Goal: Information Seeking & Learning: Learn about a topic

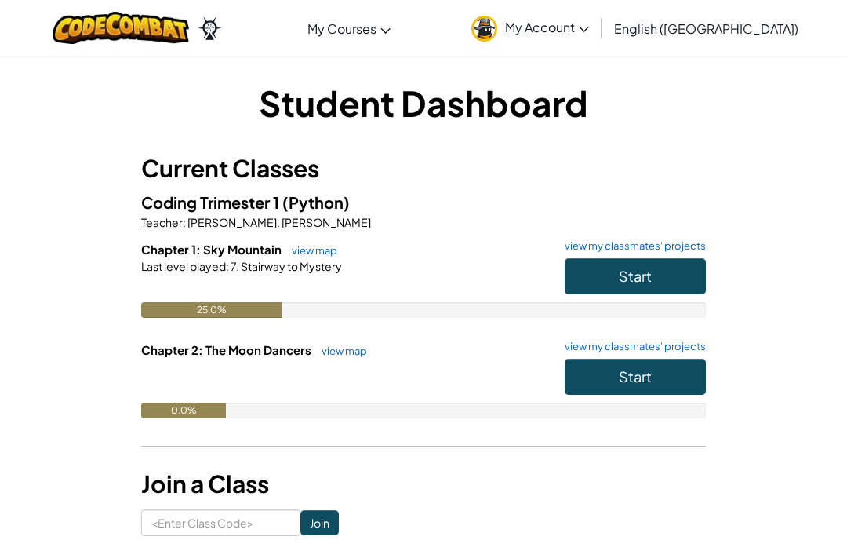
click at [665, 373] on button "Start" at bounding box center [635, 377] width 141 height 36
click at [665, 280] on button "Start" at bounding box center [635, 276] width 141 height 36
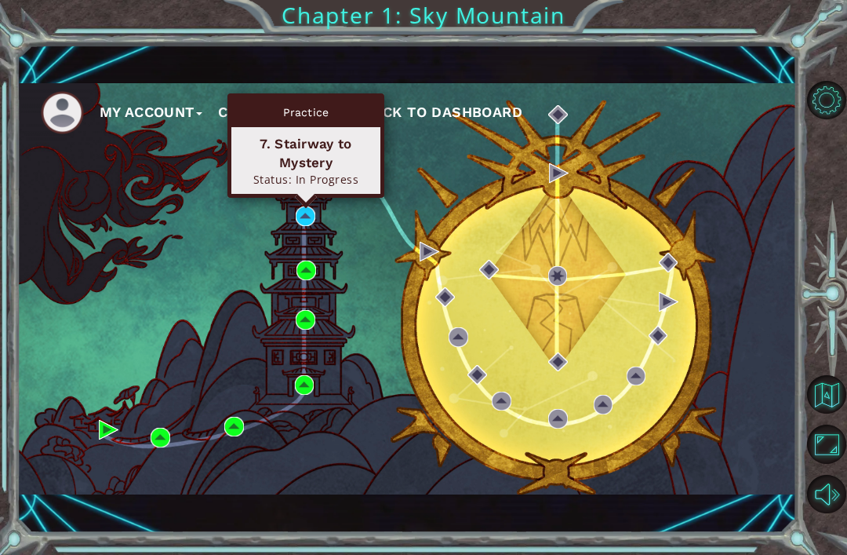
click at [253, 155] on div "7. Stairway to Mystery" at bounding box center [306, 153] width 135 height 38
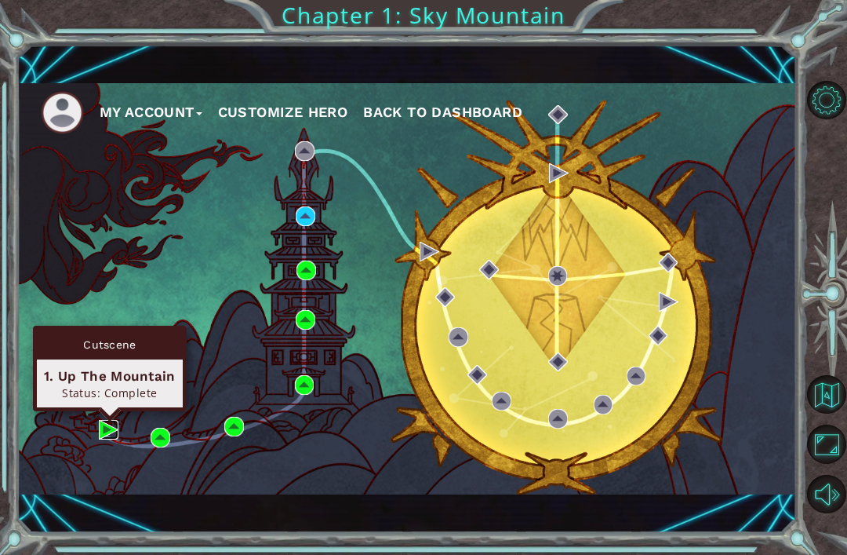
click at [100, 421] on img at bounding box center [109, 430] width 20 height 20
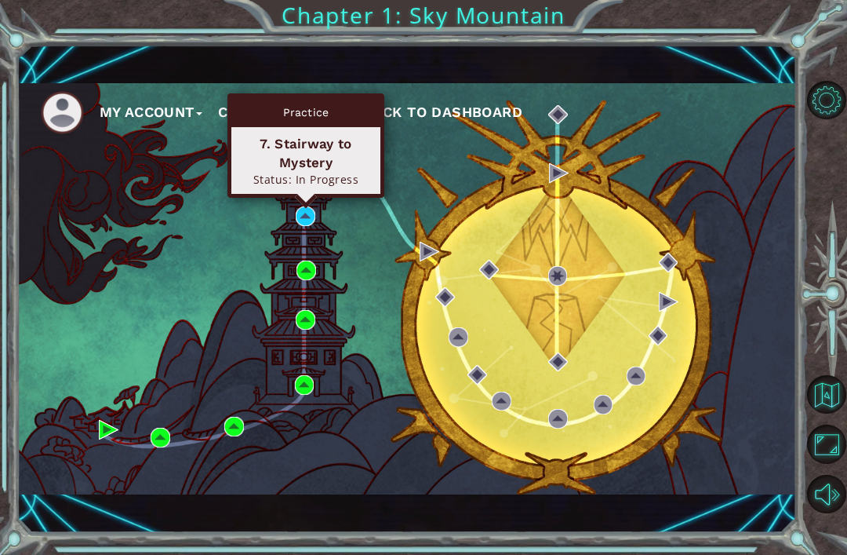
click at [270, 121] on div "Practice" at bounding box center [305, 112] width 149 height 30
click at [260, 110] on div "Practice" at bounding box center [305, 112] width 149 height 30
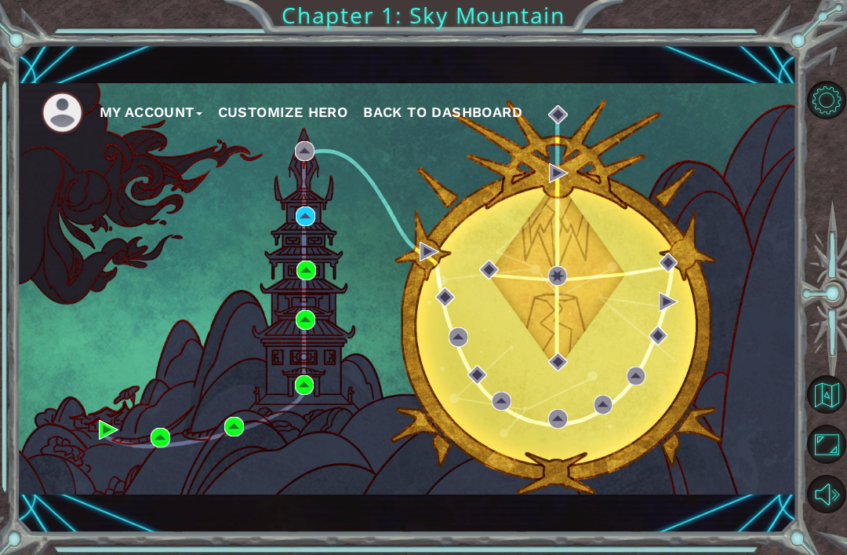
click at [315, 200] on div "My Account Customize Hero Back to Dashboard" at bounding box center [407, 288] width 780 height 411
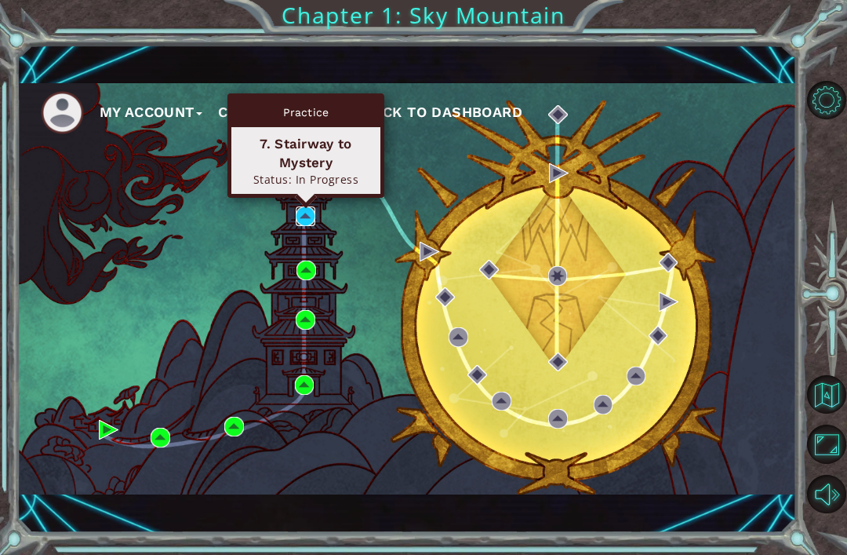
click at [306, 224] on img at bounding box center [306, 216] width 20 height 20
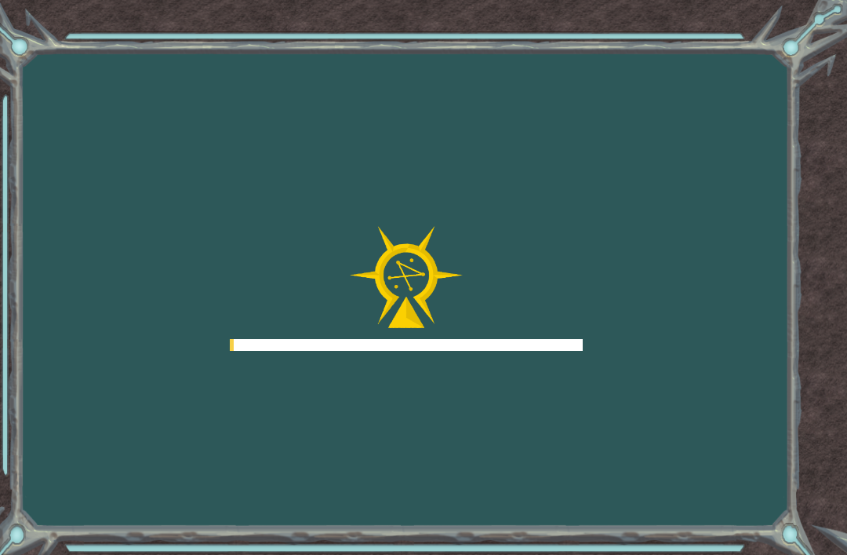
click at [261, 175] on div "Goals Error loading from server. Try refreshing the page. You'll need to join a…" at bounding box center [423, 277] width 847 height 555
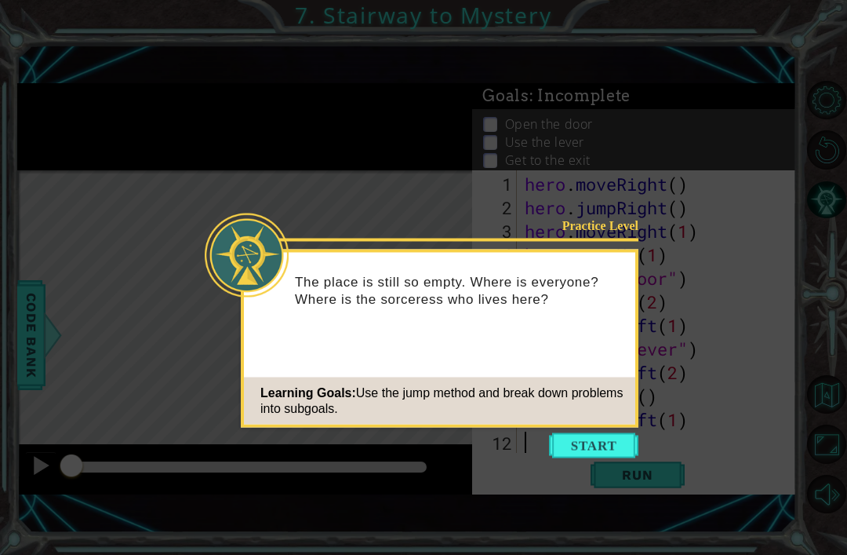
click at [596, 439] on button "Start" at bounding box center [593, 445] width 89 height 25
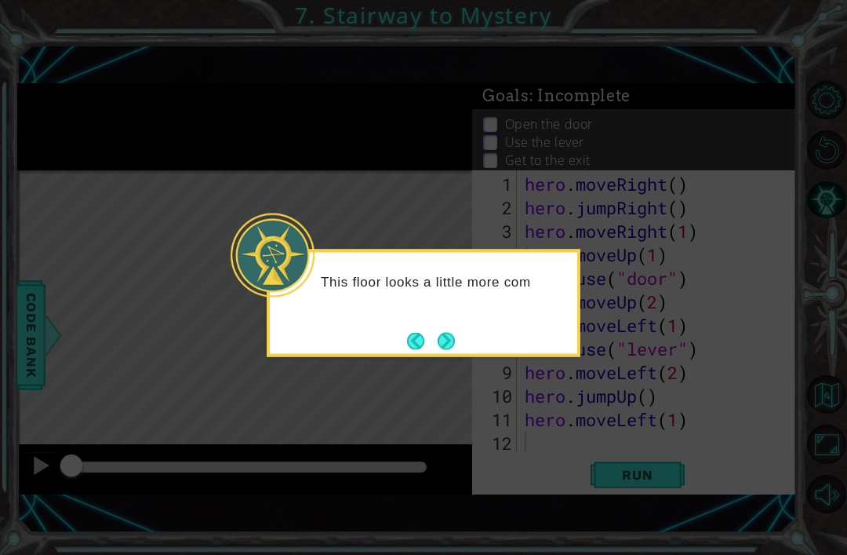
click at [454, 343] on button "Next" at bounding box center [446, 340] width 17 height 17
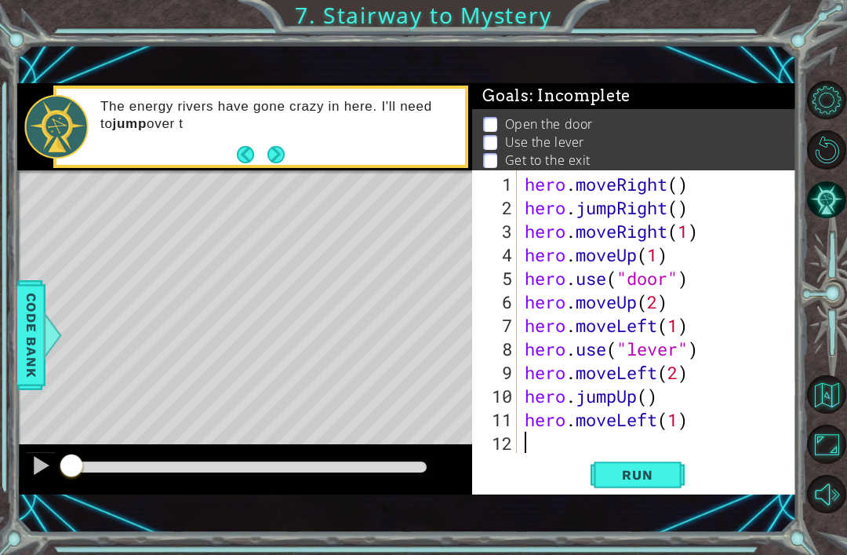
click at [628, 461] on button "Run" at bounding box center [638, 475] width 94 height 32
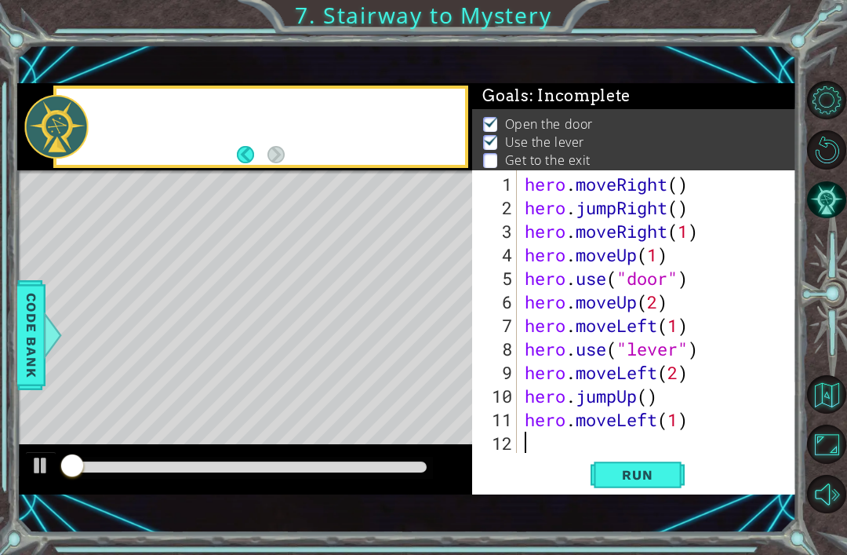
scroll to position [3, 0]
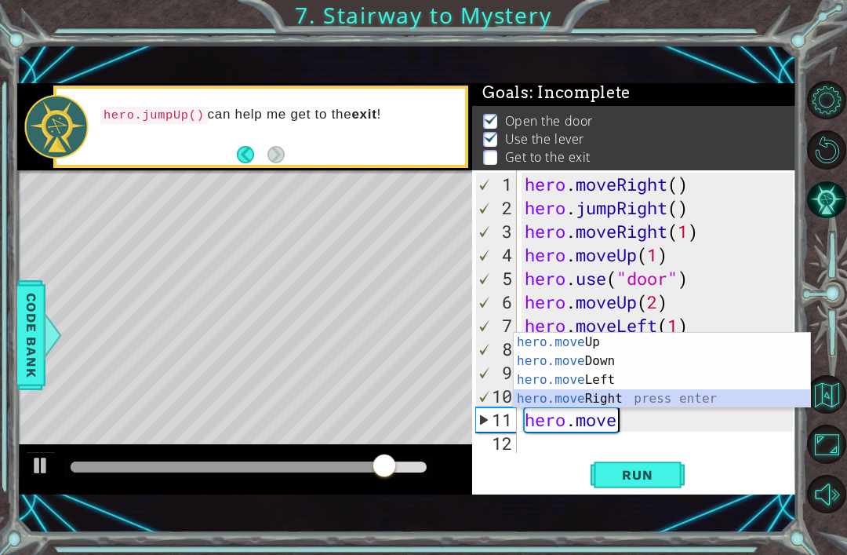
type textarea "hero.moveRight(1)"
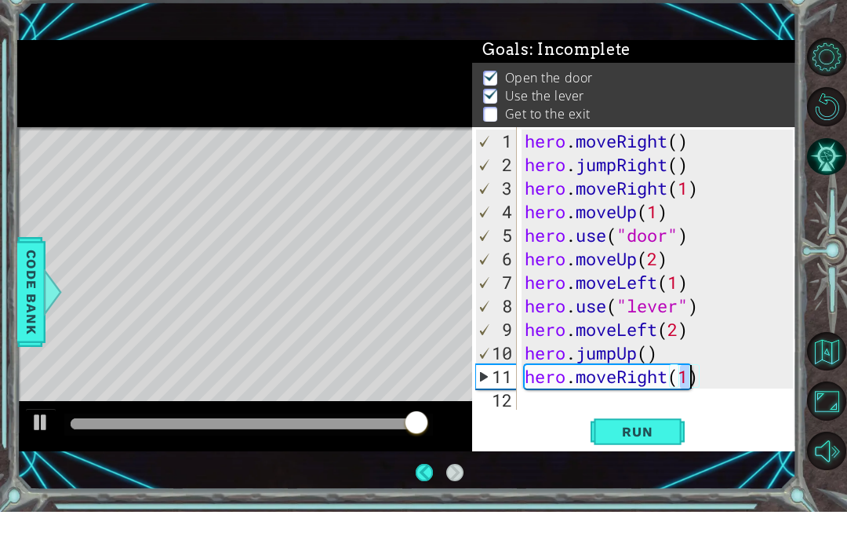
scroll to position [50, 0]
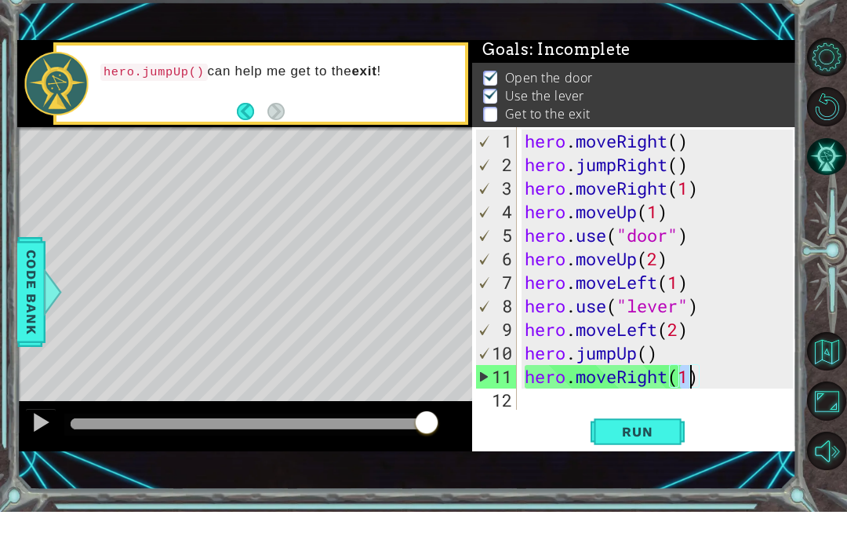
click at [648, 459] on button "Run" at bounding box center [638, 475] width 94 height 32
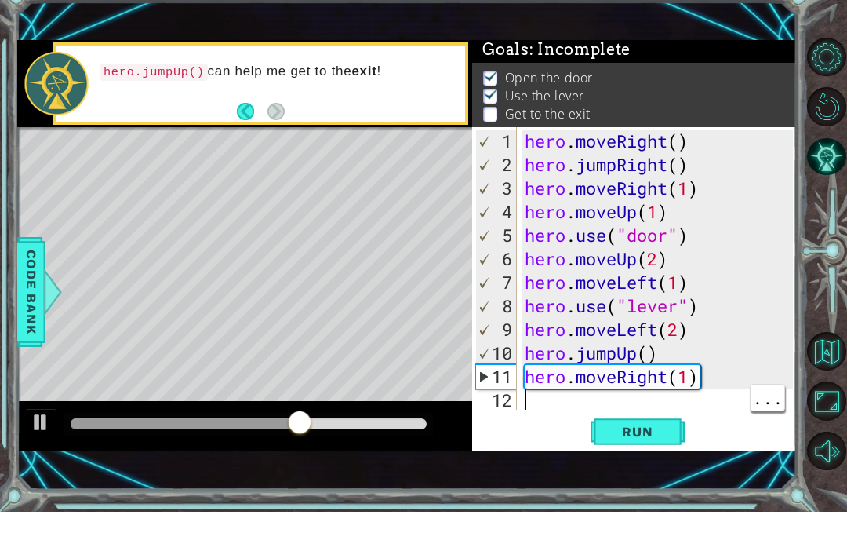
type textarea "h"
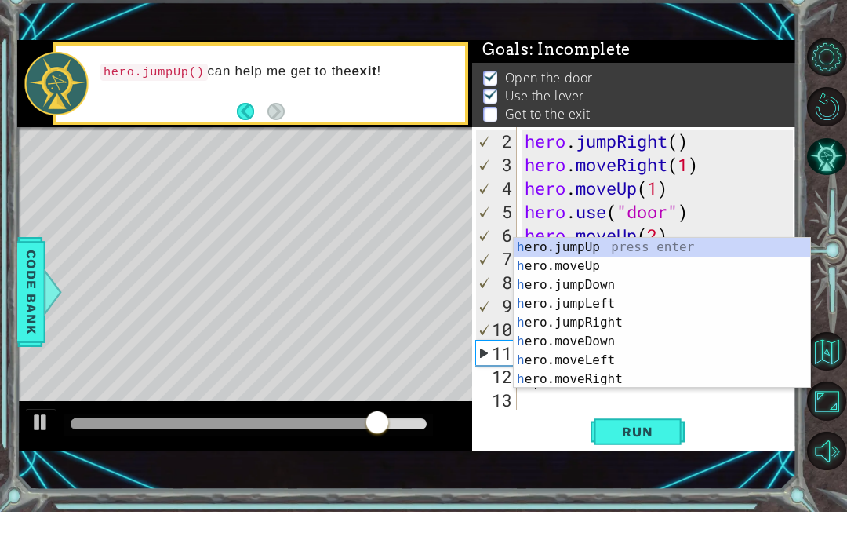
scroll to position [47, 0]
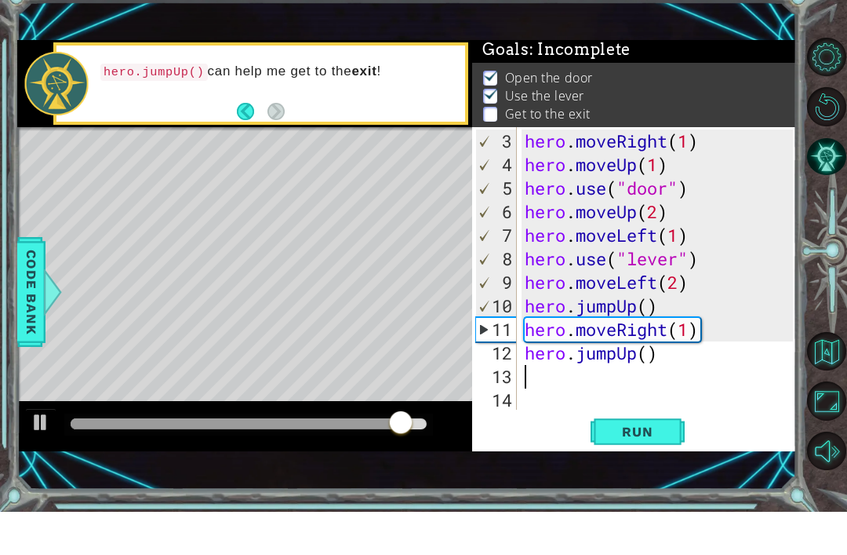
click at [622, 467] on span "Run" at bounding box center [638, 475] width 62 height 16
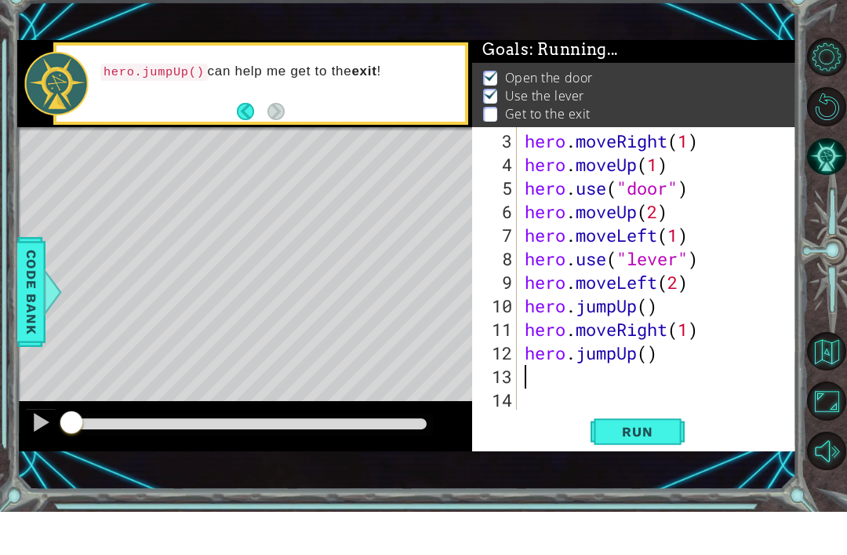
click at [622, 467] on span "Run" at bounding box center [638, 475] width 62 height 16
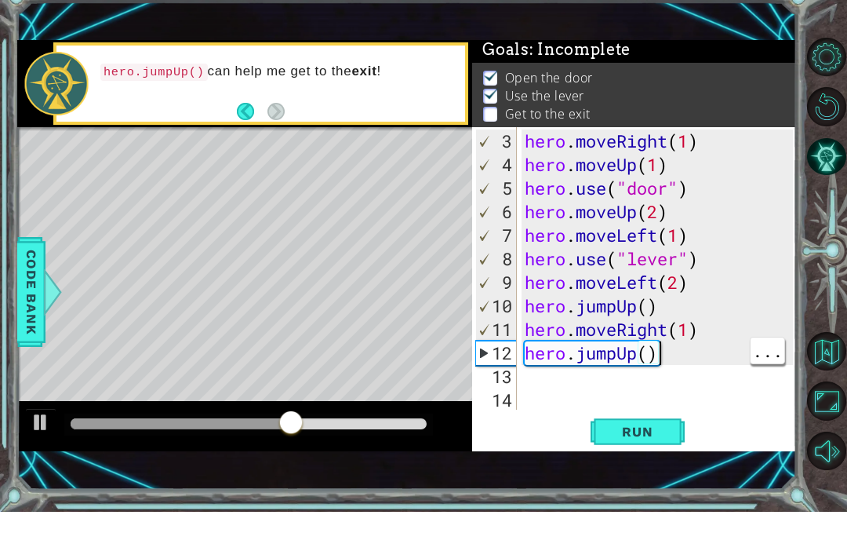
click at [667, 358] on div "hero . moveRight ( 1 ) hero . moveUp ( 1 ) hero . use ( "door" ) hero . moveUp …" at bounding box center [661, 338] width 279 height 330
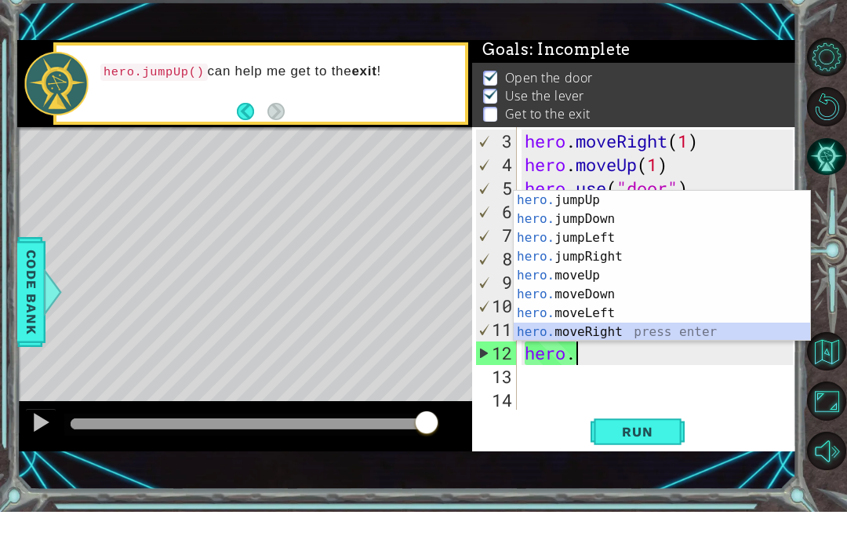
type textarea "hero.moveRight(1)"
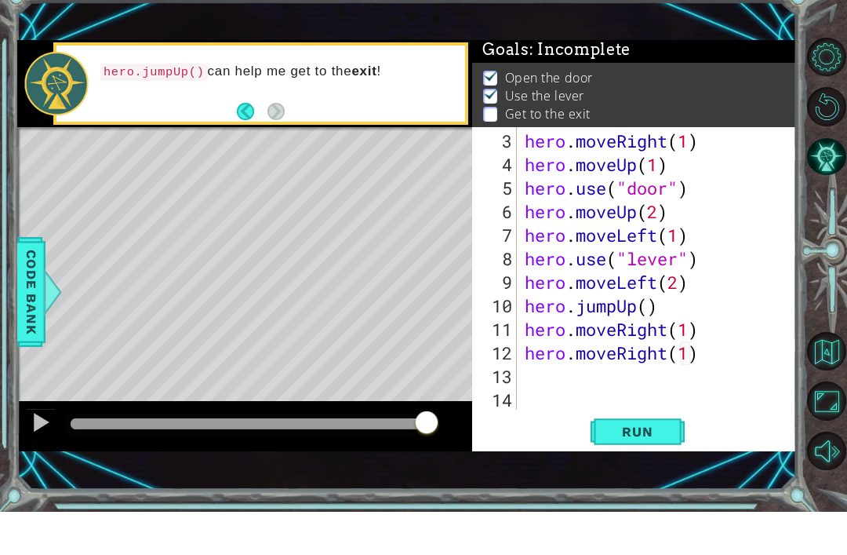
click at [651, 467] on span "Run" at bounding box center [638, 475] width 62 height 16
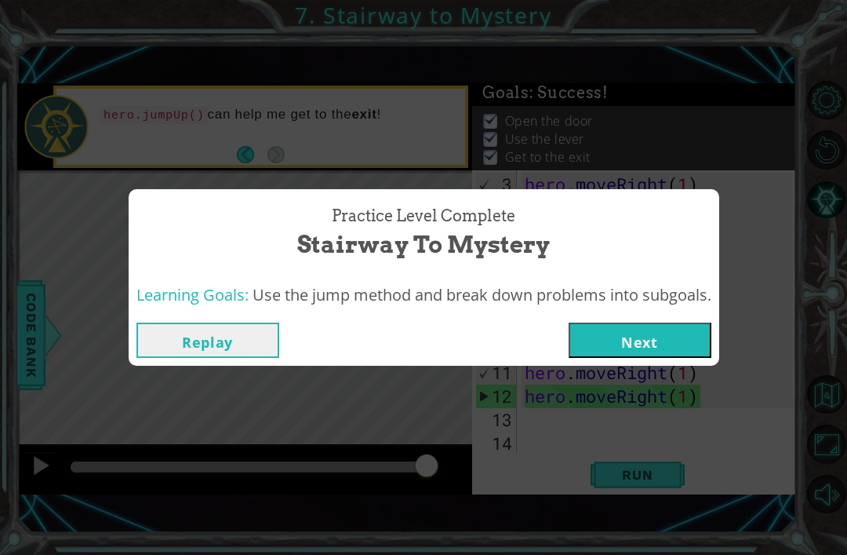
click at [688, 326] on button "Next" at bounding box center [640, 339] width 143 height 35
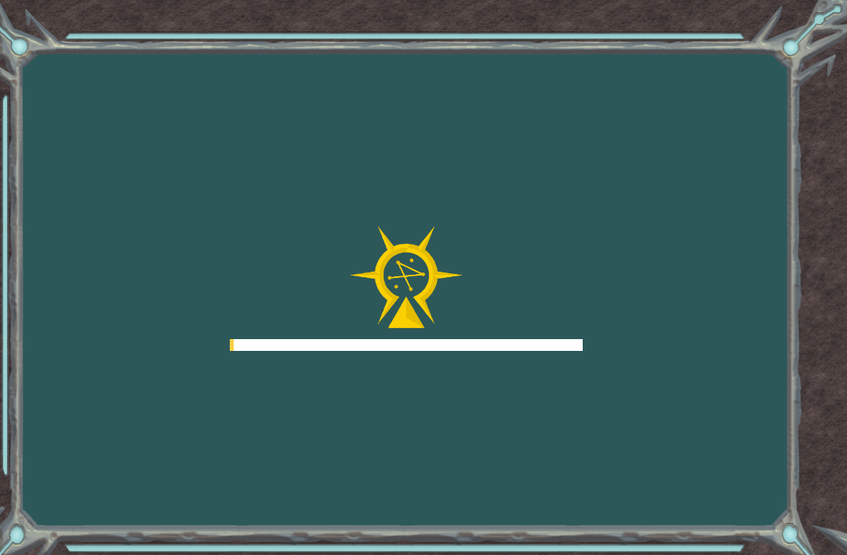
click at [657, 410] on div "Goals Error loading from server. Try refreshing the page. You'll need to join a…" at bounding box center [423, 277] width 847 height 555
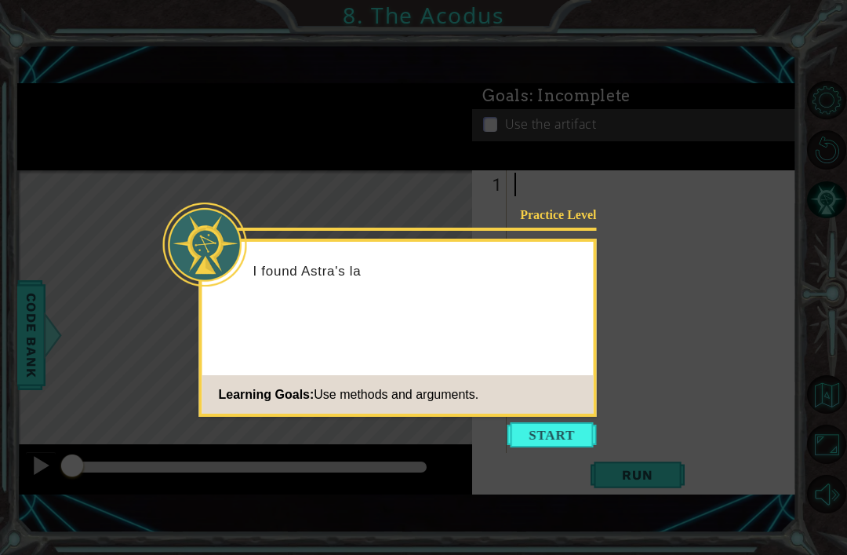
scroll to position [50, 0]
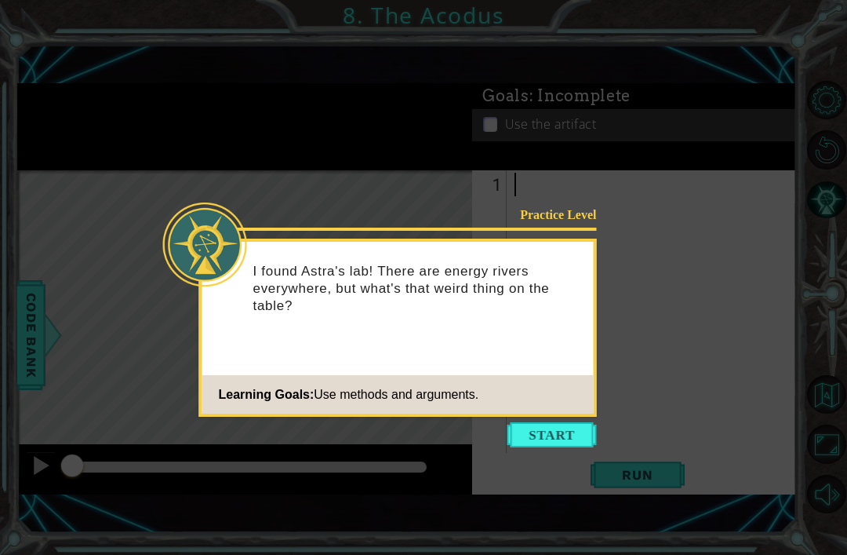
click at [567, 422] on button "Start" at bounding box center [552, 434] width 89 height 25
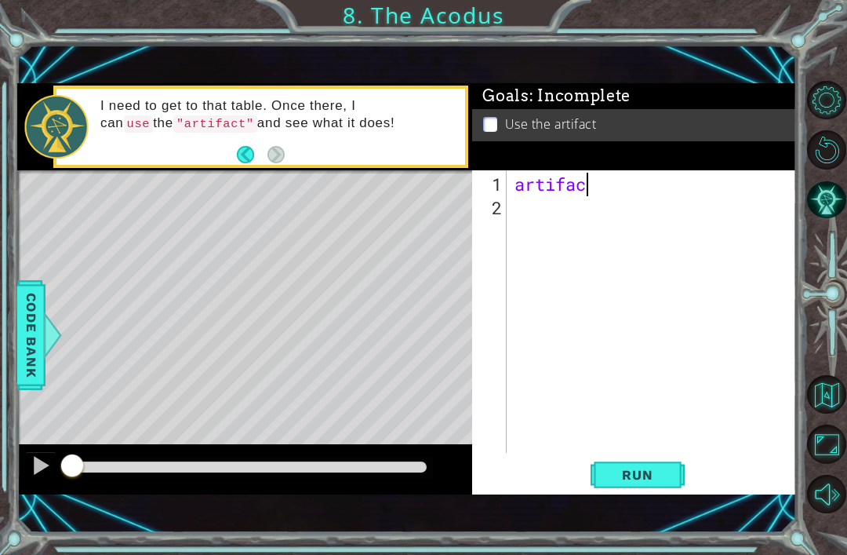
scroll to position [0, 3]
click at [661, 481] on span "Run" at bounding box center [638, 475] width 62 height 16
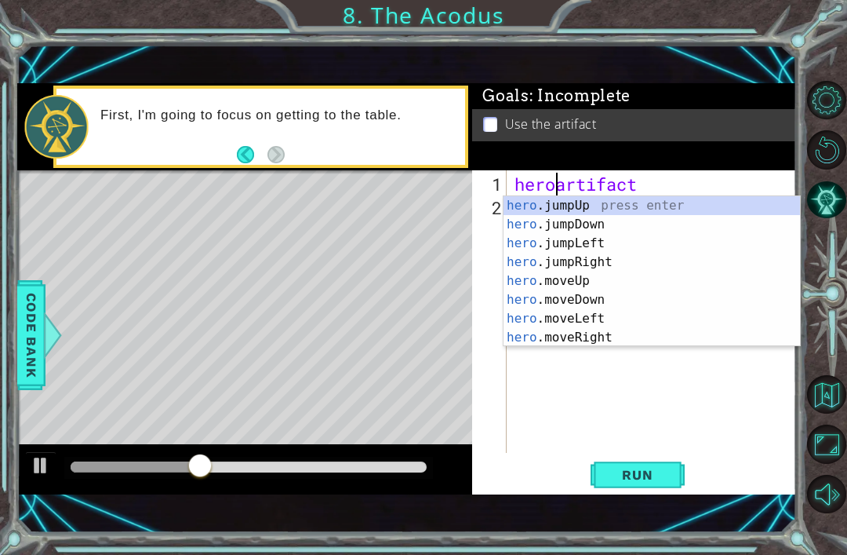
scroll to position [0, 2]
click at [628, 475] on span "Run" at bounding box center [638, 475] width 62 height 16
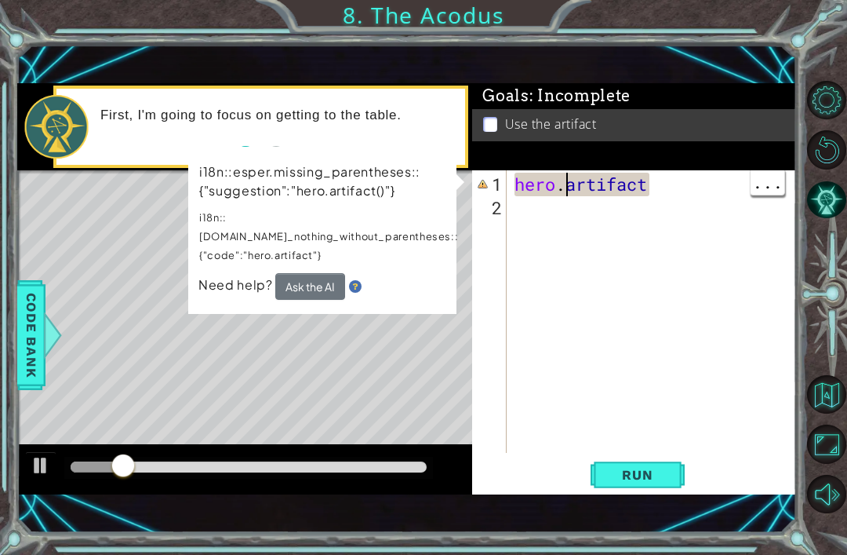
click at [555, 187] on div "hero . artifact" at bounding box center [657, 338] width 290 height 330
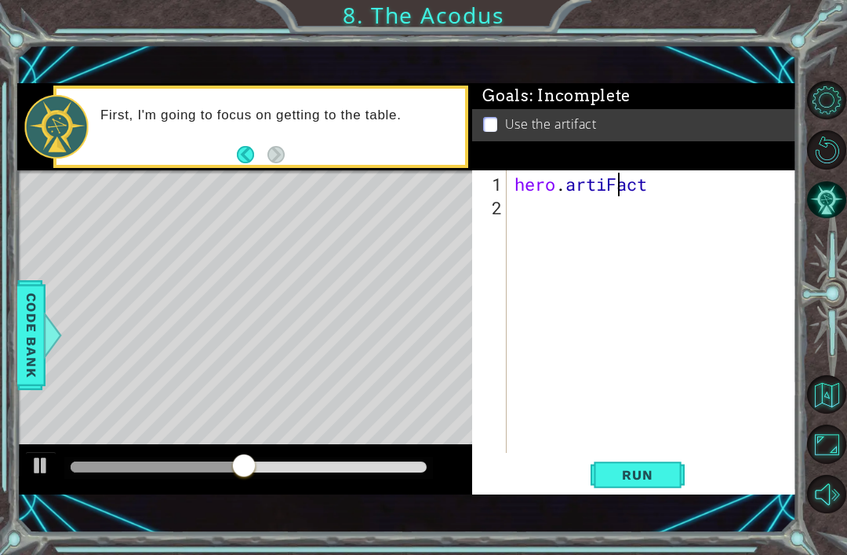
scroll to position [0, 5]
type textarea "hero.artiFact"
click at [638, 473] on span "Run" at bounding box center [638, 475] width 62 height 16
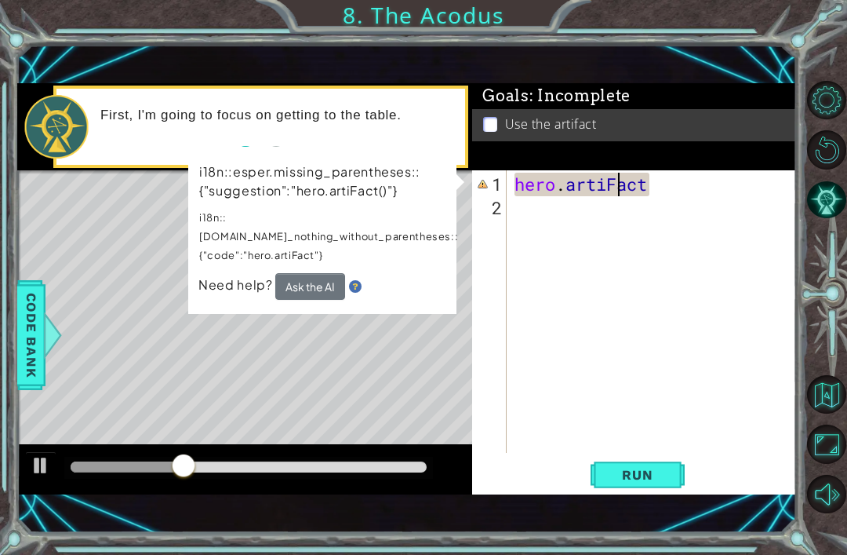
scroll to position [0, 0]
click at [668, 183] on div "hero . artiFact" at bounding box center [657, 338] width 290 height 330
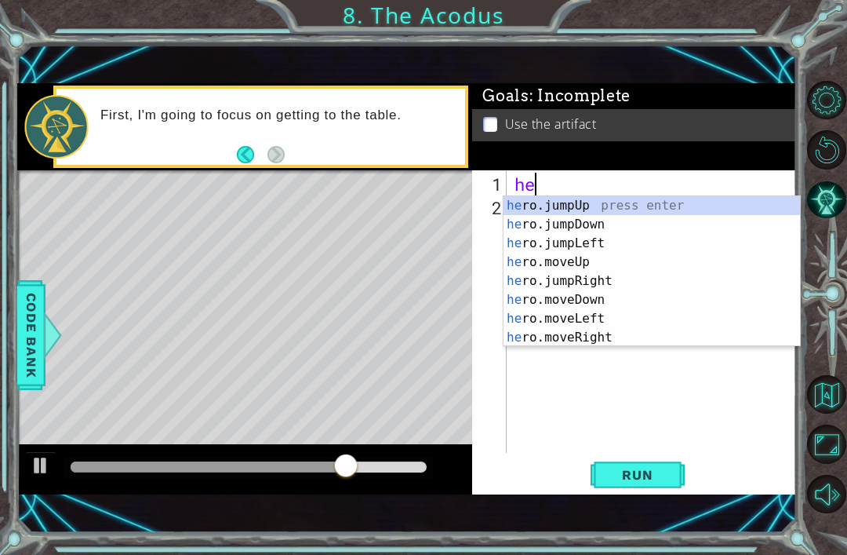
type textarea "h"
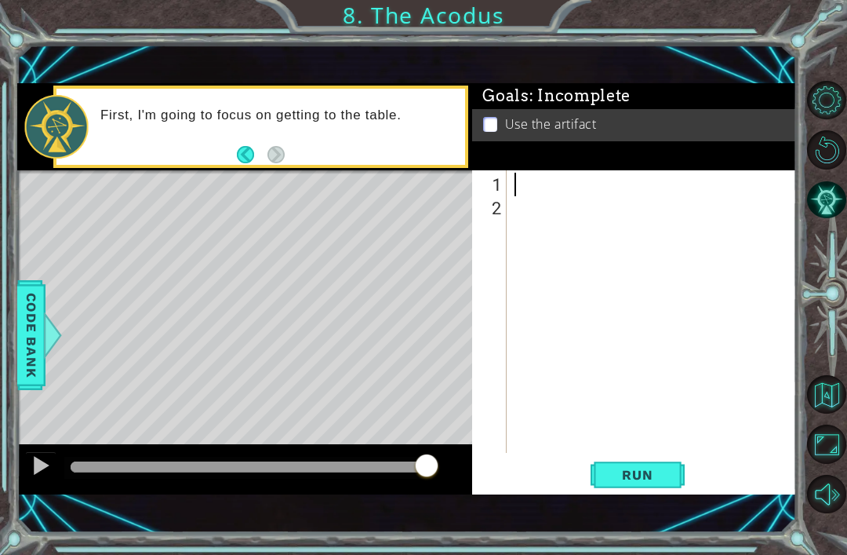
type textarea "h"
type textarea "hero.jumpLeft(1 )"
click at [667, 453] on div "hero . jumpLeft ( 1 )" at bounding box center [657, 338] width 290 height 330
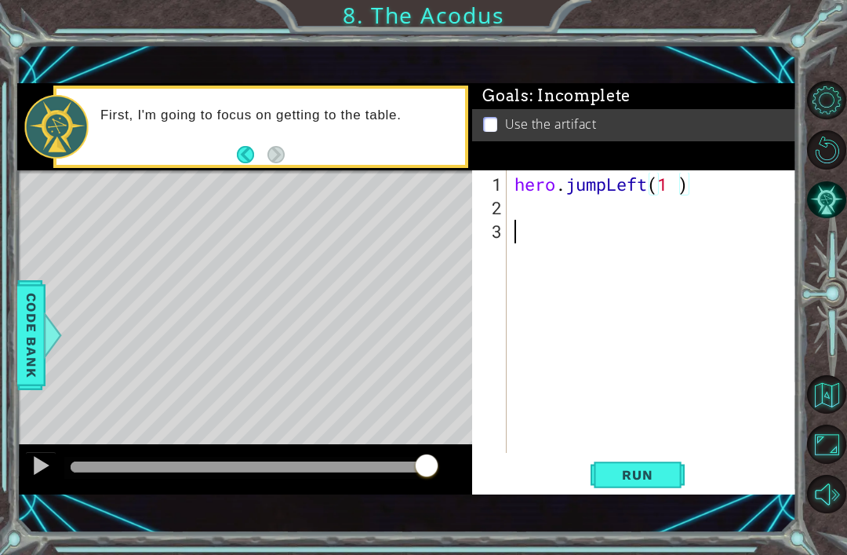
click at [648, 476] on span "Run" at bounding box center [638, 475] width 62 height 16
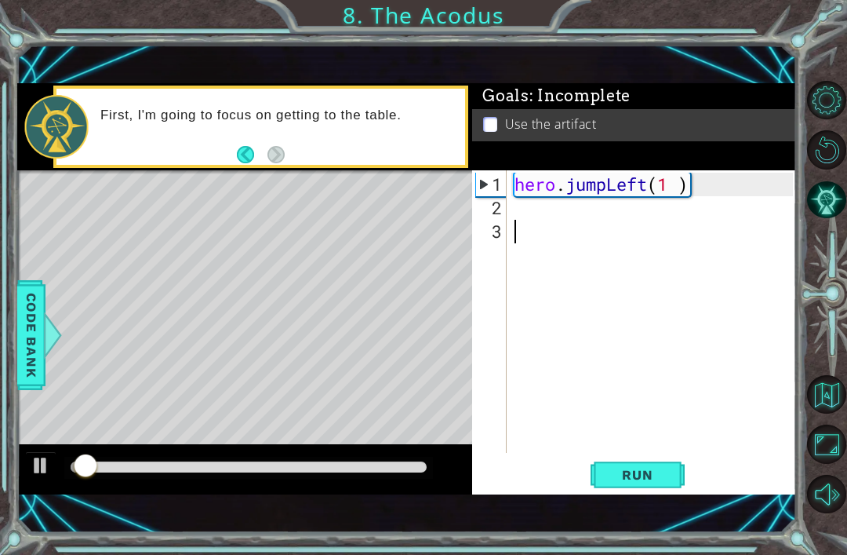
click at [647, 461] on button "Run" at bounding box center [638, 475] width 94 height 32
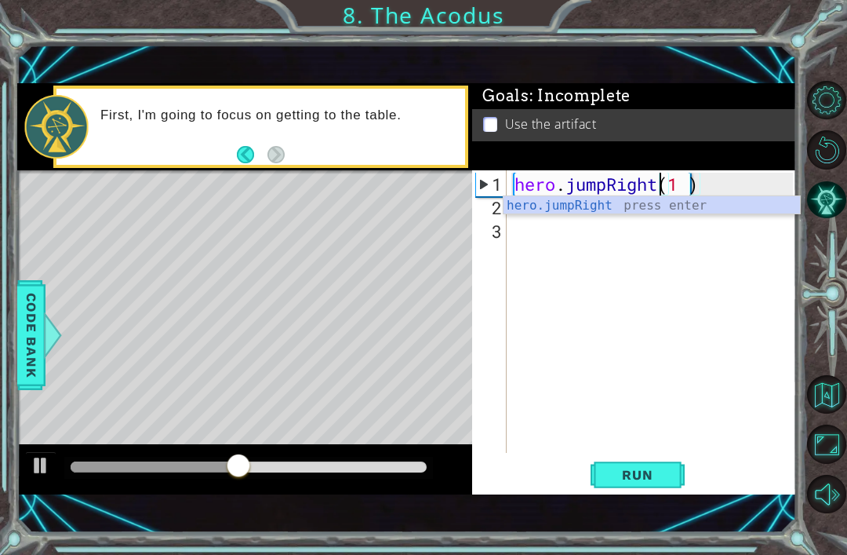
click at [639, 491] on button "Run" at bounding box center [638, 475] width 94 height 32
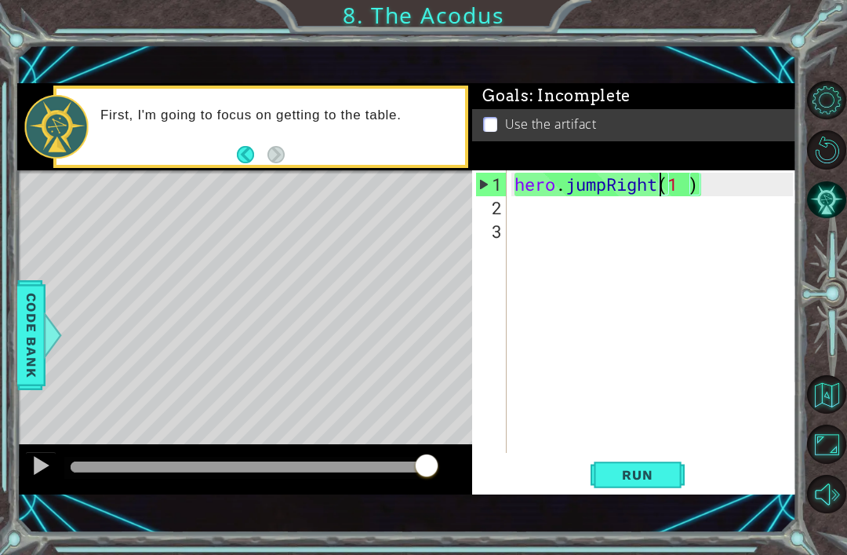
scroll to position [0, 7]
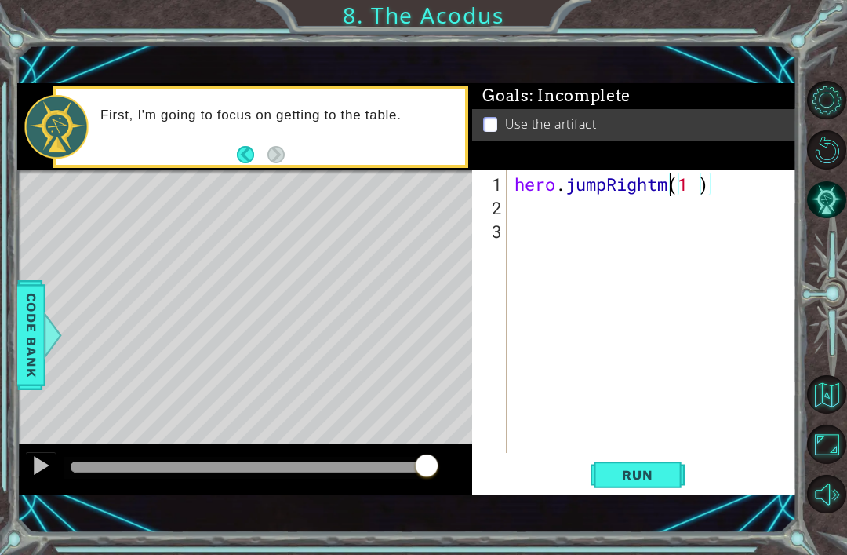
type textarea "hero.jumpRight(1 )"
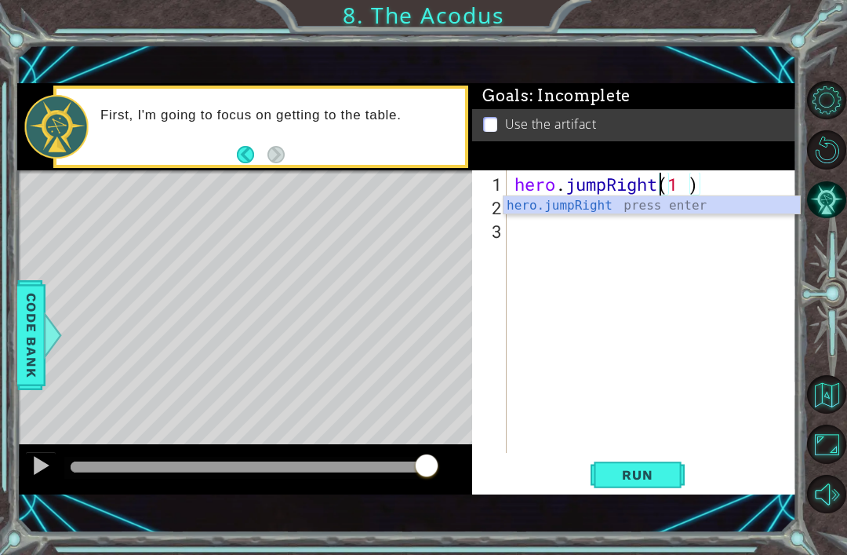
click at [632, 465] on button "Run" at bounding box center [638, 475] width 94 height 32
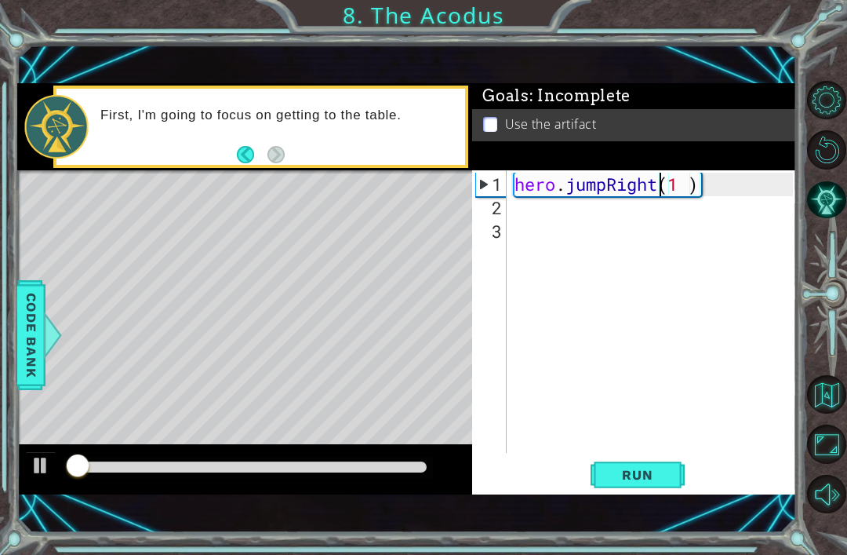
click at [614, 472] on span "Run" at bounding box center [638, 475] width 62 height 16
click at [641, 508] on div "1 ההההההההההההההההההההההההההההההההההההההההההההההההההההההההההההההההההההההההההההה…" at bounding box center [407, 289] width 780 height 488
click at [617, 479] on span "Run" at bounding box center [638, 475] width 62 height 16
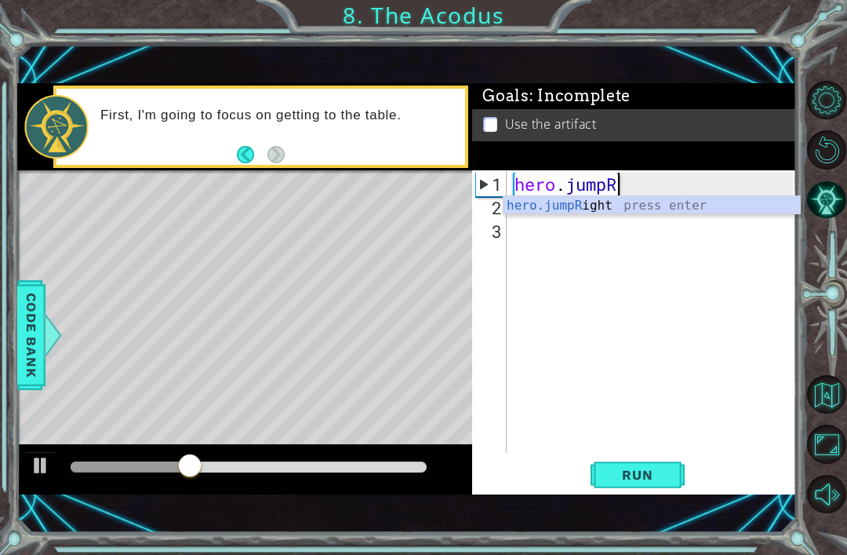
type textarea "hero.jump"
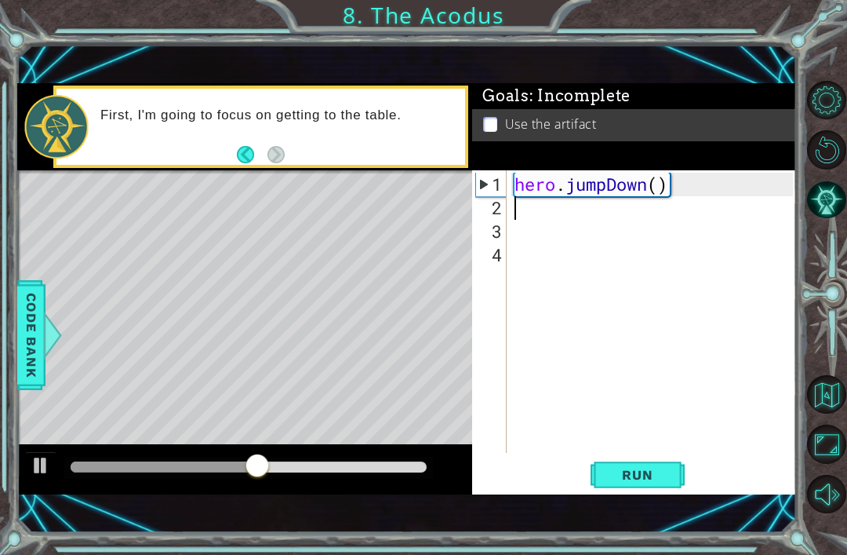
click at [633, 478] on span "Run" at bounding box center [638, 475] width 62 height 16
click at [669, 187] on div "hero . jumpDown ( )" at bounding box center [657, 338] width 290 height 330
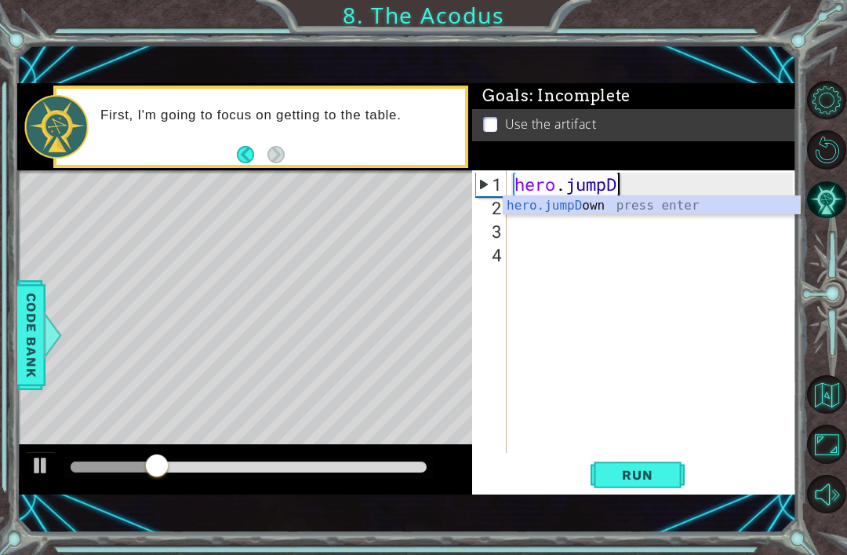
type textarea "hero.jump"
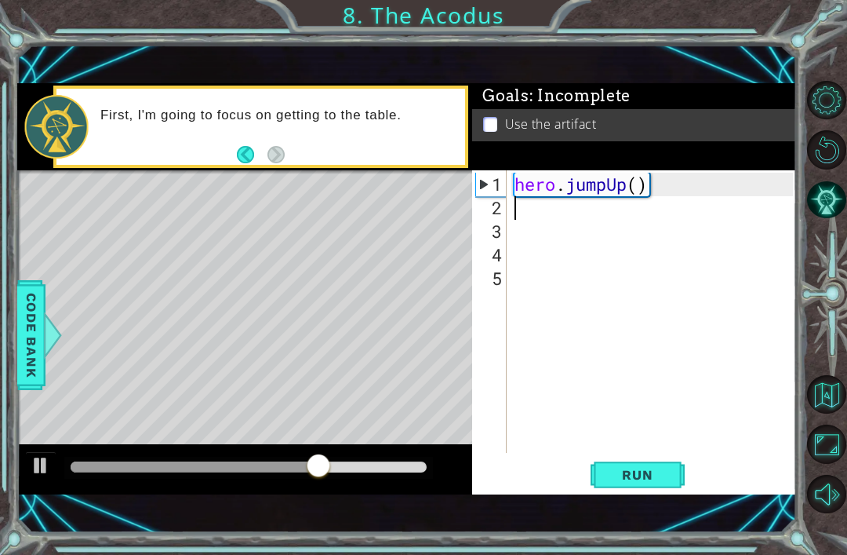
click at [634, 478] on span "Run" at bounding box center [638, 475] width 62 height 16
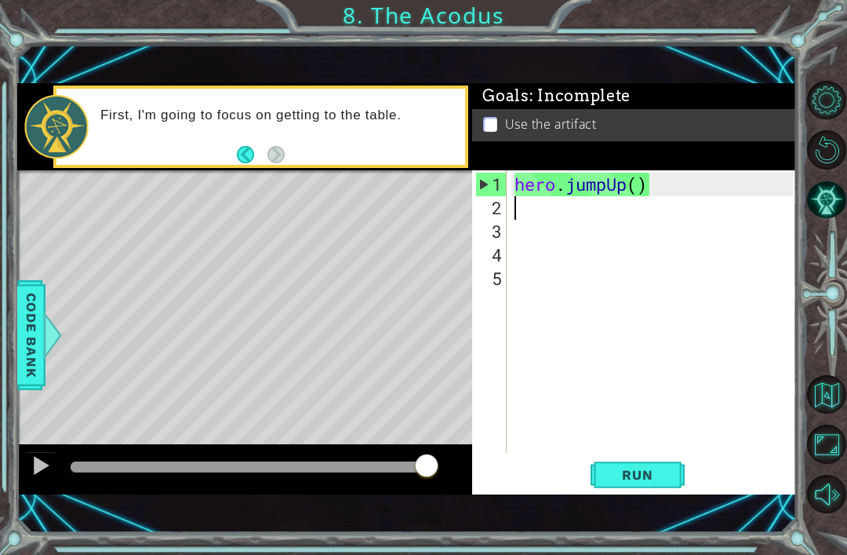
type textarea "r"
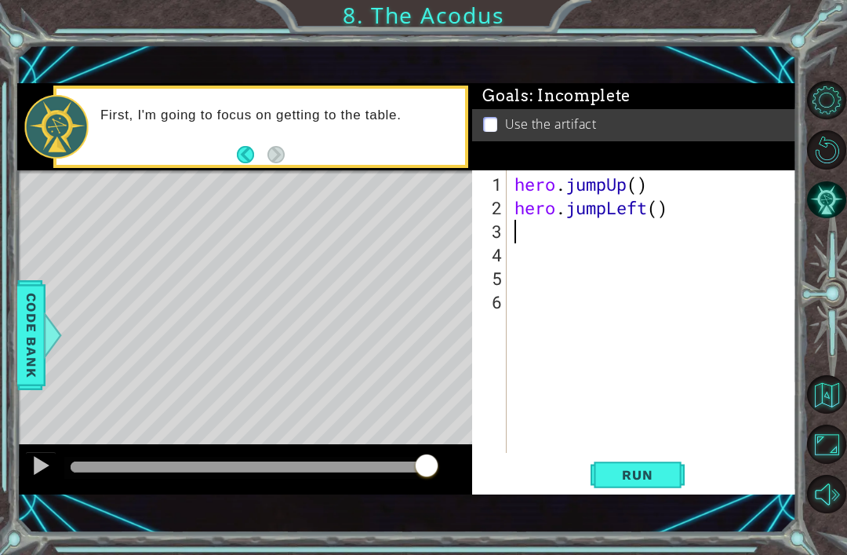
click at [627, 469] on span "Run" at bounding box center [638, 475] width 62 height 16
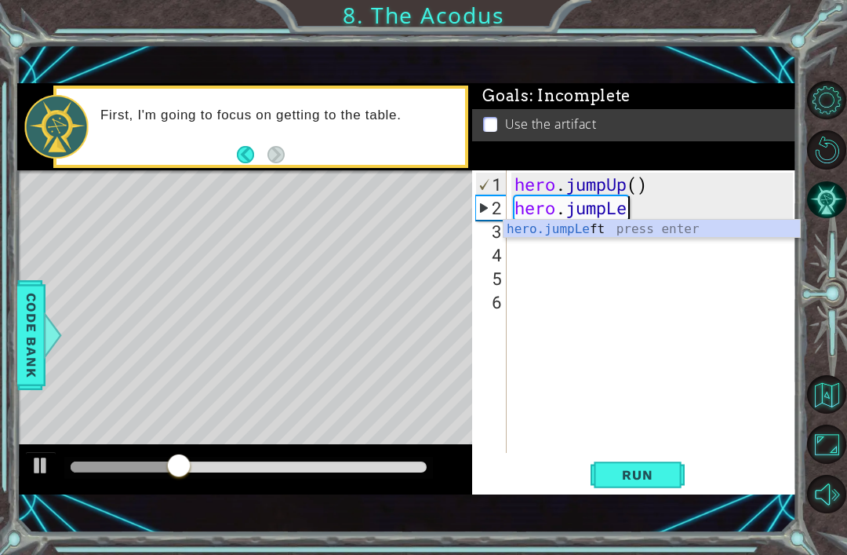
type textarea "hero.jump"
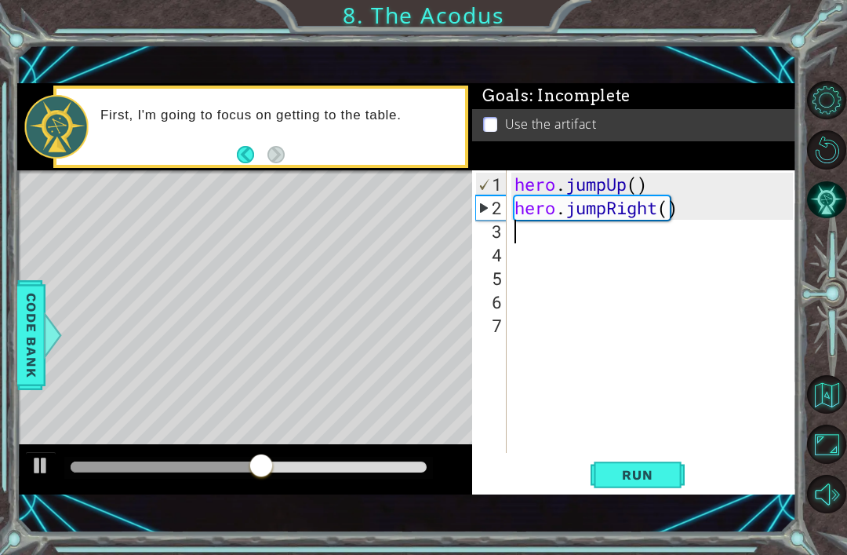
click at [634, 489] on button "Run" at bounding box center [638, 475] width 94 height 32
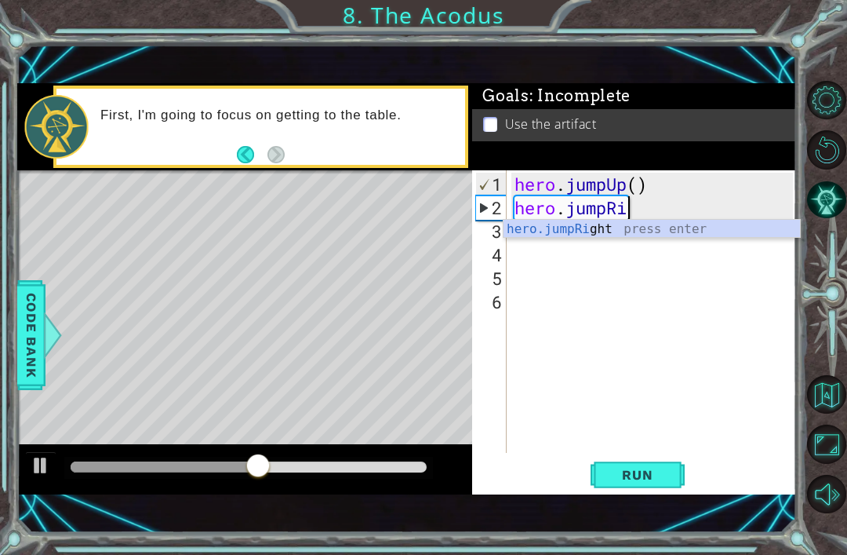
type textarea "hero.jump"
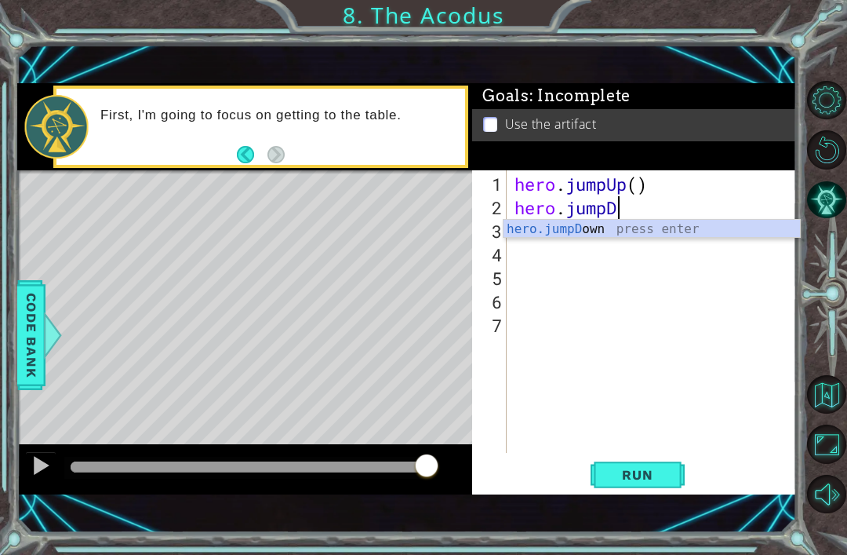
type textarea "hero.jump"
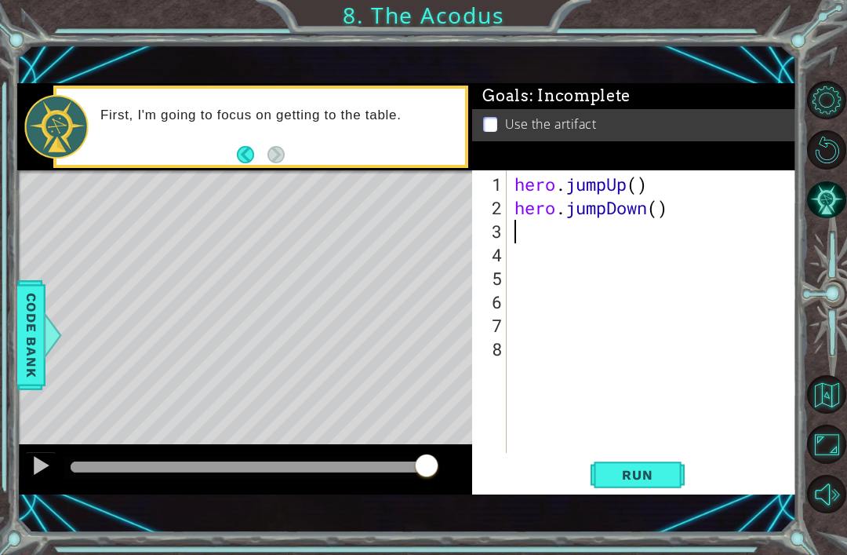
click at [646, 466] on button "Run" at bounding box center [638, 475] width 94 height 32
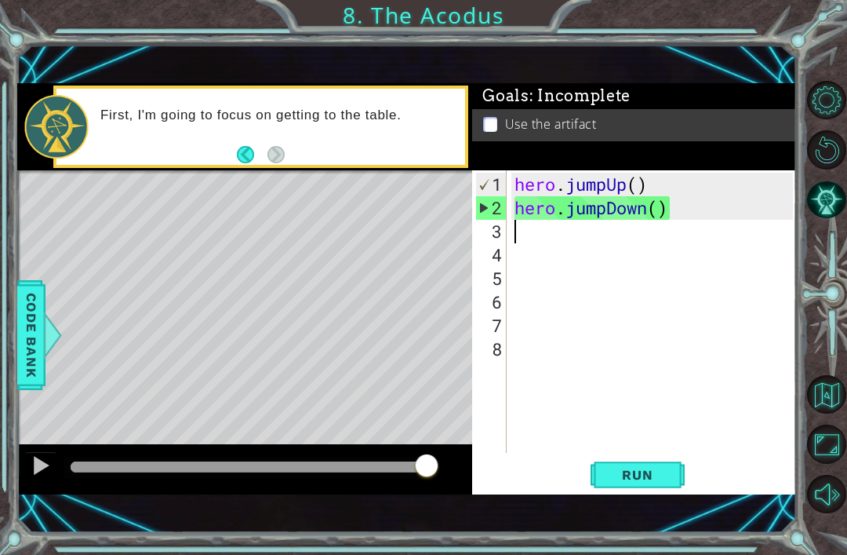
click at [653, 466] on button "Run" at bounding box center [638, 475] width 94 height 32
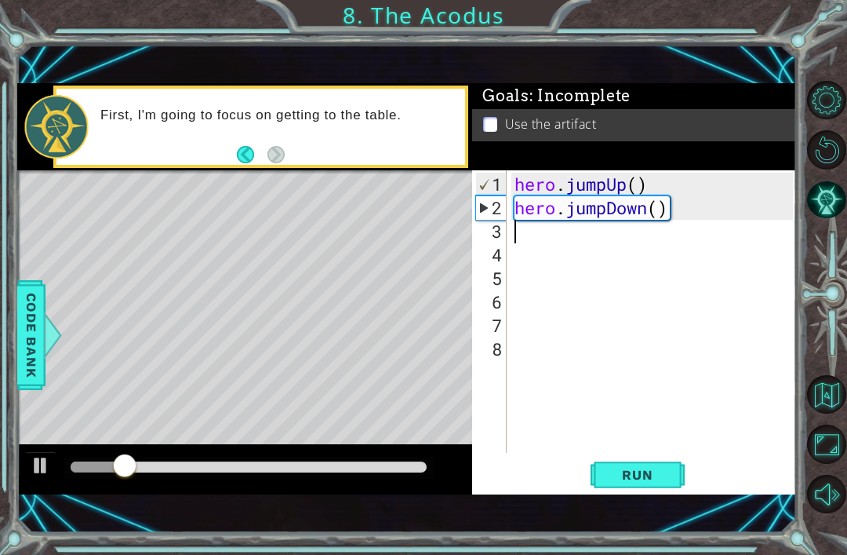
click at [730, 206] on div "hero . jumpUp ( ) hero . jumpDown ( )" at bounding box center [657, 338] width 290 height 330
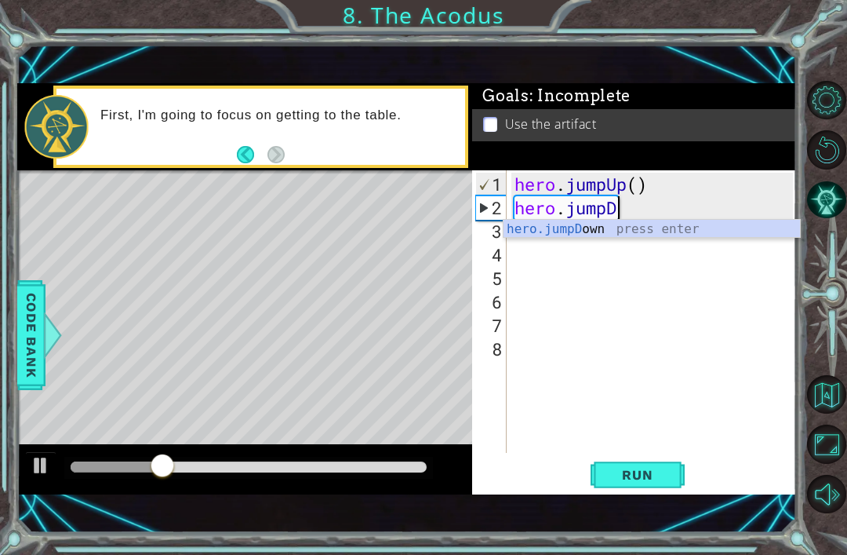
type textarea "hero.jump"
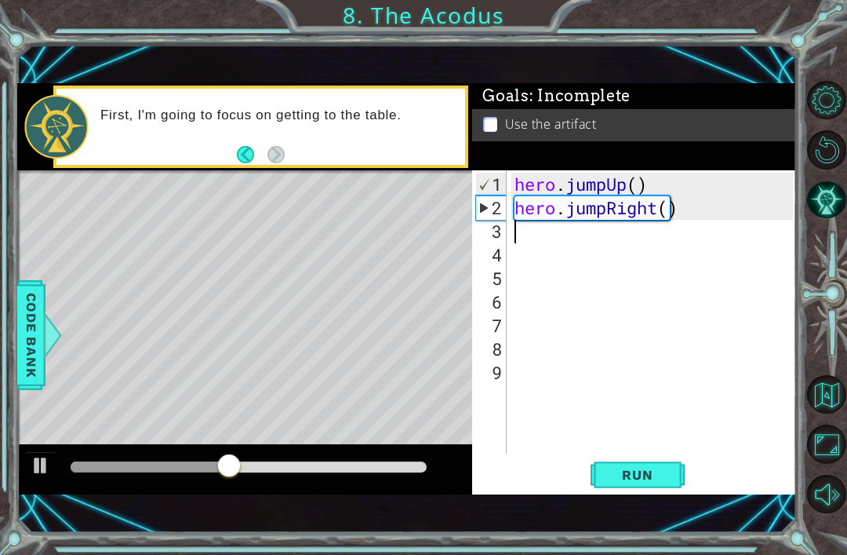
click at [654, 477] on span "Run" at bounding box center [638, 475] width 62 height 16
click at [636, 475] on span "Run" at bounding box center [638, 475] width 62 height 16
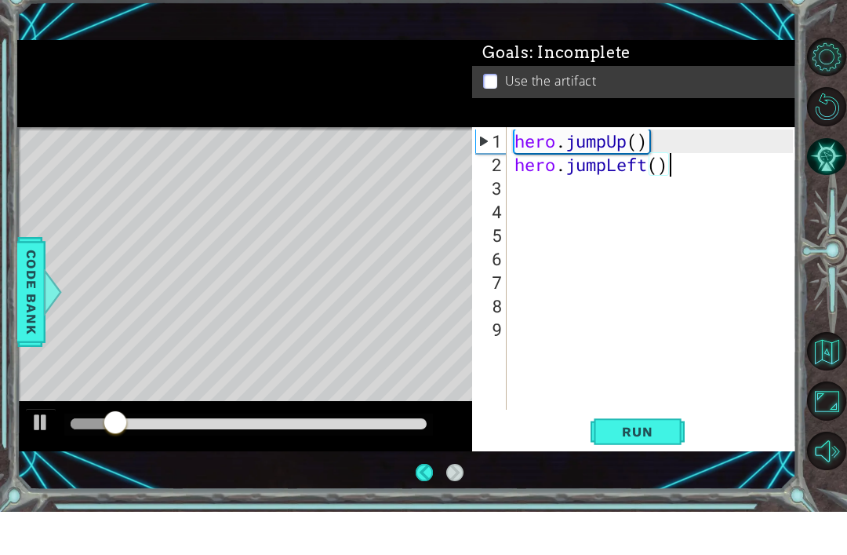
scroll to position [50, 0]
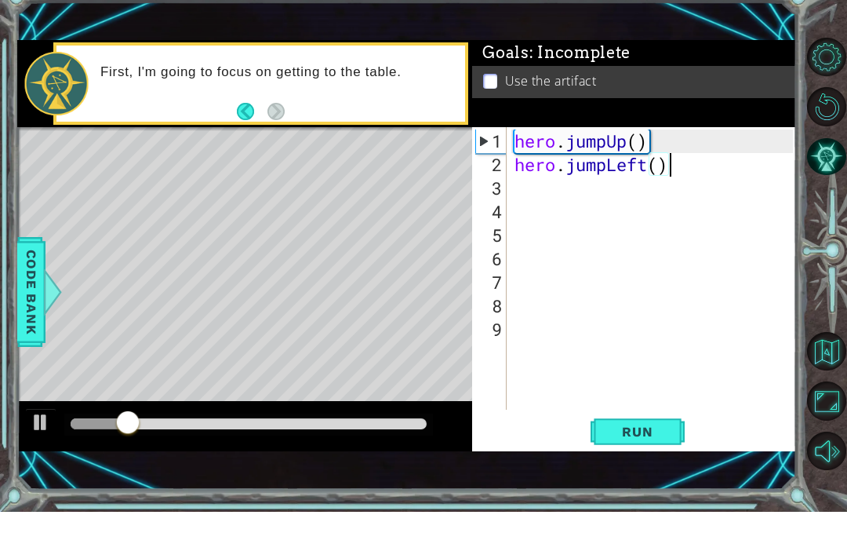
click at [643, 467] on span "Run" at bounding box center [638, 475] width 62 height 16
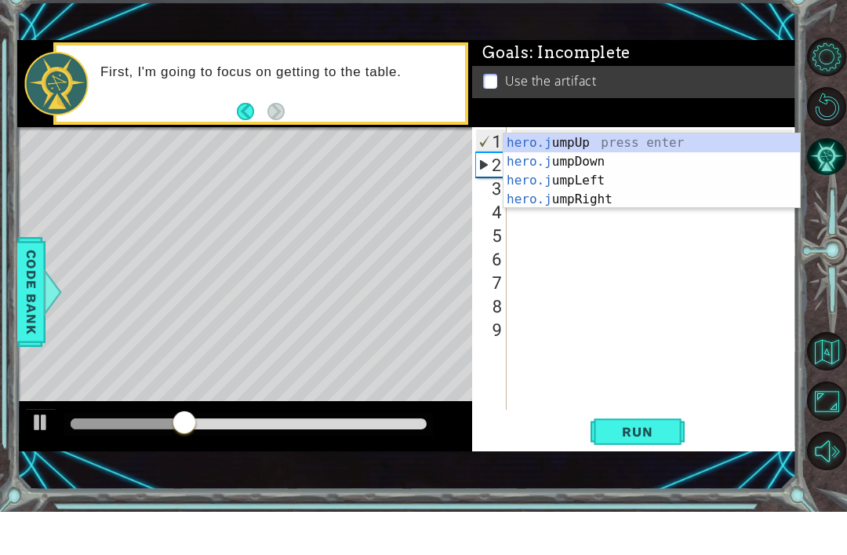
scroll to position [0, 2]
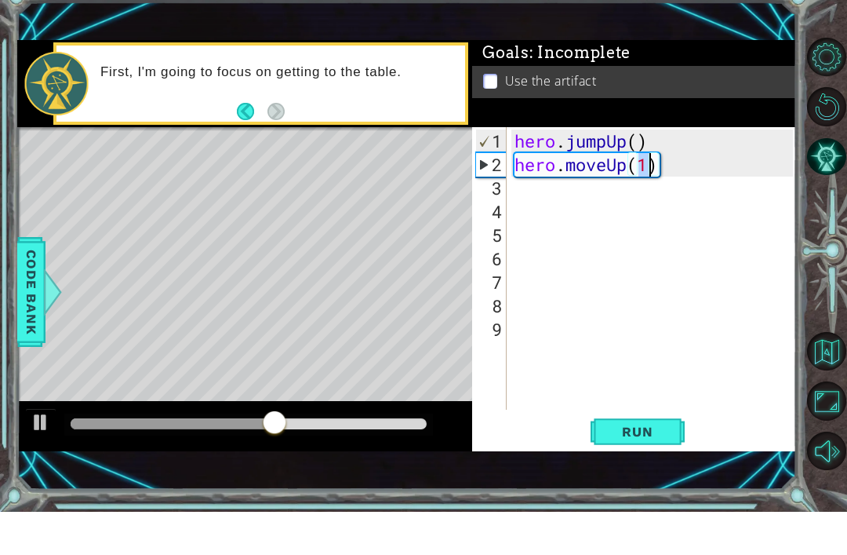
click at [647, 459] on button "Run" at bounding box center [638, 475] width 94 height 32
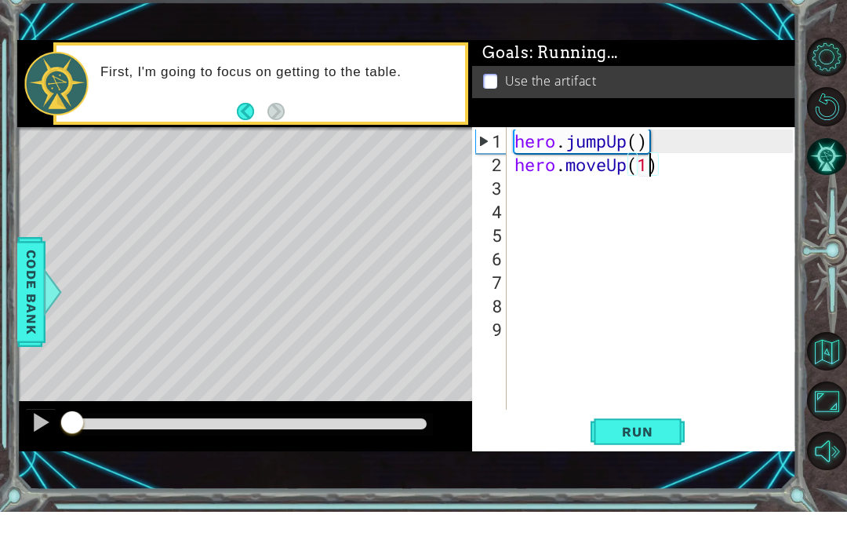
click at [637, 459] on button "Run" at bounding box center [638, 475] width 94 height 32
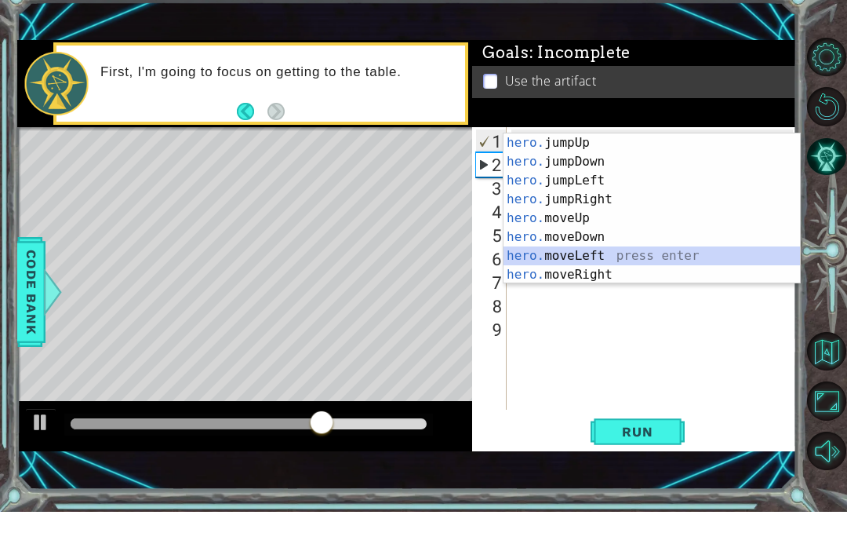
type textarea "hero.moveLeft(1)(1)"
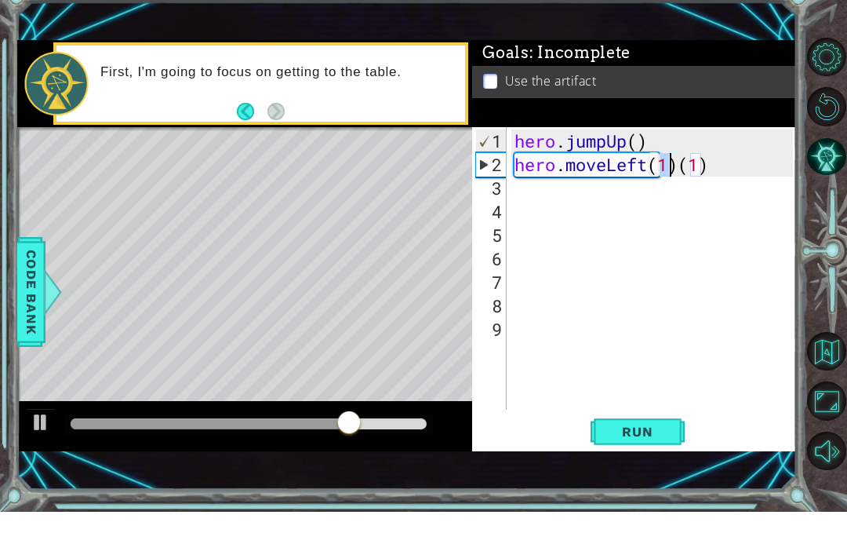
scroll to position [0, 0]
click at [718, 174] on div "hero . jumpUp ( ) hero . moveLeft ( 1 ) ( 1 )" at bounding box center [657, 338] width 290 height 330
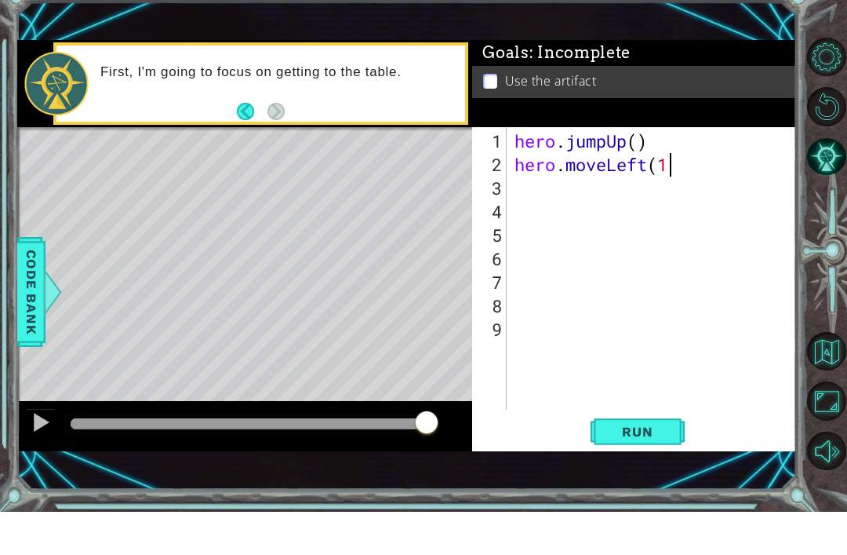
scroll to position [0, 7]
type textarea "hero.moveLeft(1)"
click at [682, 459] on button "Run" at bounding box center [638, 475] width 94 height 32
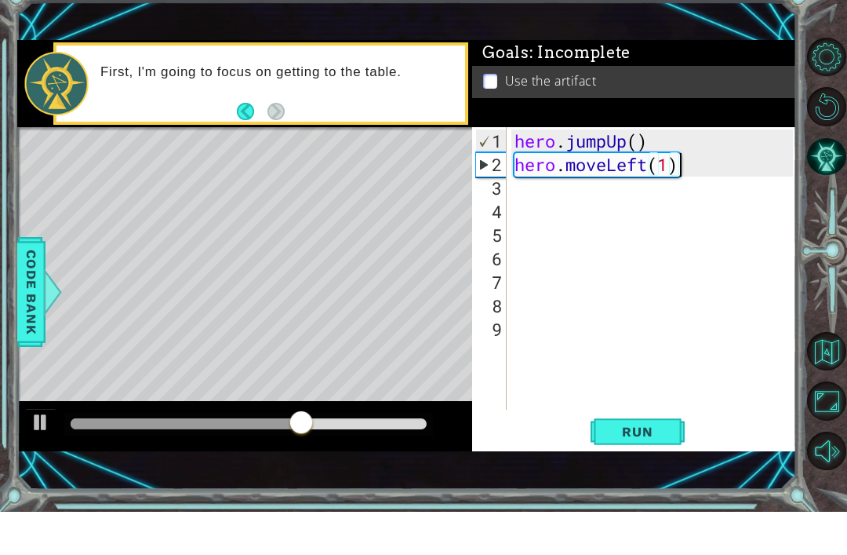
scroll to position [0, 0]
click at [525, 191] on div "hero . jumpUp ( ) hero . moveLeft ( 1 )" at bounding box center [657, 338] width 290 height 330
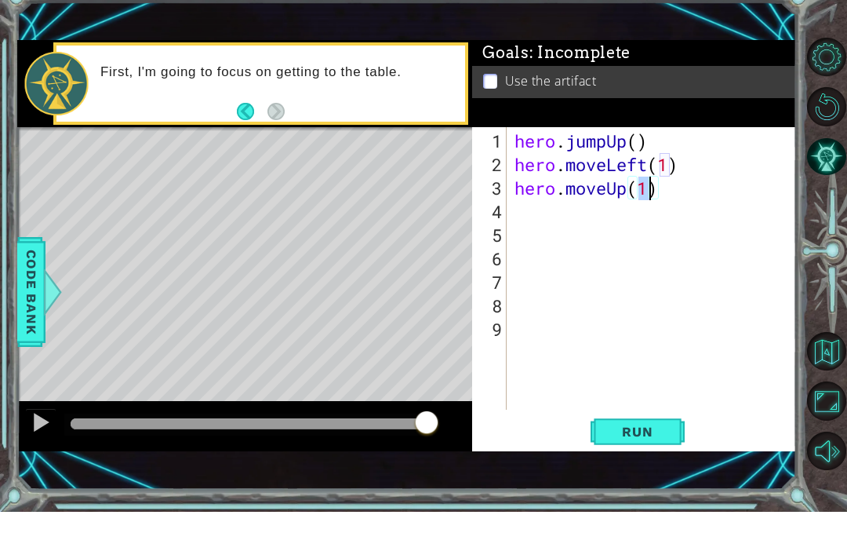
click at [647, 459] on button "Run" at bounding box center [638, 475] width 94 height 32
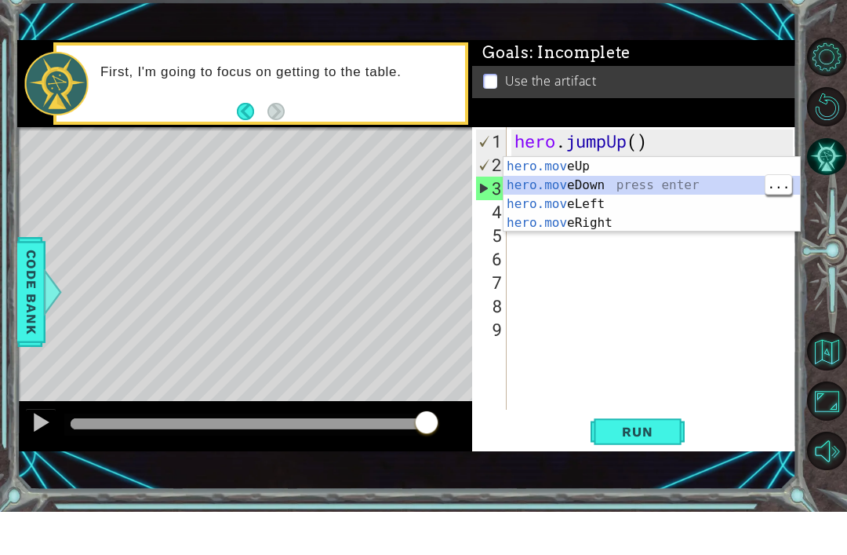
type textarea "hero.moveDown(1)"
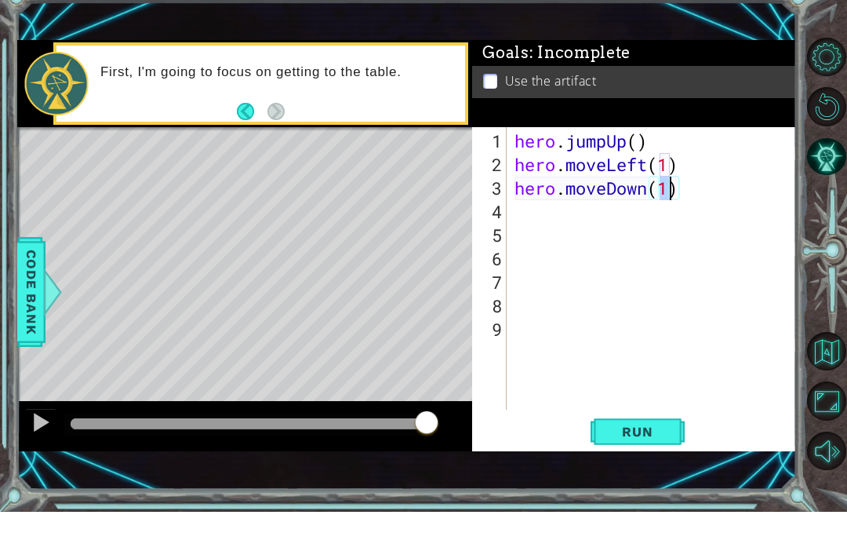
click at [650, 467] on span "Run" at bounding box center [638, 475] width 62 height 16
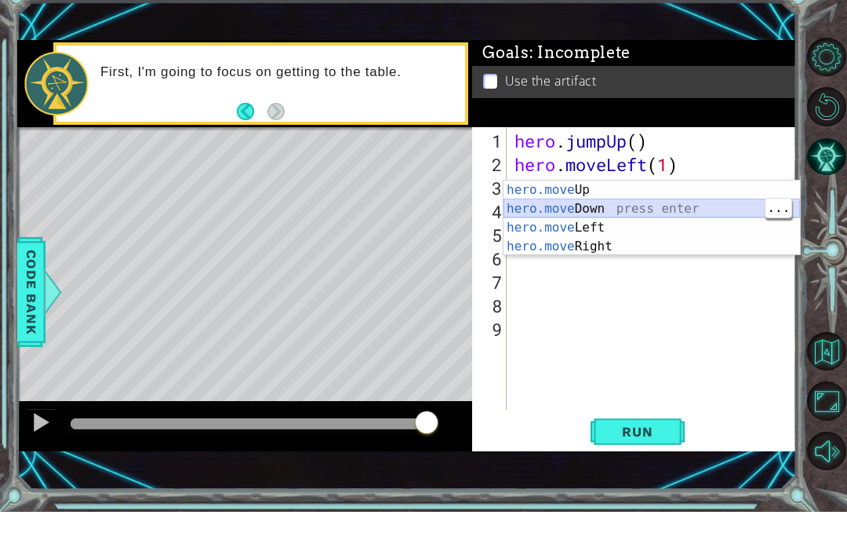
click at [601, 224] on div "hero.move Up press enter hero.move Down press enter hero.move Left press enter …" at bounding box center [652, 280] width 297 height 113
type textarea "hero.moveDown(1)"
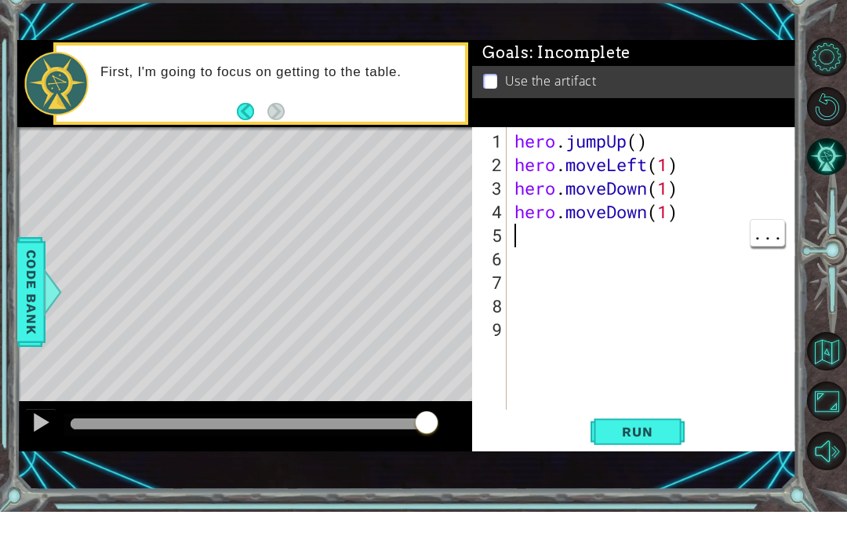
type textarea "hero.moveDown(1)"
click at [697, 223] on div "hero . jumpUp ( ) hero . moveLeft ( 1 ) hero . moveDown ( 1 ) hero . moveDown (…" at bounding box center [657, 338] width 290 height 330
click at [634, 467] on span "Run" at bounding box center [638, 475] width 62 height 16
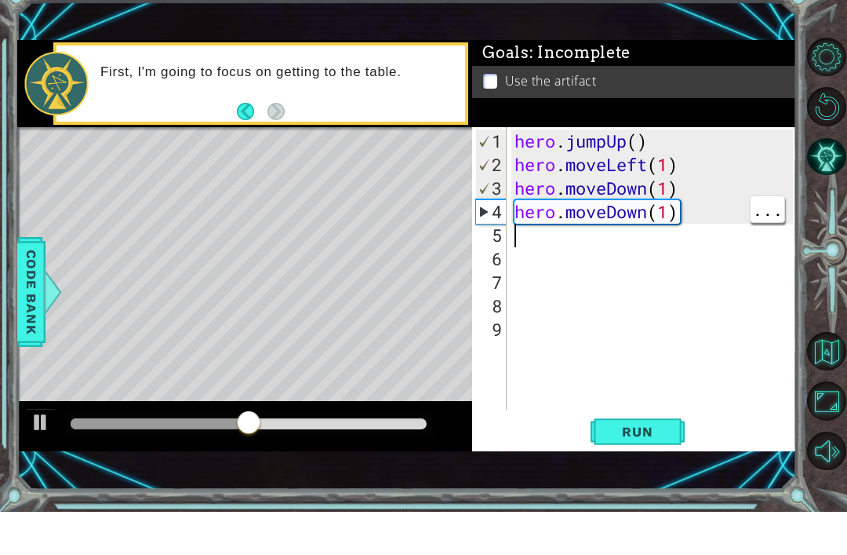
type textarea "j"
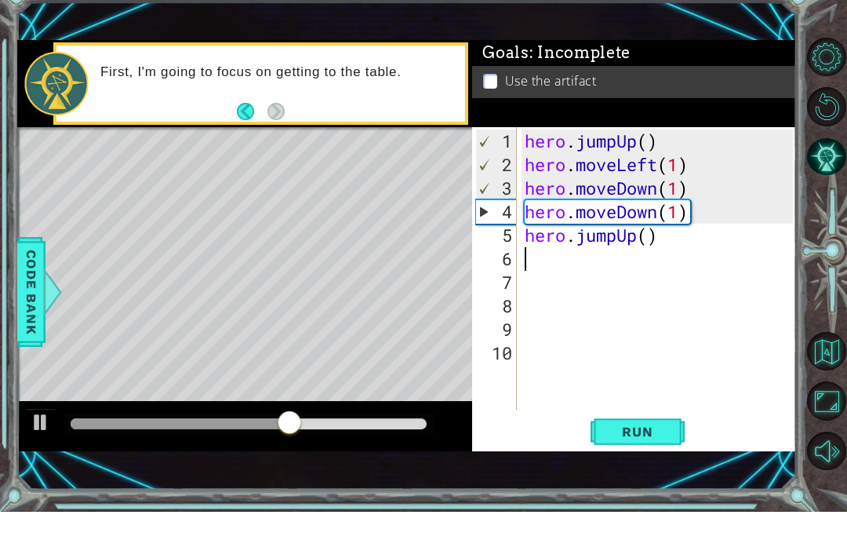
click at [616, 459] on button "Run" at bounding box center [638, 475] width 94 height 32
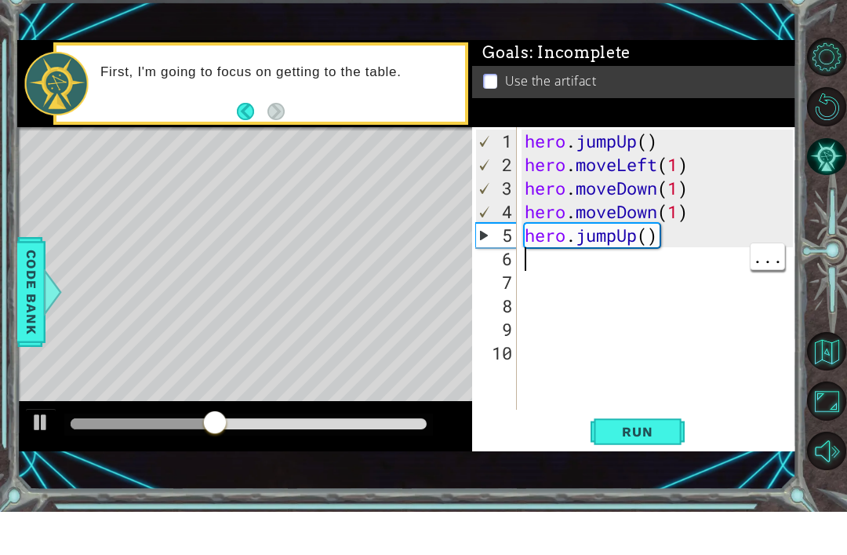
click at [672, 238] on div "hero . jumpUp ( ) hero . moveLeft ( 1 ) hero . moveDown ( 1 ) hero . moveDown (…" at bounding box center [662, 338] width 280 height 330
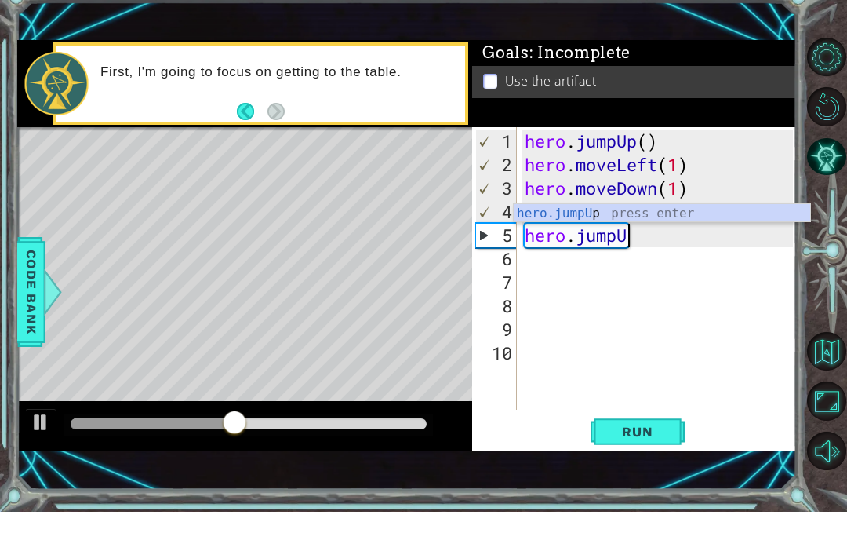
type textarea "hero.jump"
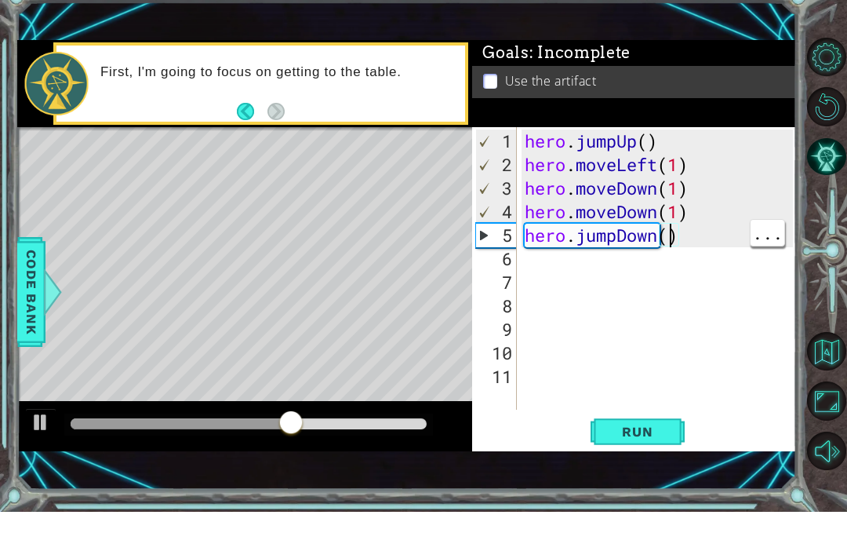
click at [646, 467] on span "Run" at bounding box center [638, 475] width 62 height 16
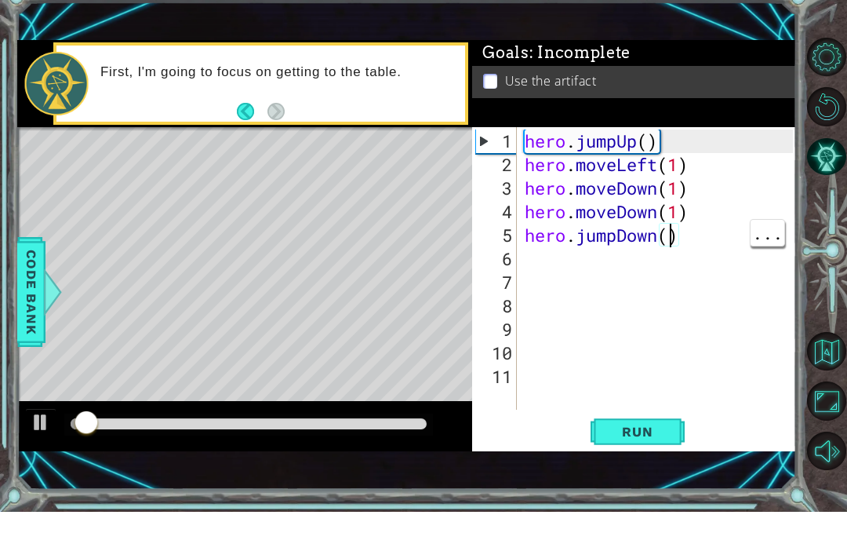
scroll to position [0, 7]
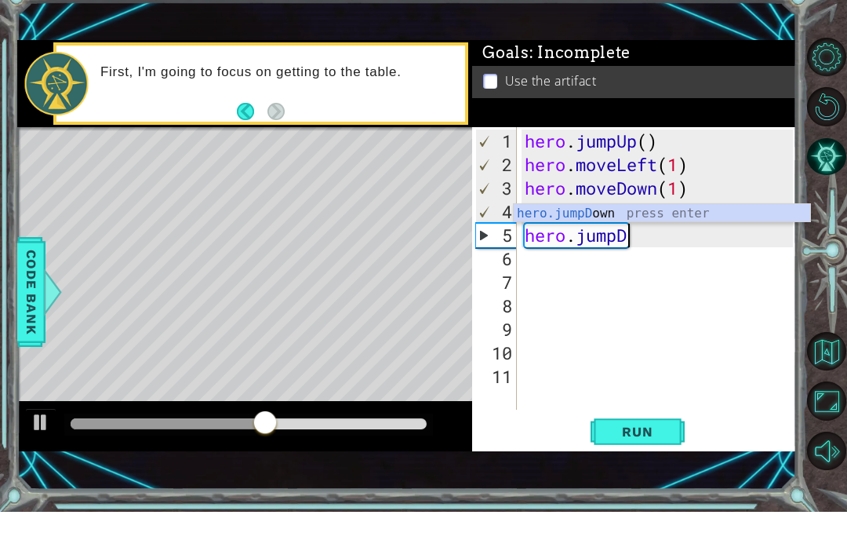
type textarea "hero.jump"
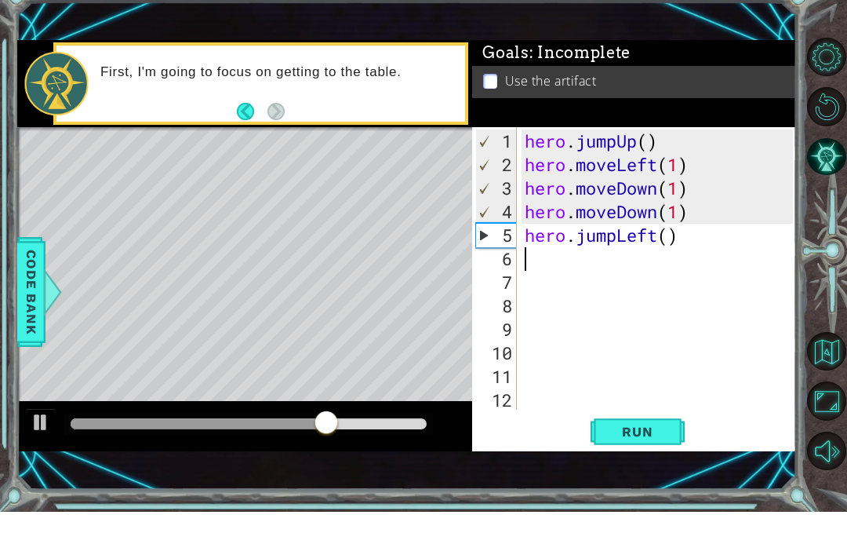
scroll to position [0, 0]
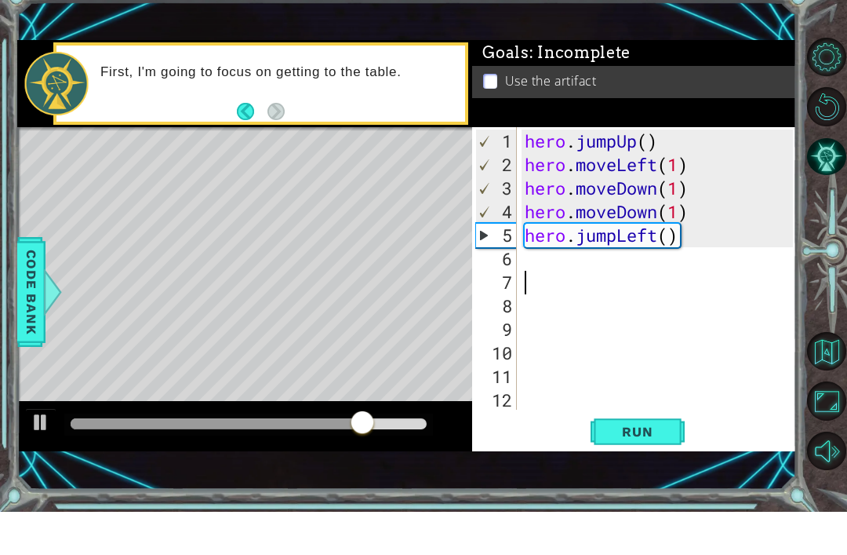
click at [609, 459] on button "Run" at bounding box center [638, 475] width 94 height 32
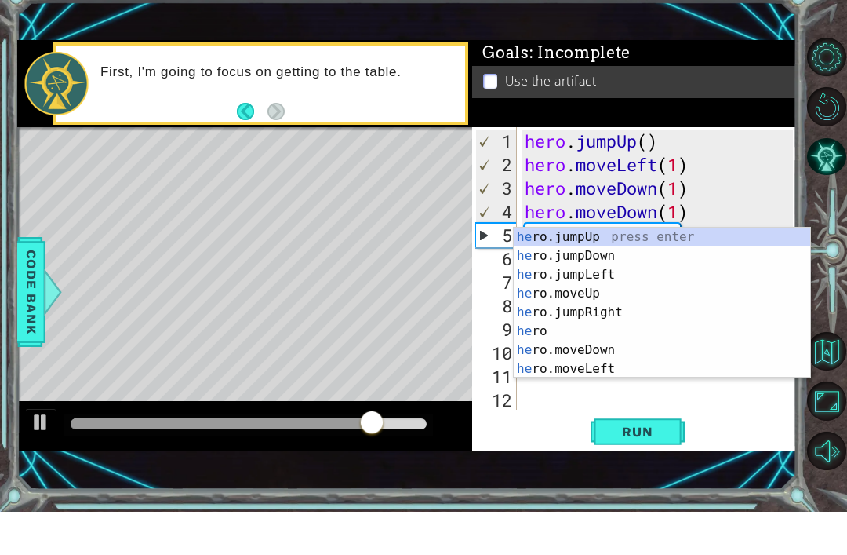
type textarea "her"
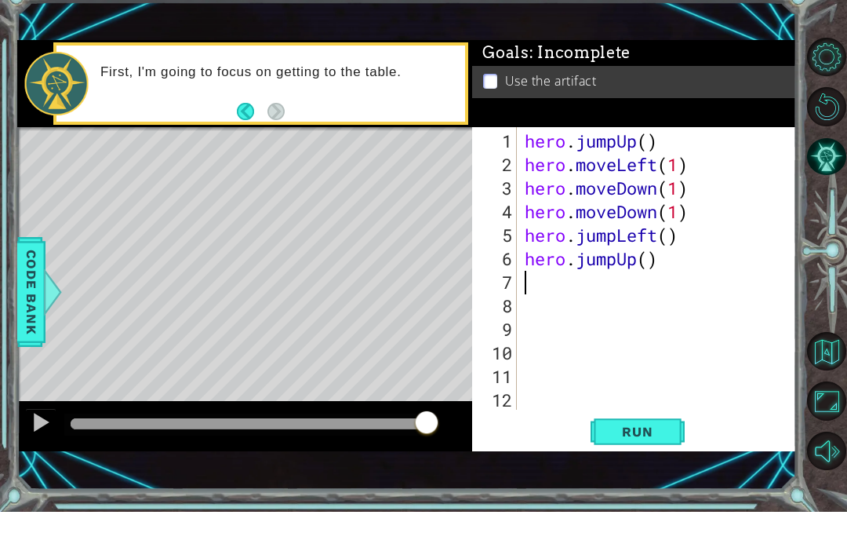
click at [636, 467] on span "Run" at bounding box center [638, 475] width 62 height 16
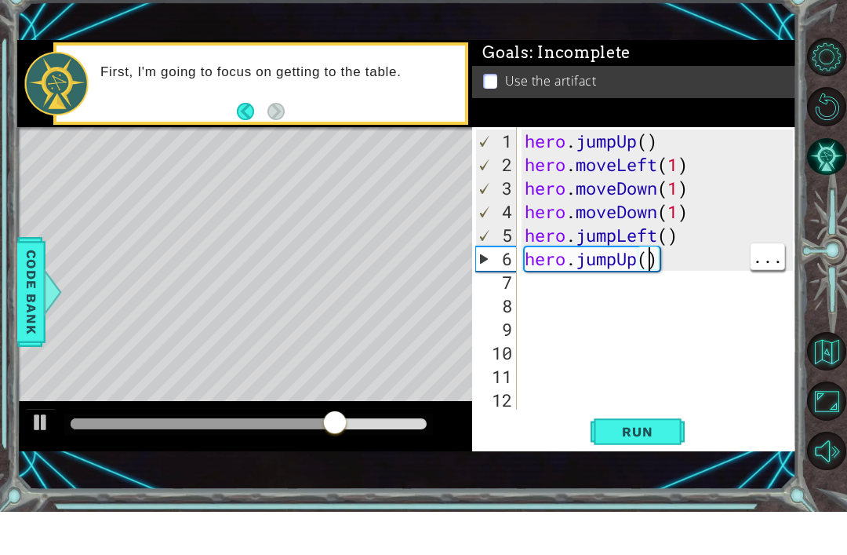
click at [648, 265] on div "hero . jumpUp ( ) hero . moveLeft ( 1 ) hero . moveDown ( 1 ) hero . moveDown (…" at bounding box center [661, 338] width 279 height 330
type textarea "hero.jumpUp(2)"
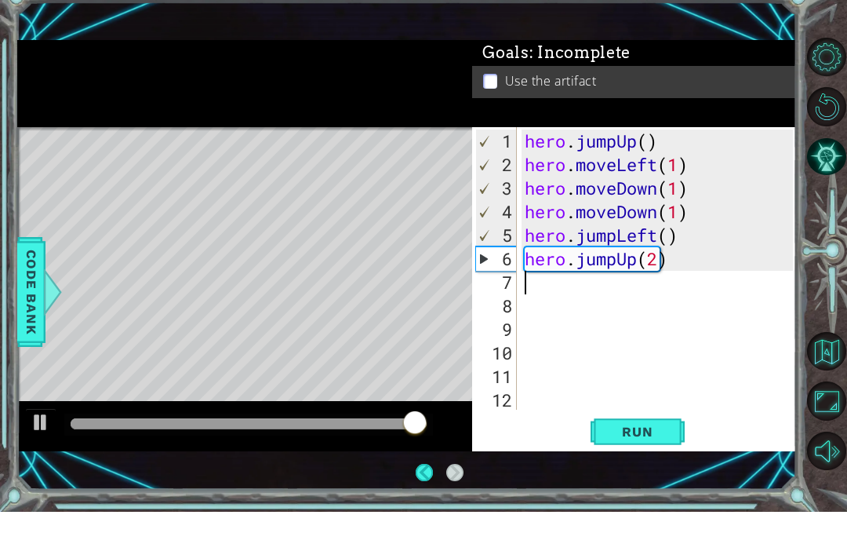
scroll to position [50, 0]
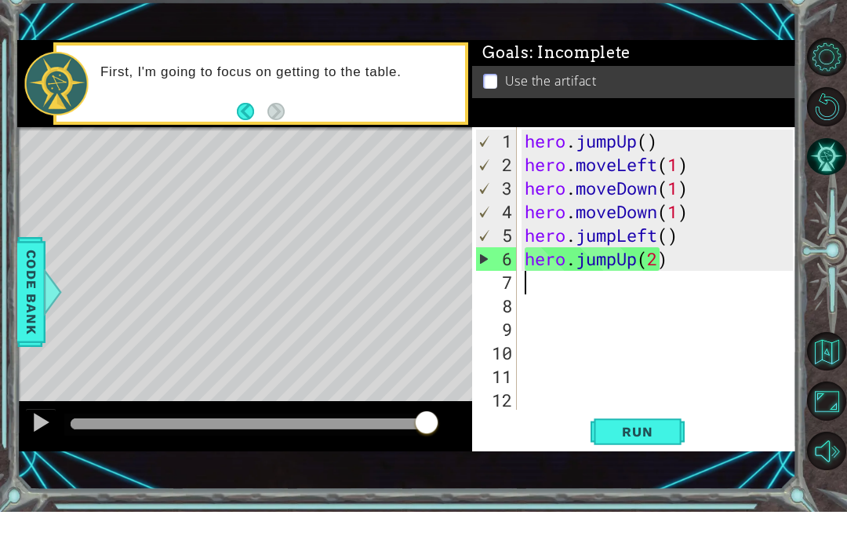
click at [667, 467] on span "Run" at bounding box center [638, 475] width 62 height 16
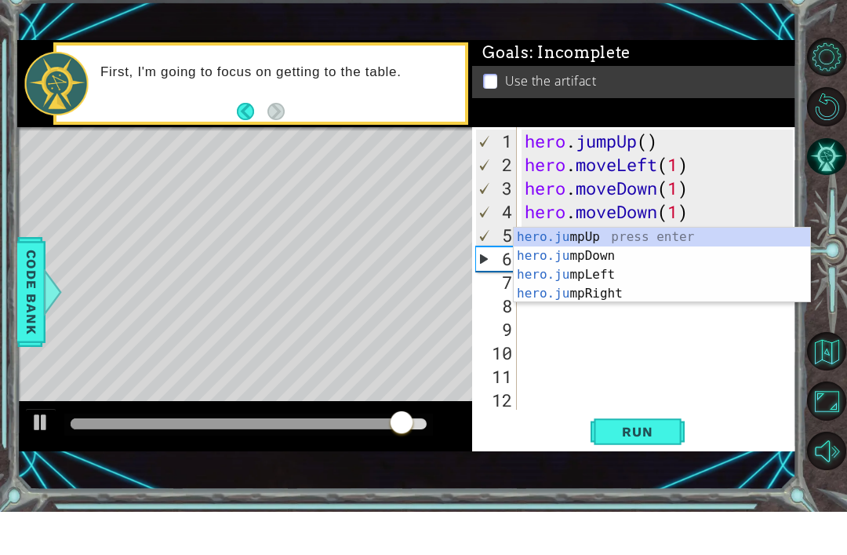
scroll to position [0, 3]
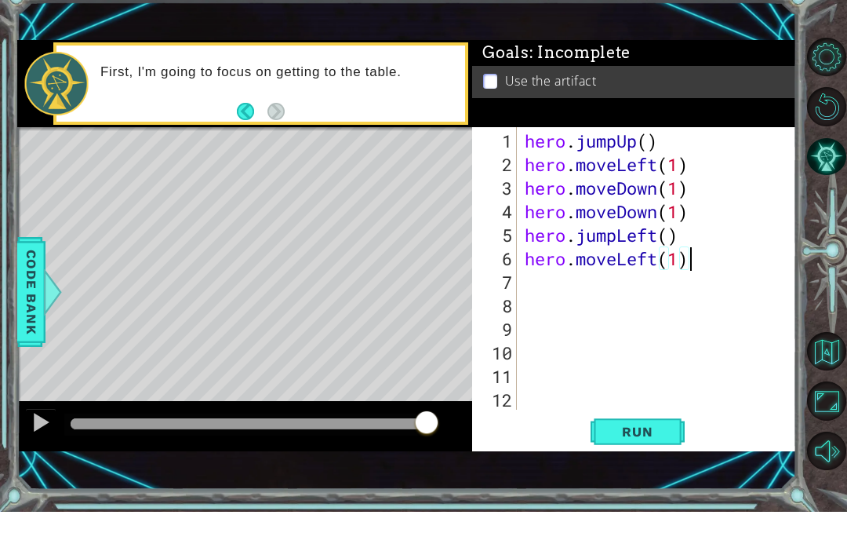
click at [649, 467] on span "Run" at bounding box center [638, 475] width 62 height 16
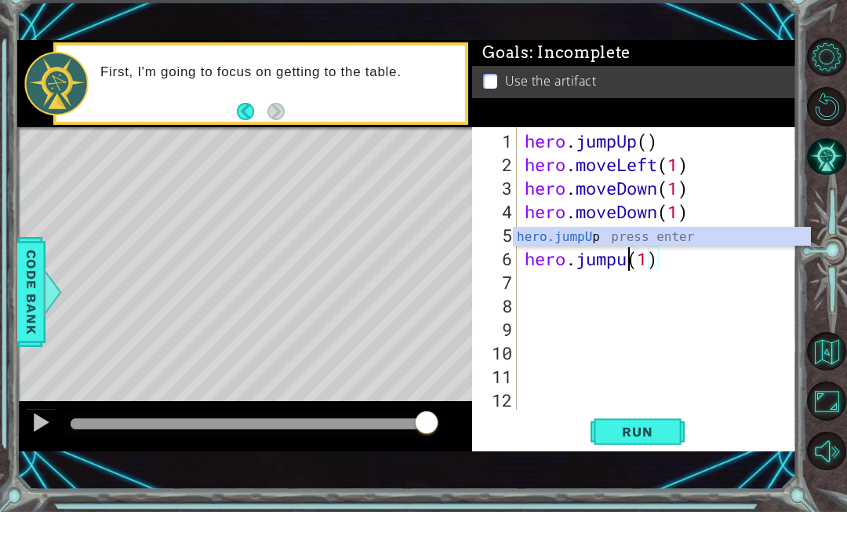
type textarea "hero.jumpup(1)"
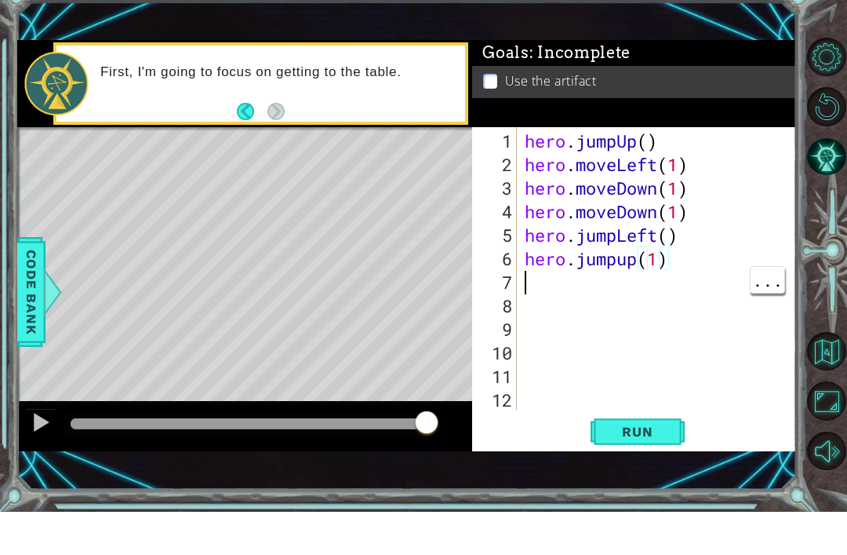
scroll to position [0, 0]
click at [615, 267] on div "hero . jumpUp ( ) hero . moveLeft ( 1 ) hero . moveDown ( 1 ) hero . moveDown (…" at bounding box center [661, 338] width 279 height 330
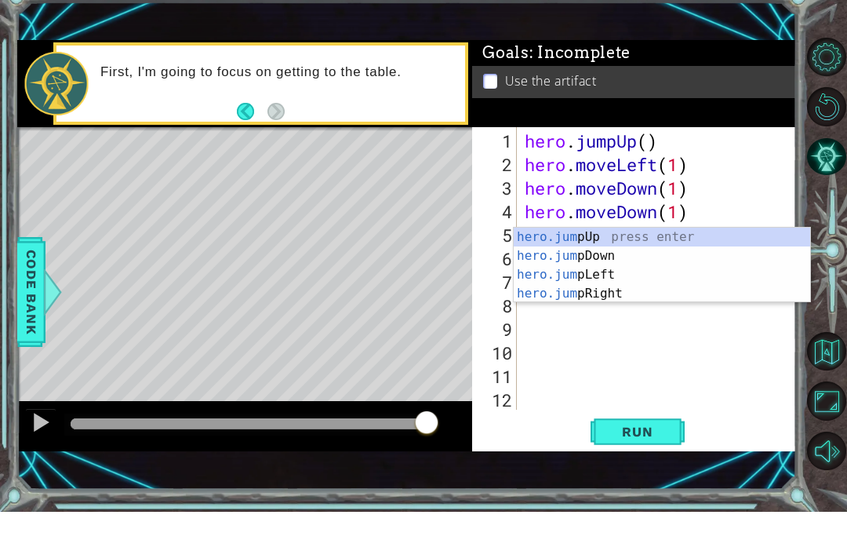
type textarea "hero.jumPup(1)"
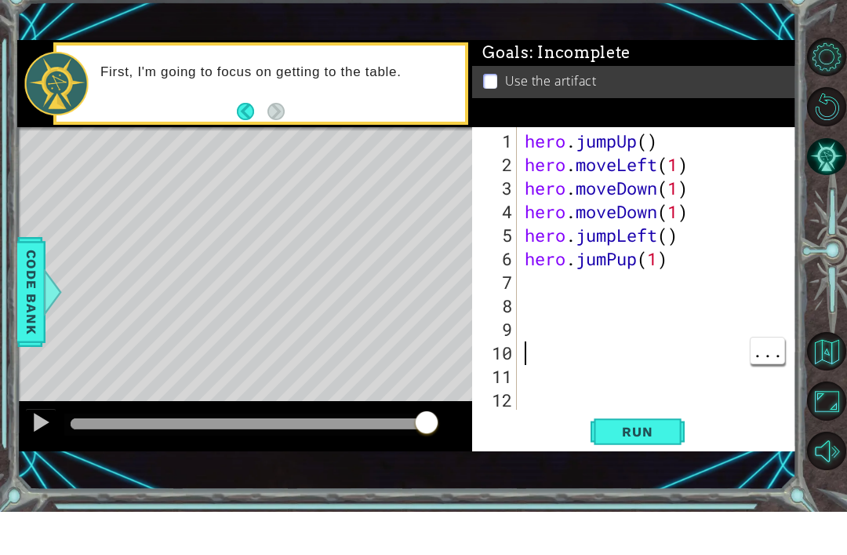
click at [614, 264] on div "hero . jumpUp ( ) hero . moveLeft ( 1 ) hero . moveDown ( 1 ) hero . moveDown (…" at bounding box center [661, 338] width 279 height 330
type textarea "hero.jumpUp(1)"
click at [647, 467] on span "Run" at bounding box center [638, 475] width 62 height 16
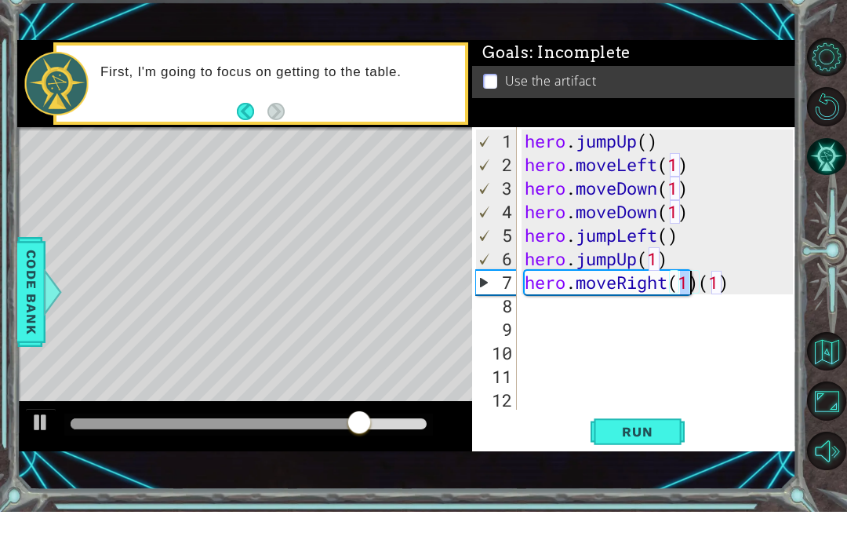
click at [658, 459] on button "Run" at bounding box center [638, 475] width 94 height 32
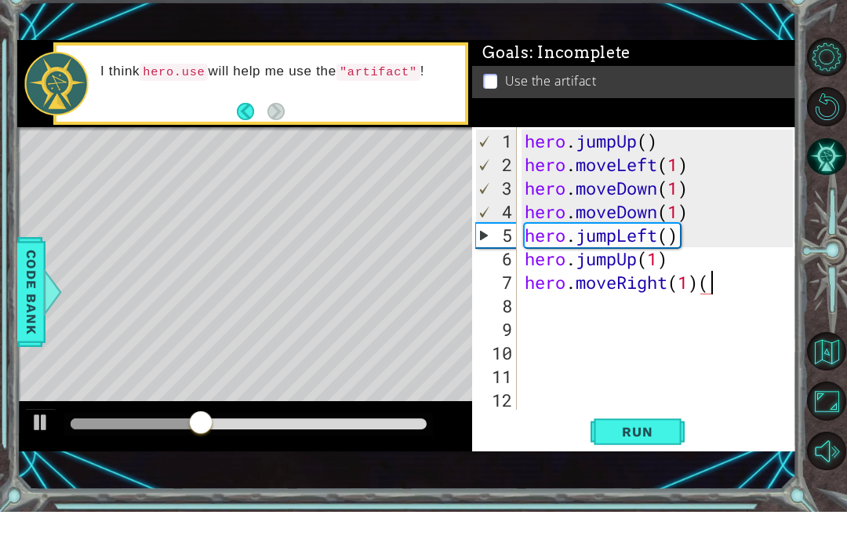
type textarea "hero.moveRight(1)"
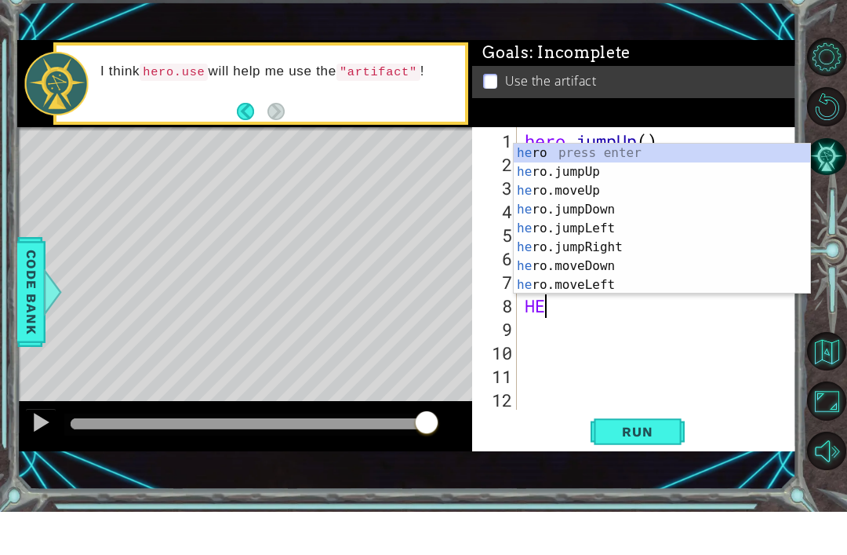
type textarea "H"
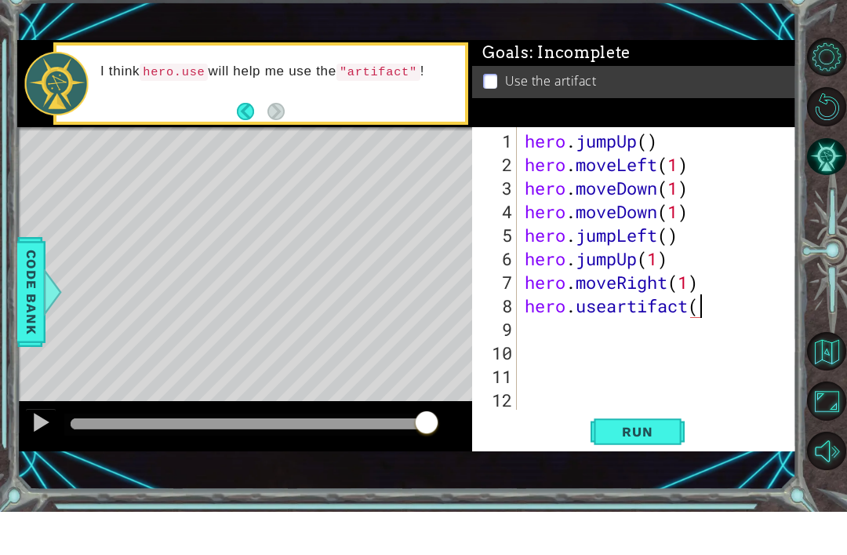
scroll to position [0, 8]
click at [644, 467] on span "Run" at bounding box center [638, 475] width 62 height 16
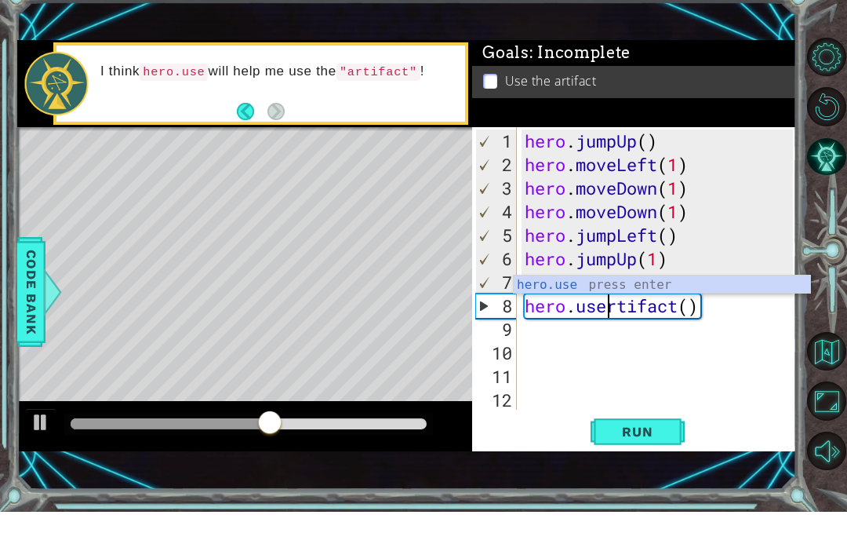
scroll to position [0, 5]
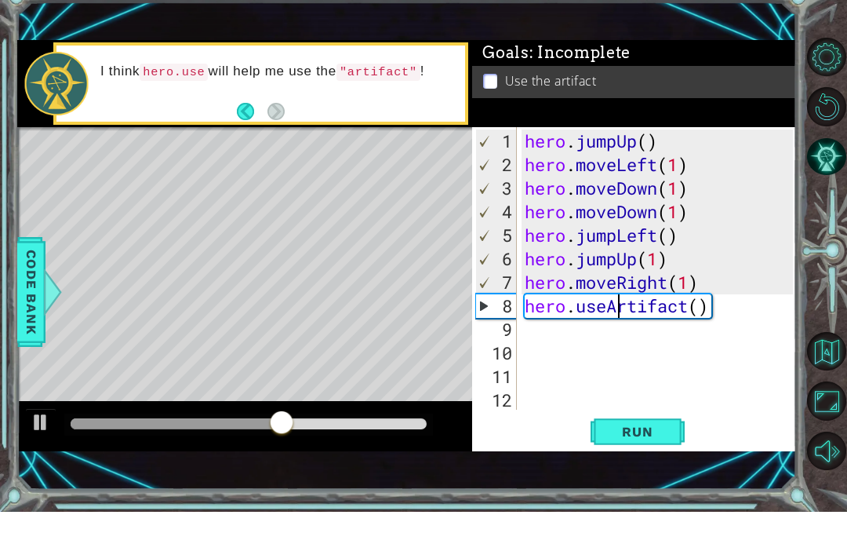
type textarea "hero.useArtifact()"
click at [664, 467] on span "Run" at bounding box center [638, 475] width 62 height 16
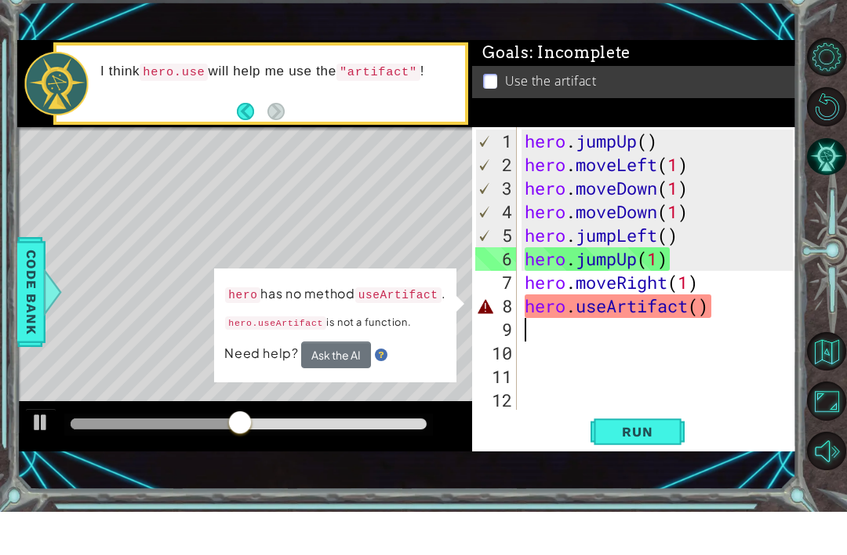
scroll to position [0, 0]
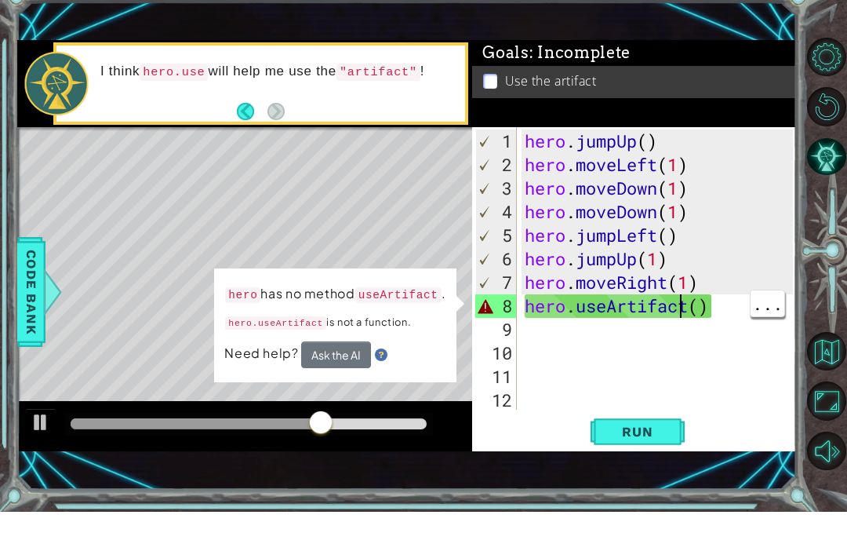
click at [681, 304] on div "hero . jumpUp ( ) hero . moveLeft ( 1 ) hero . moveDown ( 1 ) hero . moveDown (…" at bounding box center [661, 338] width 279 height 330
click at [683, 308] on div "hero . jumpUp ( ) hero . moveLeft ( 1 ) hero . moveDown ( 1 ) hero . moveDown (…" at bounding box center [661, 338] width 279 height 330
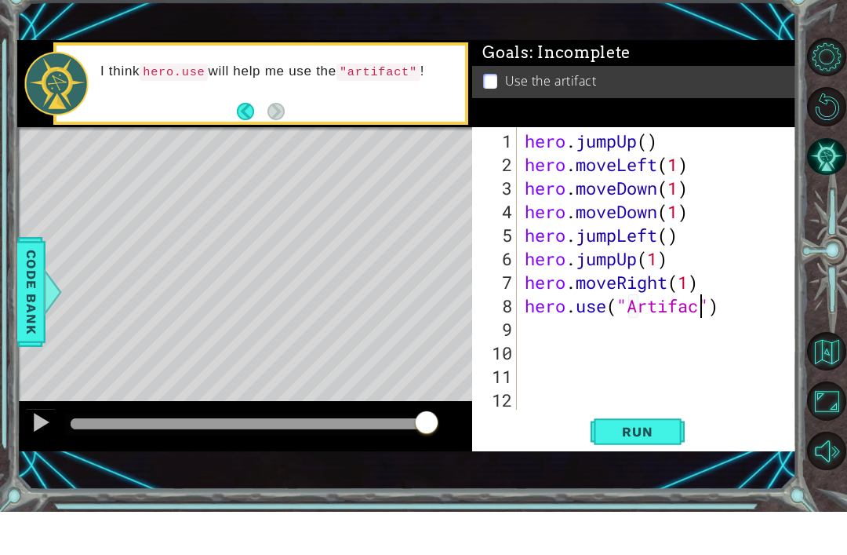
scroll to position [0, 9]
click at [633, 467] on span "Run" at bounding box center [638, 475] width 62 height 16
type textarea "hero.use("artifact")"
click at [647, 467] on span "Run" at bounding box center [638, 475] width 62 height 16
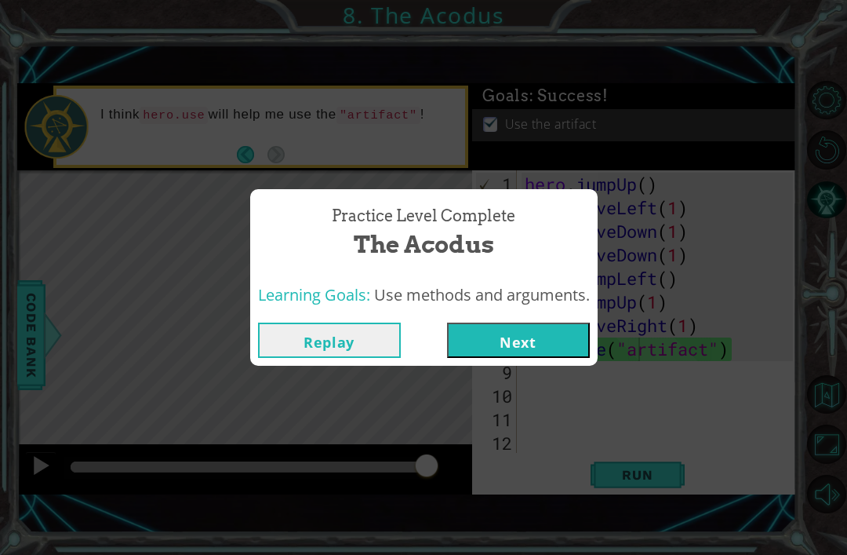
click at [552, 336] on button "Next" at bounding box center [518, 339] width 143 height 35
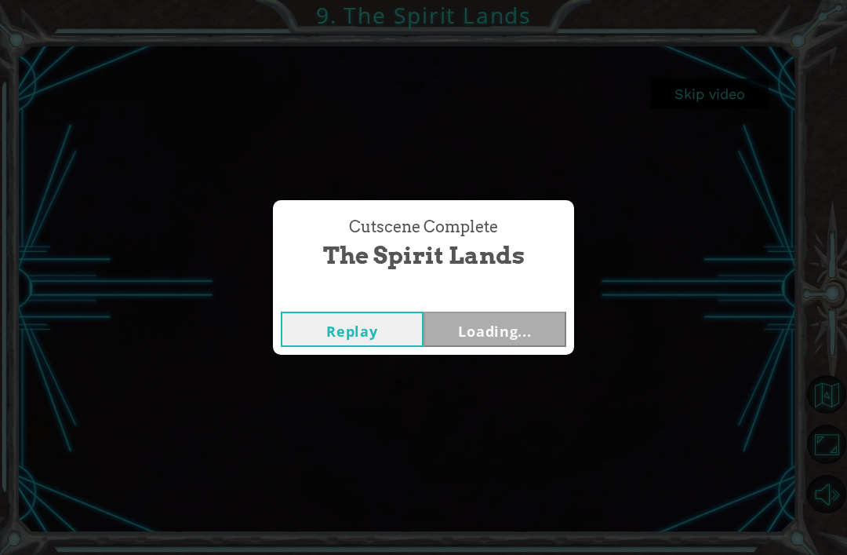
click at [734, 143] on div "Cutscene Complete The Spirit Lands Replay Loading..." at bounding box center [423, 277] width 847 height 555
click at [521, 383] on div "Cutscene Complete The Spirit Lands Replay Next" at bounding box center [423, 277] width 847 height 555
click at [520, 389] on div "Cutscene Complete The Spirit Lands Replay Next" at bounding box center [423, 277] width 847 height 555
click at [522, 373] on div "Cutscene Complete The Spirit Lands Replay Next" at bounding box center [423, 277] width 847 height 555
click at [529, 374] on div "Cutscene Complete The Spirit Lands Replay Next" at bounding box center [423, 277] width 847 height 555
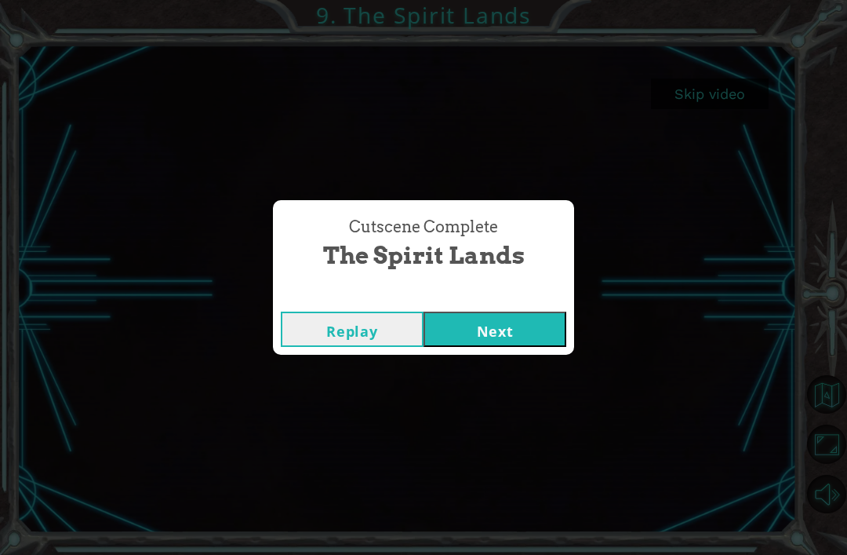
click at [530, 381] on div "Cutscene Complete The Spirit Lands Replay Next" at bounding box center [423, 277] width 847 height 555
click at [493, 369] on div "Cutscene Complete The Spirit Lands Replay Next" at bounding box center [423, 277] width 847 height 555
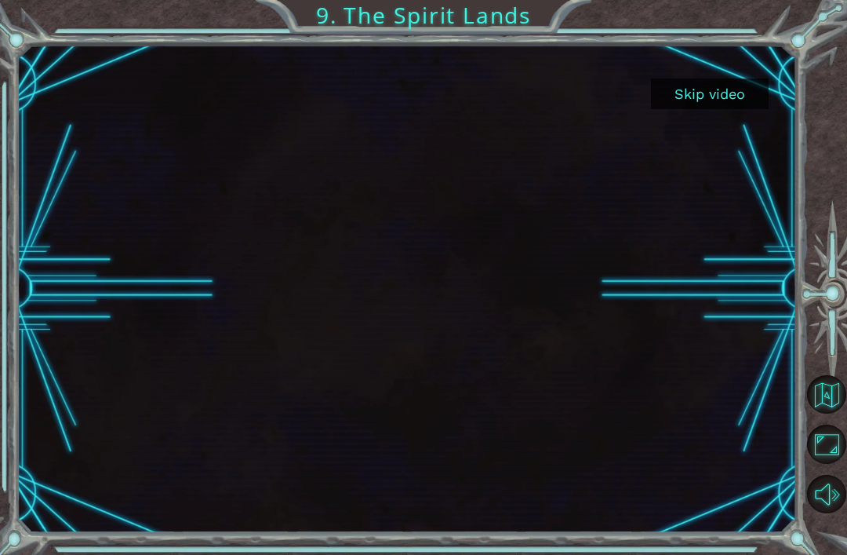
click at [734, 95] on button "Skip video" at bounding box center [710, 93] width 118 height 31
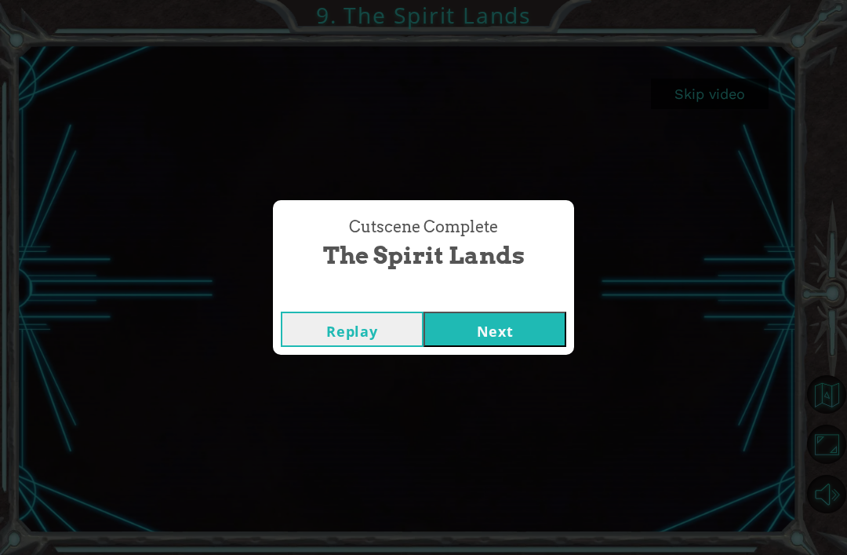
click at [483, 321] on button "Next" at bounding box center [495, 328] width 143 height 35
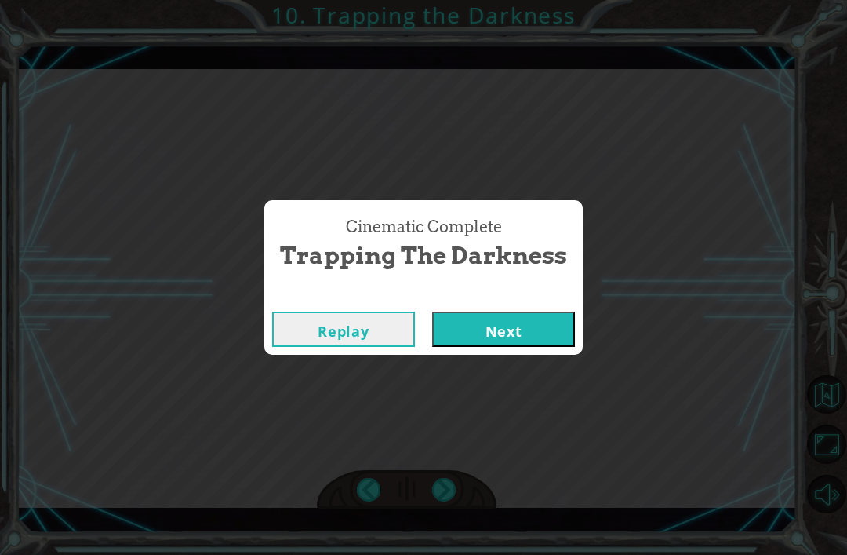
click at [509, 330] on button "Next" at bounding box center [503, 328] width 143 height 35
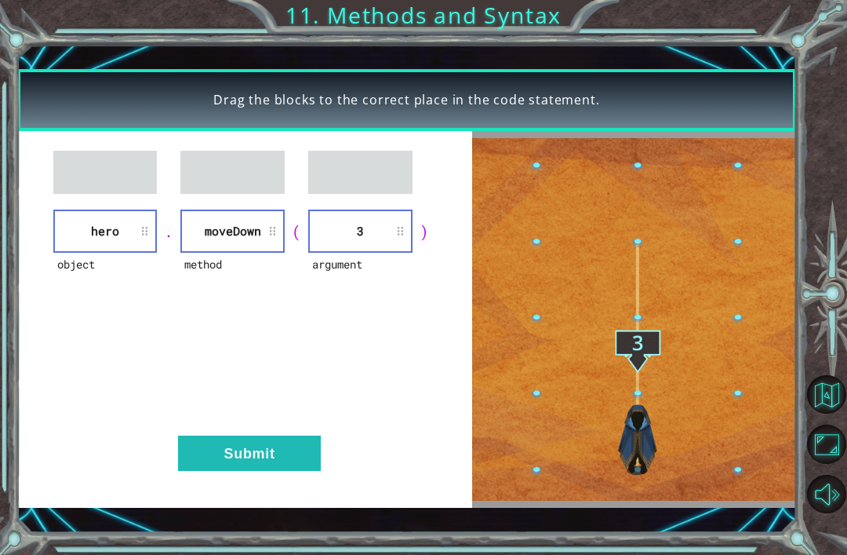
click at [244, 467] on button "Submit" at bounding box center [249, 452] width 143 height 35
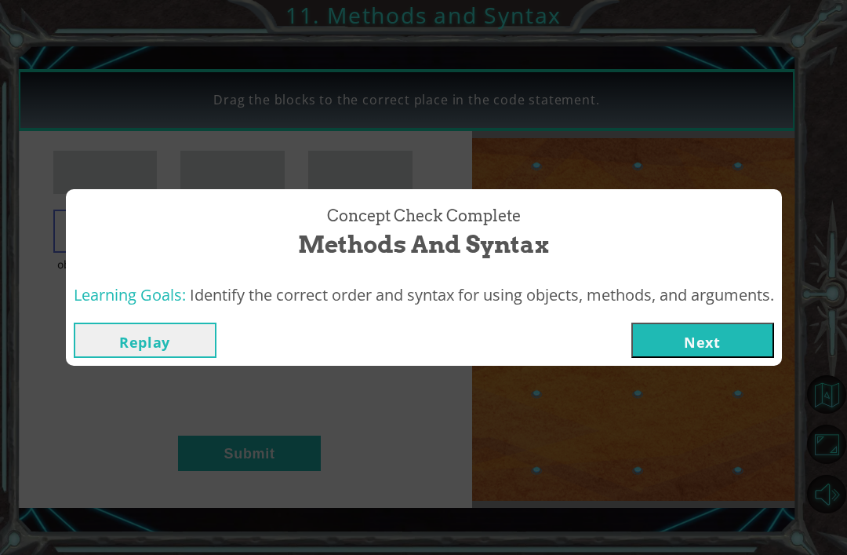
click at [723, 323] on button "Next" at bounding box center [703, 339] width 143 height 35
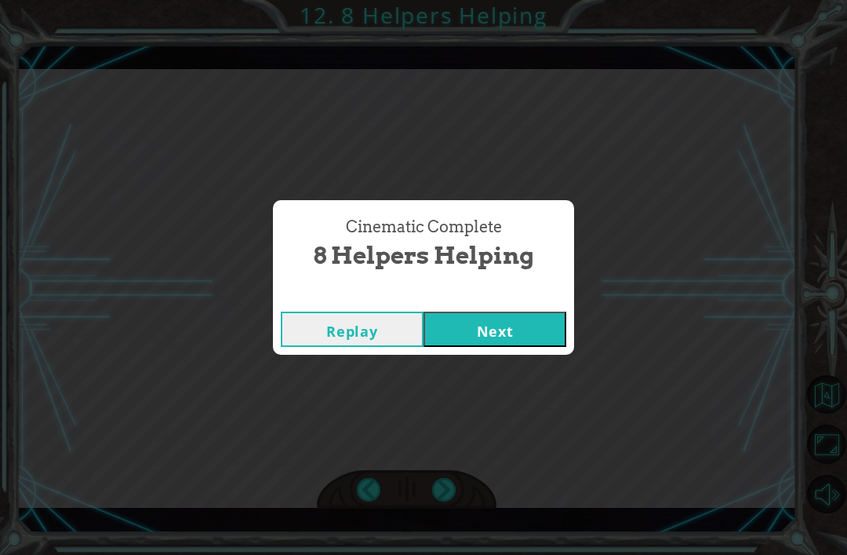
click at [498, 335] on button "Next" at bounding box center [495, 328] width 143 height 35
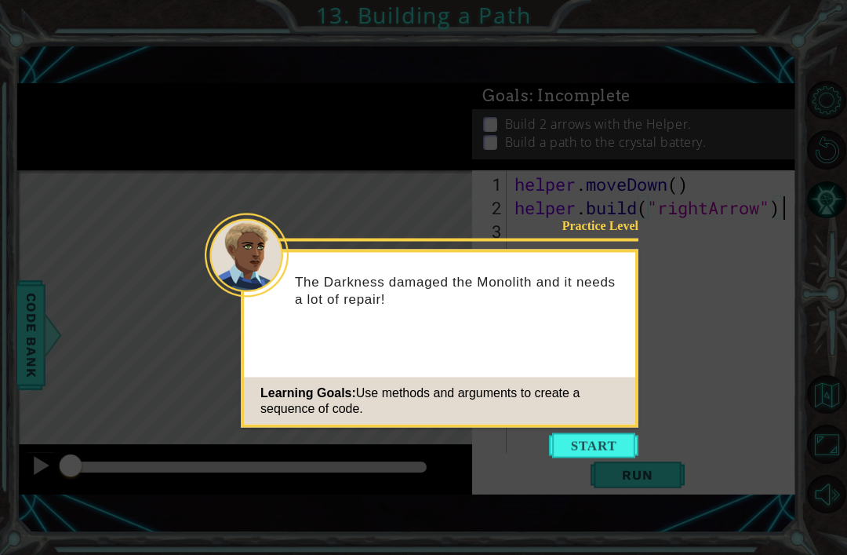
click at [612, 436] on button "Start" at bounding box center [593, 445] width 89 height 25
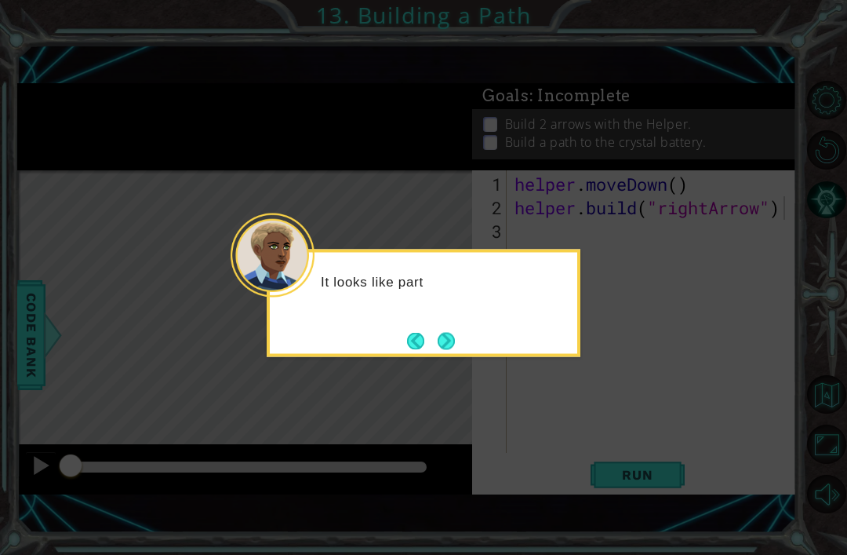
click at [451, 332] on button "Next" at bounding box center [446, 340] width 17 height 17
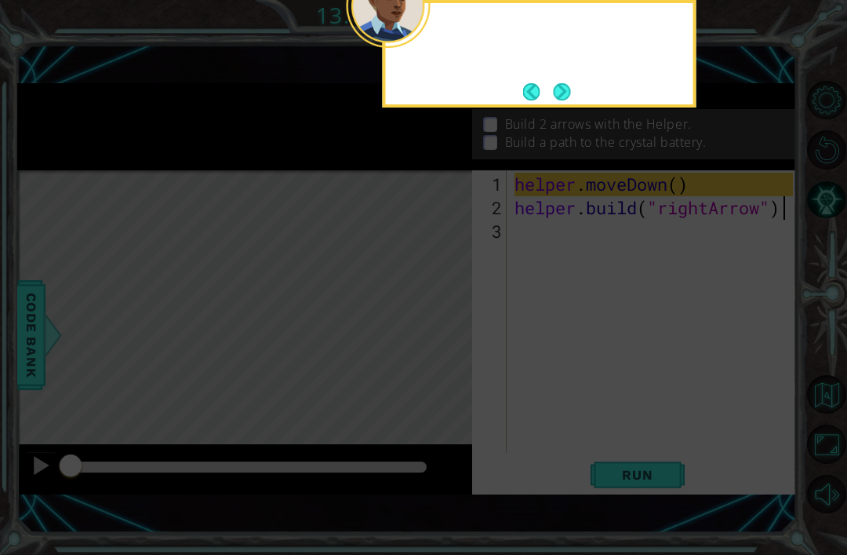
click at [451, 334] on icon at bounding box center [423, 136] width 847 height 836
click at [562, 88] on button "Next" at bounding box center [562, 91] width 17 height 17
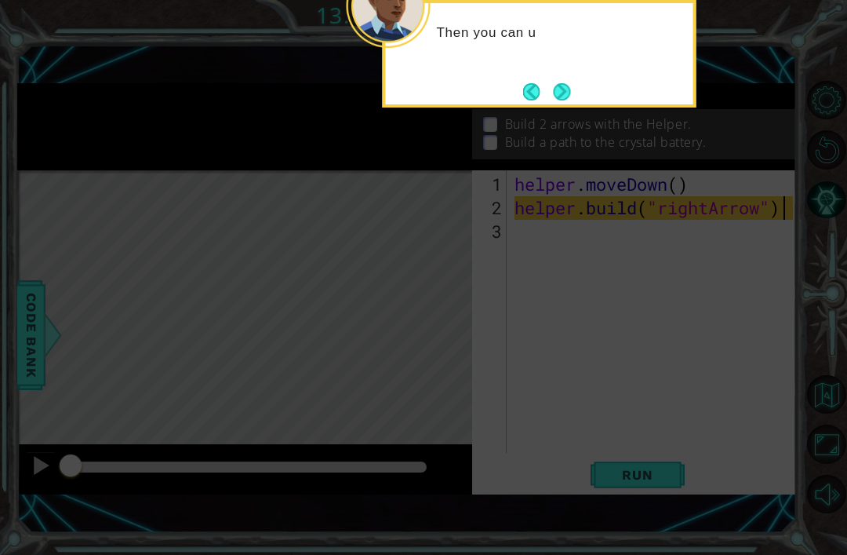
click at [556, 84] on button "Next" at bounding box center [562, 91] width 17 height 17
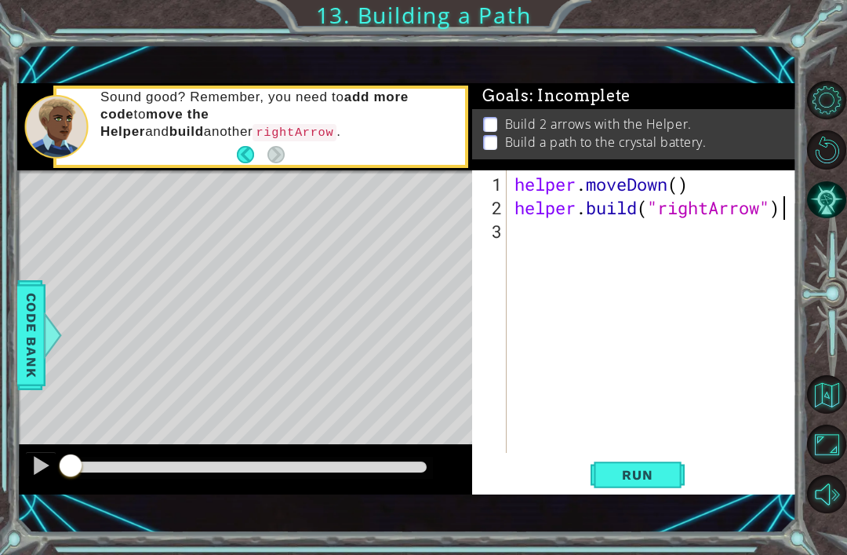
scroll to position [0, 12]
type textarea "helper.build("rightArrow")"
click at [31, 351] on span "Code Bank" at bounding box center [31, 335] width 25 height 96
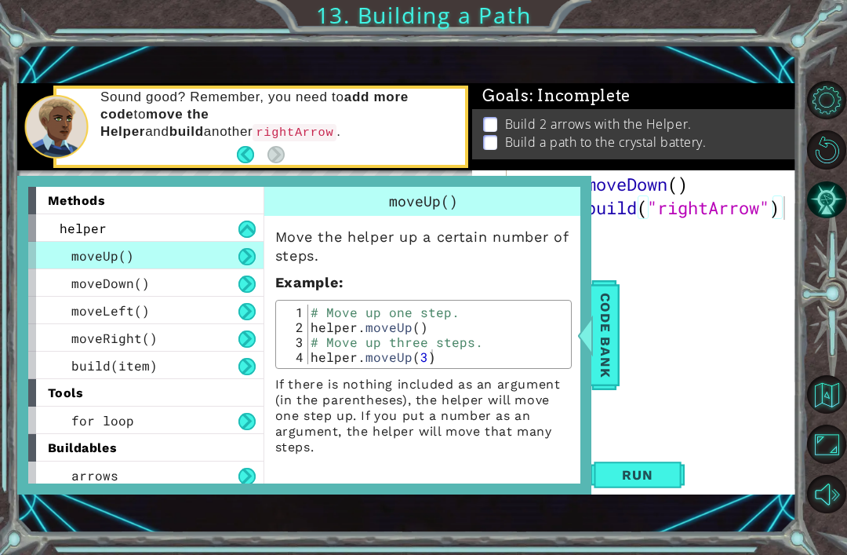
click at [609, 347] on span "Code Bank" at bounding box center [605, 335] width 25 height 96
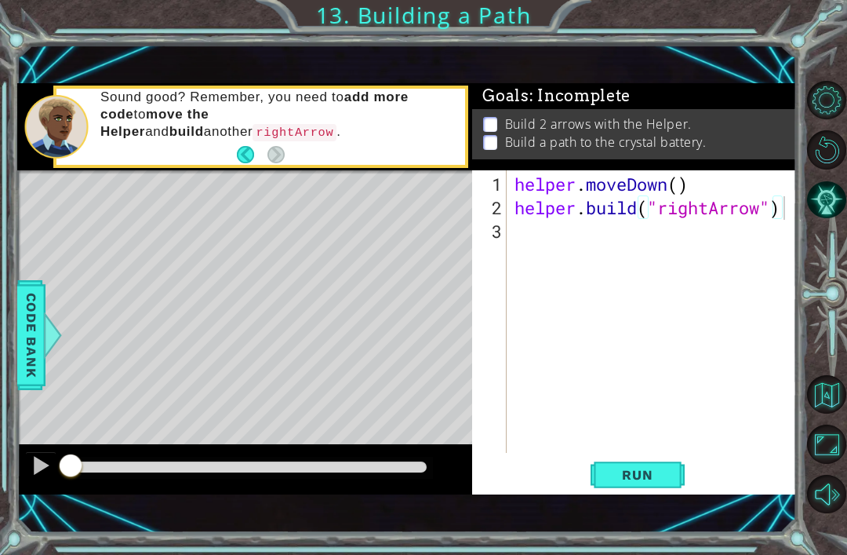
click at [27, 332] on span "Code Bank" at bounding box center [31, 335] width 25 height 96
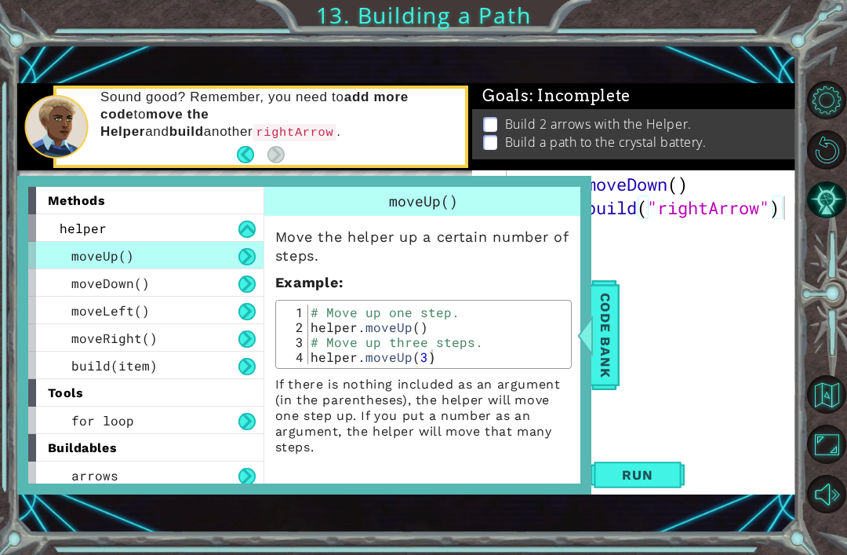
click at [128, 346] on span "moveRight()" at bounding box center [114, 338] width 86 height 16
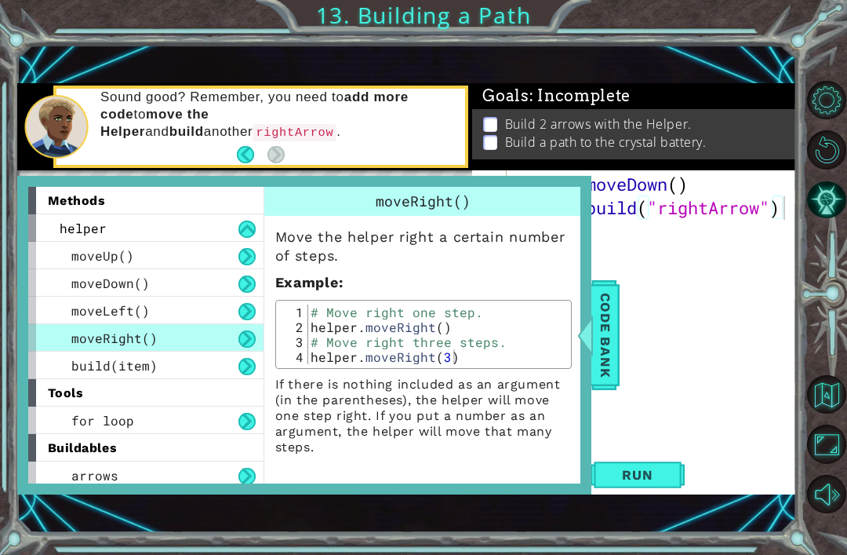
click at [611, 341] on span "Code Bank" at bounding box center [605, 335] width 25 height 96
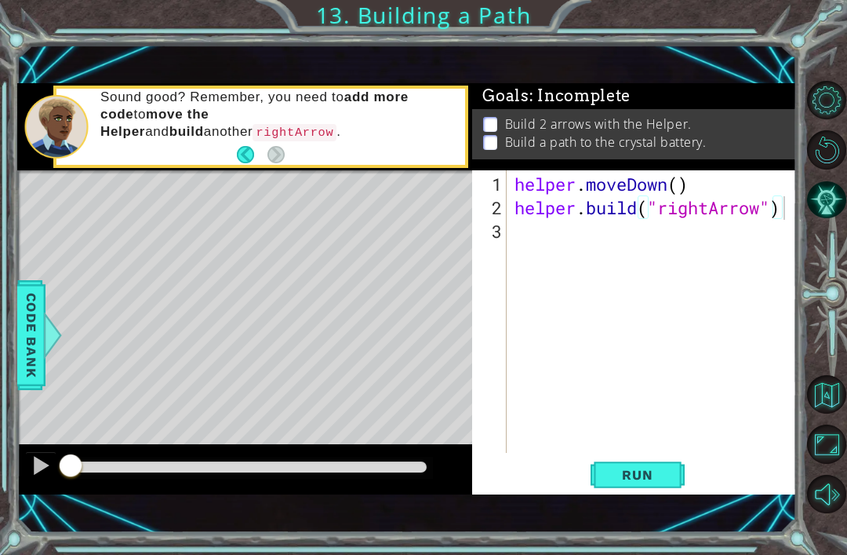
click at [624, 491] on button "Run" at bounding box center [638, 475] width 94 height 32
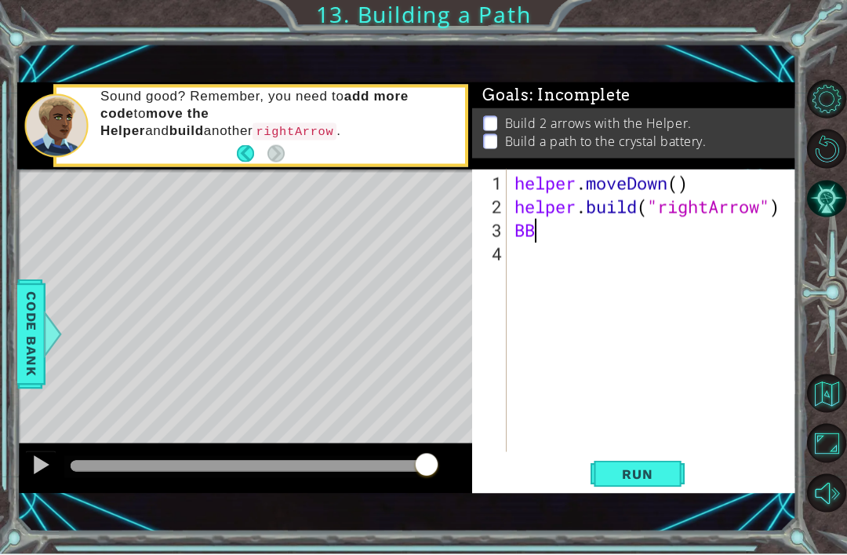
type textarea "B"
click at [638, 486] on button "Run" at bounding box center [638, 475] width 94 height 32
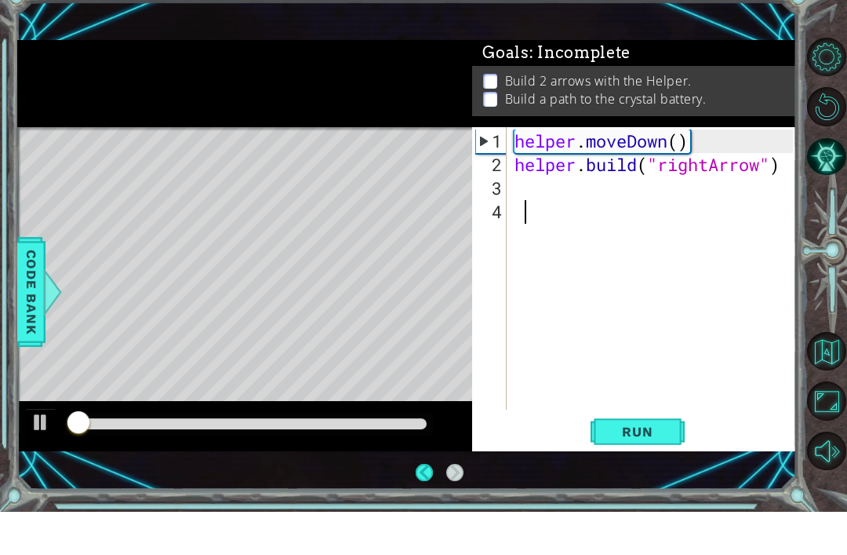
scroll to position [50, 0]
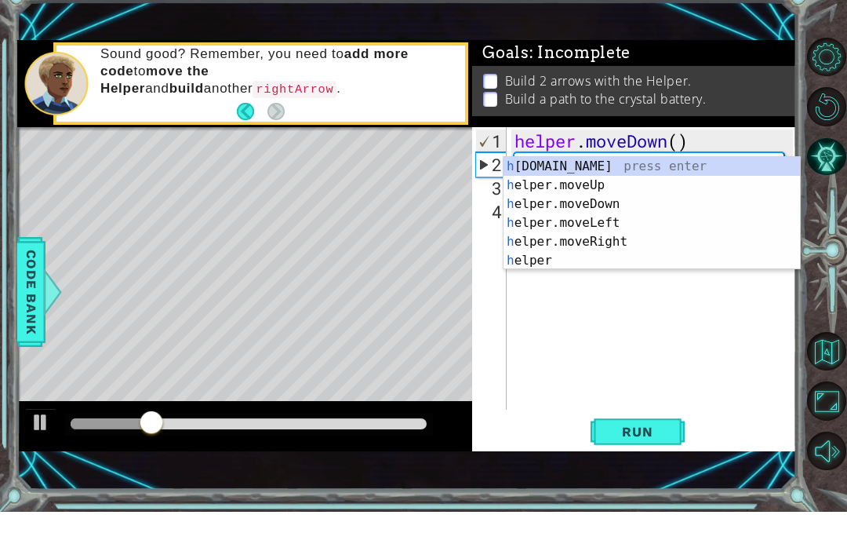
type textarea "HER"
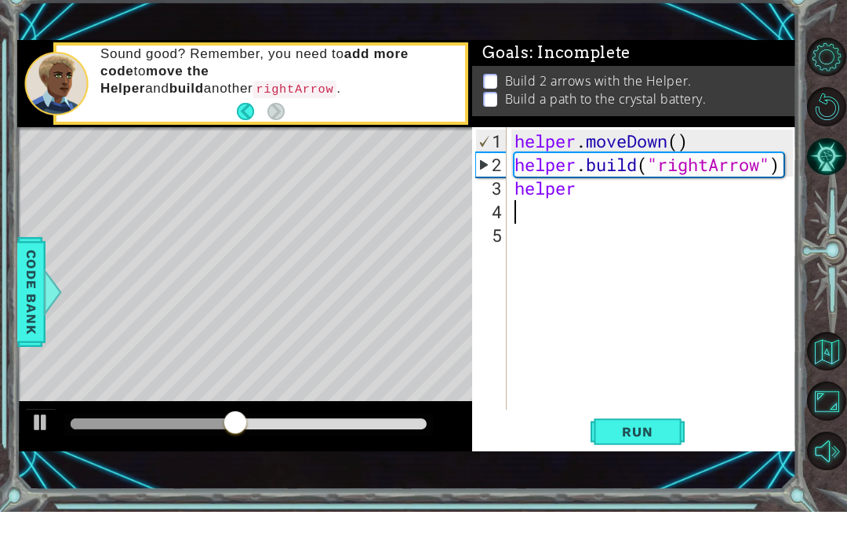
scroll to position [0, 0]
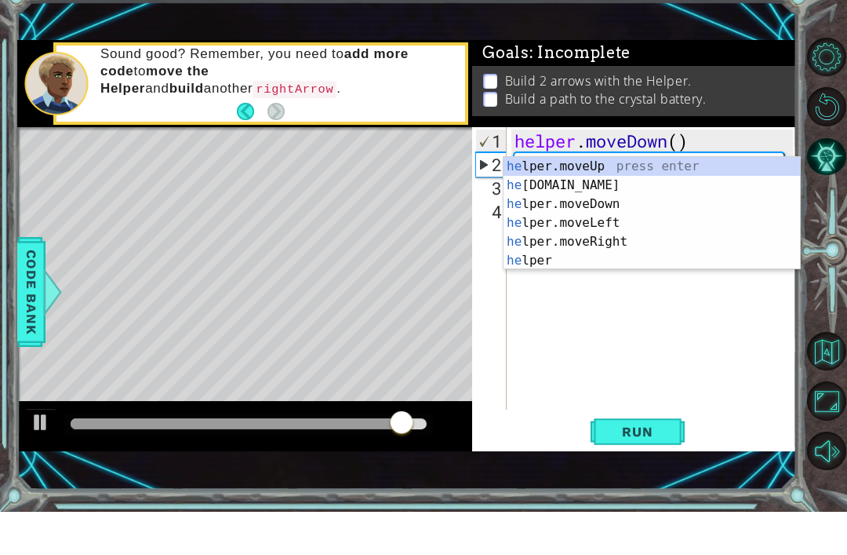
type textarea "h"
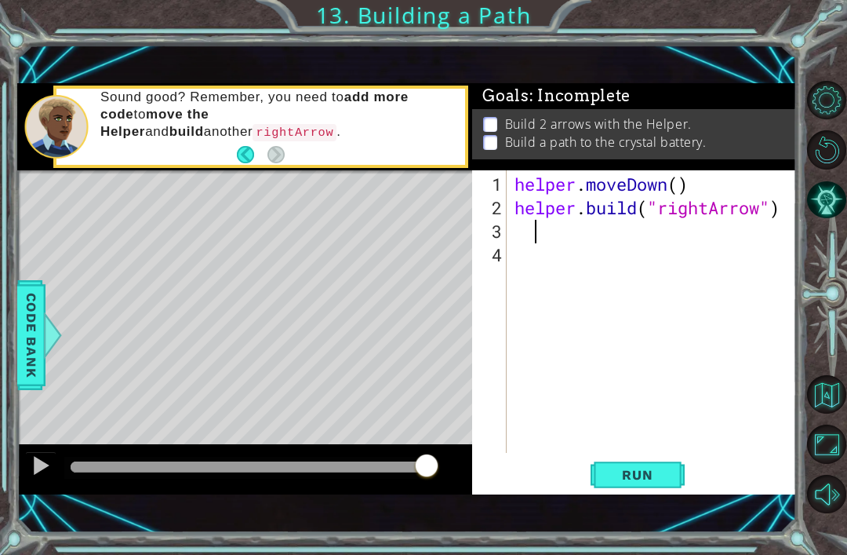
click at [637, 476] on span "Run" at bounding box center [638, 475] width 62 height 16
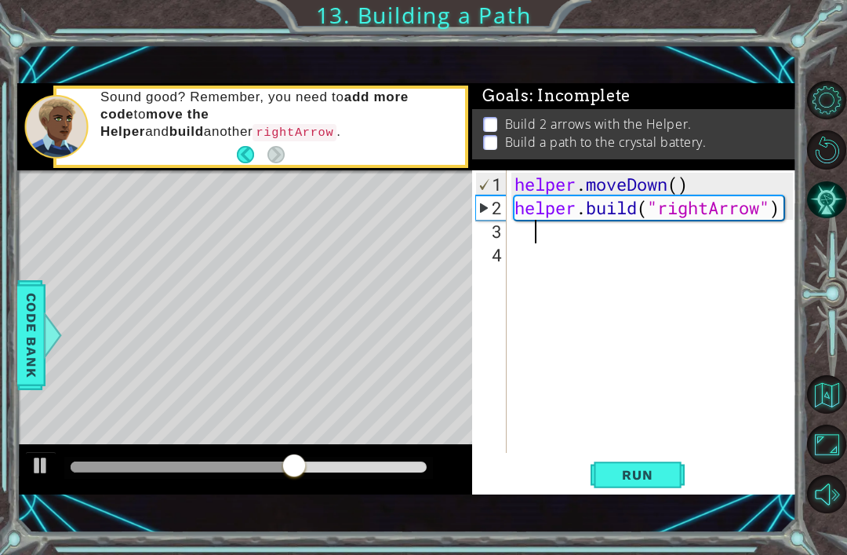
click at [661, 468] on span "Run" at bounding box center [638, 475] width 62 height 16
click at [656, 484] on button "Run" at bounding box center [638, 475] width 94 height 32
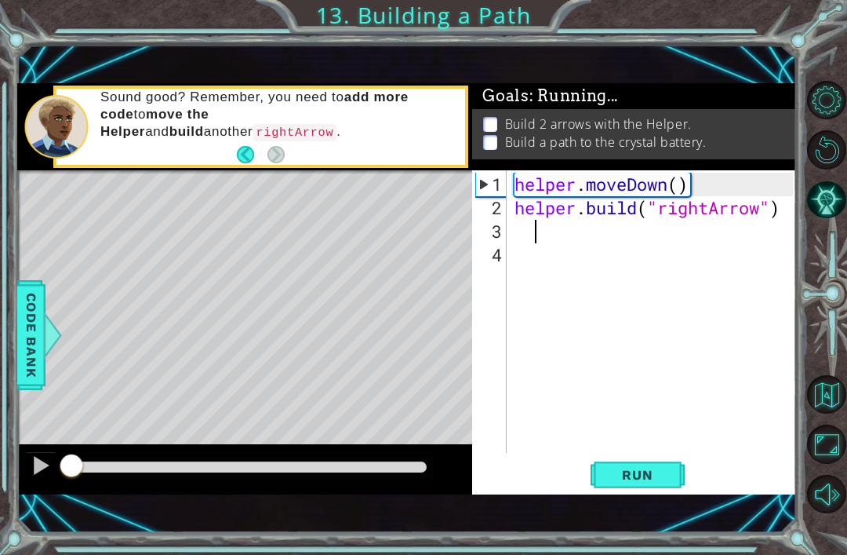
click at [650, 453] on div "helper . moveDown ( ) helper . build ( "rightArrow" )" at bounding box center [657, 338] width 290 height 330
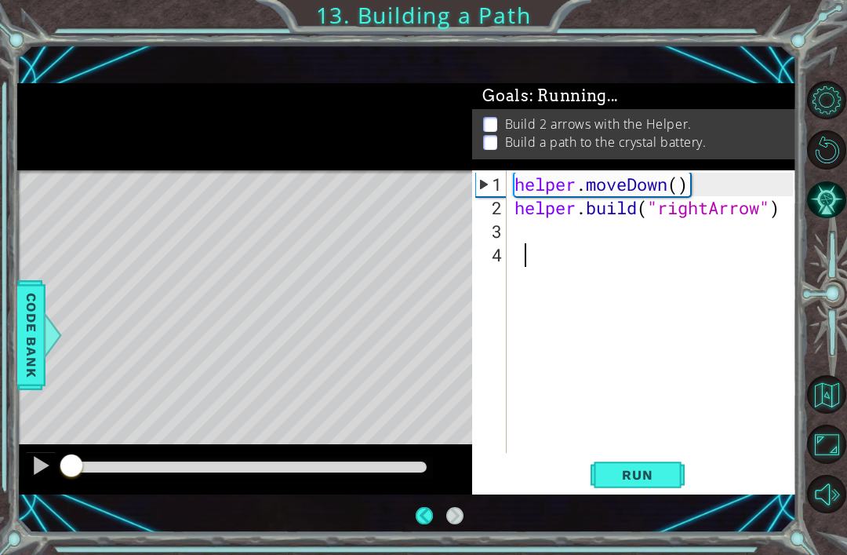
click at [643, 469] on span "Run" at bounding box center [638, 475] width 62 height 16
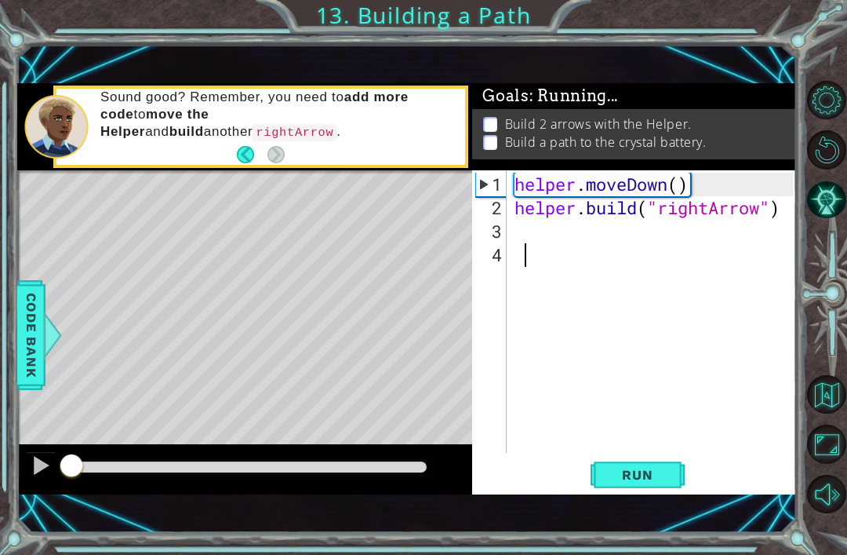
click at [637, 465] on button "Run" at bounding box center [638, 475] width 94 height 32
click at [643, 462] on button "Run" at bounding box center [638, 475] width 94 height 32
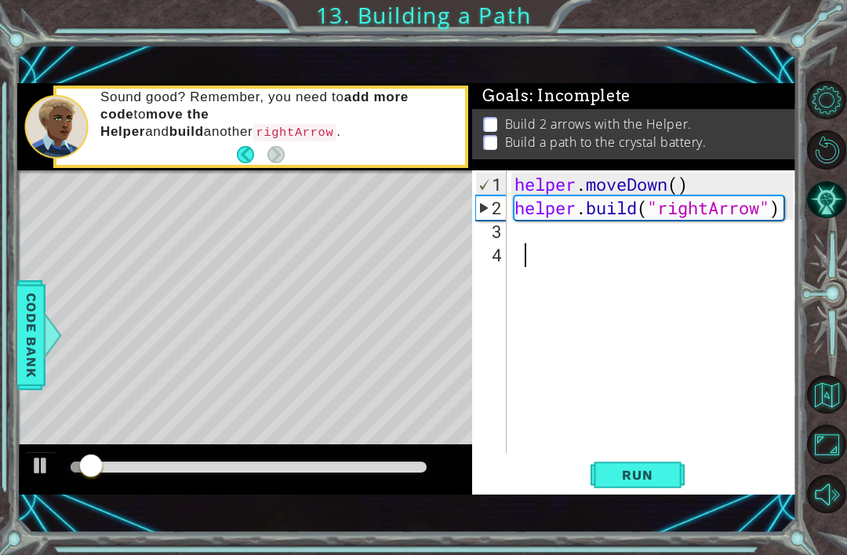
type textarea "H"
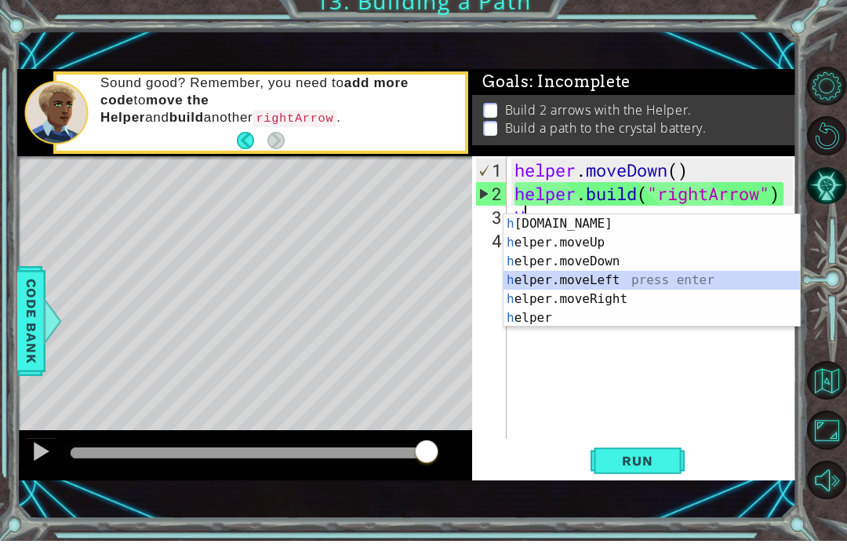
type textarea "helper.moveLeft(1)"
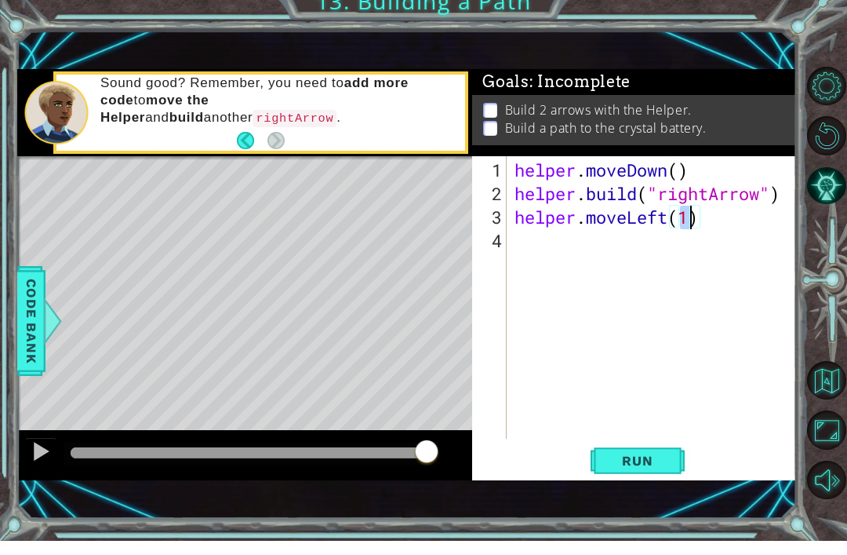
click at [637, 475] on button "Run" at bounding box center [638, 475] width 94 height 32
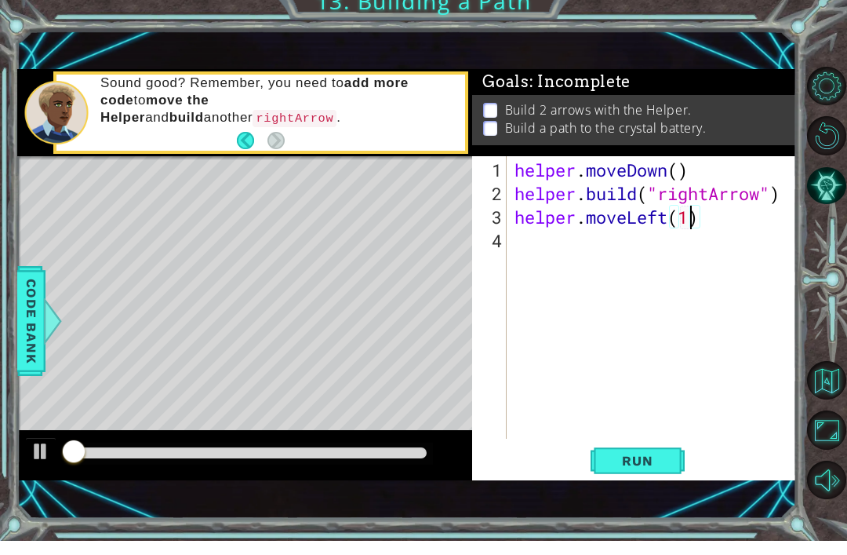
click at [601, 496] on div "1 ההההההההההההההההההההההההההההההההההההההההההההההההההההההההההההההההההההההההההההה…" at bounding box center [407, 289] width 780 height 488
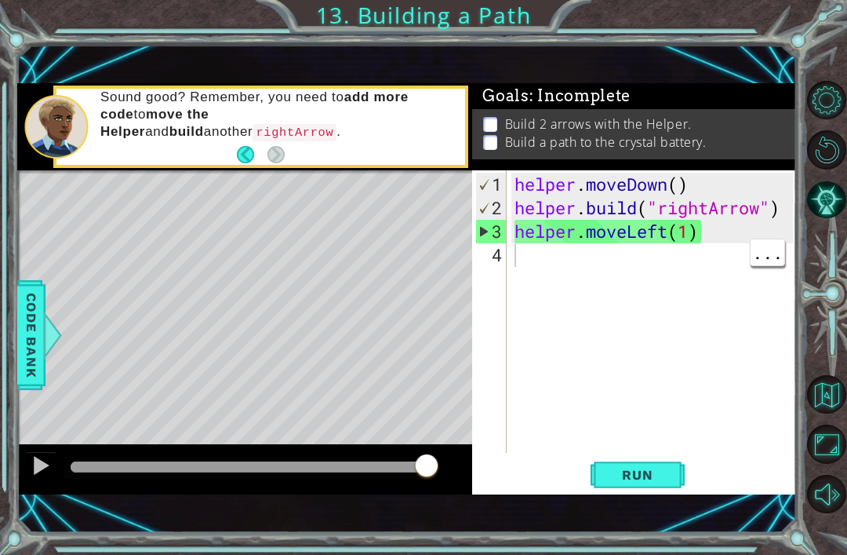
click at [533, 226] on div "helper . moveDown ( ) helper . build ( "rightArrow" ) helper . moveLeft ( 1 )" at bounding box center [657, 338] width 290 height 330
click at [505, 259] on div "4" at bounding box center [490, 255] width 31 height 24
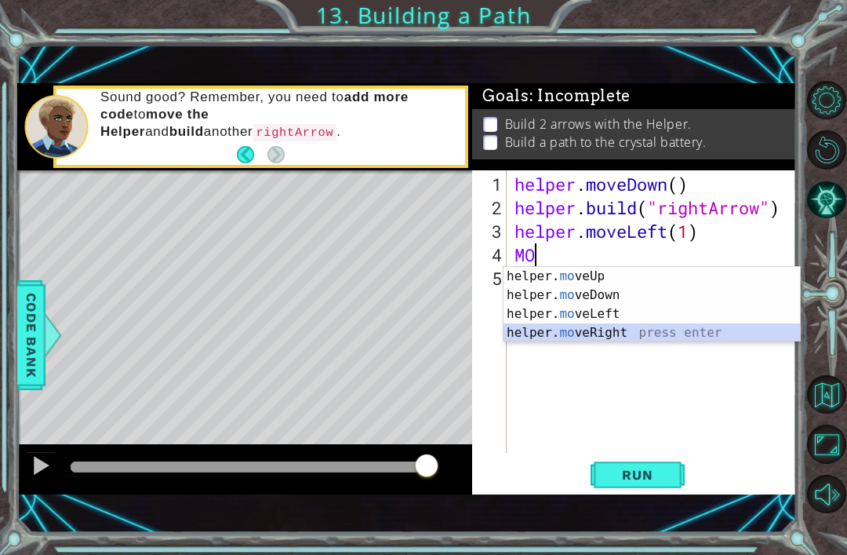
type textarea "helper.moveRight(1)"
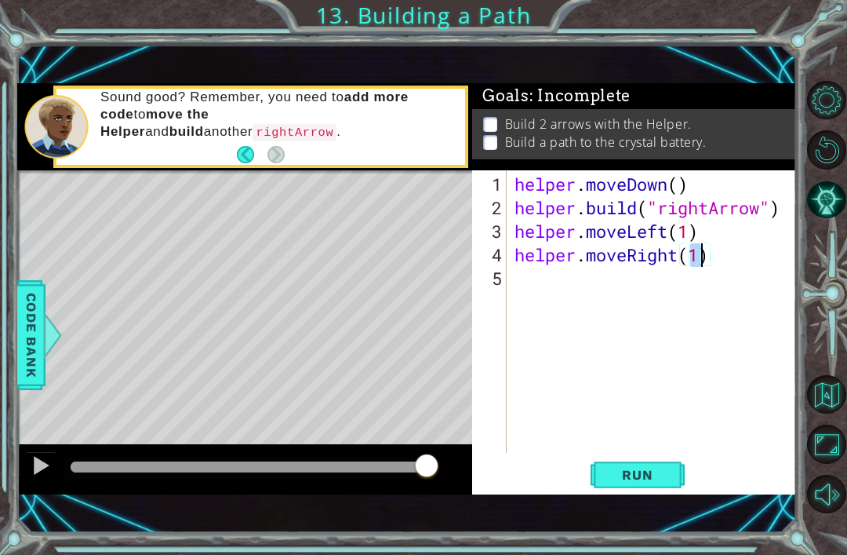
click at [643, 467] on span "Run" at bounding box center [638, 475] width 62 height 16
click at [641, 473] on span "Run" at bounding box center [638, 475] width 62 height 16
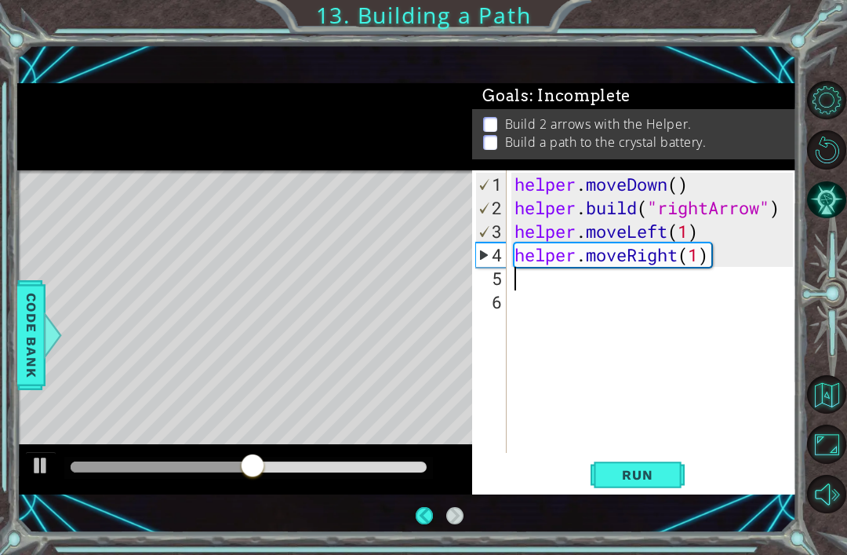
scroll to position [46, 0]
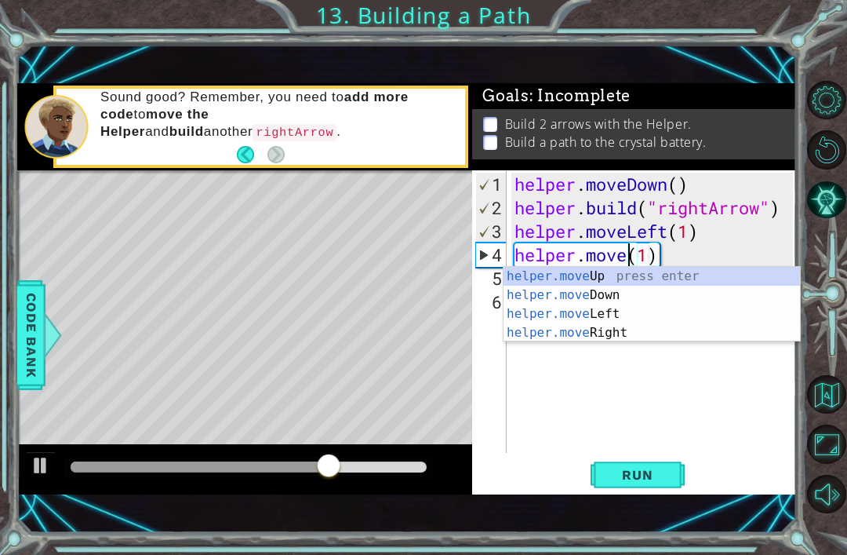
type textarea "helper.moveUp(1)(1)"
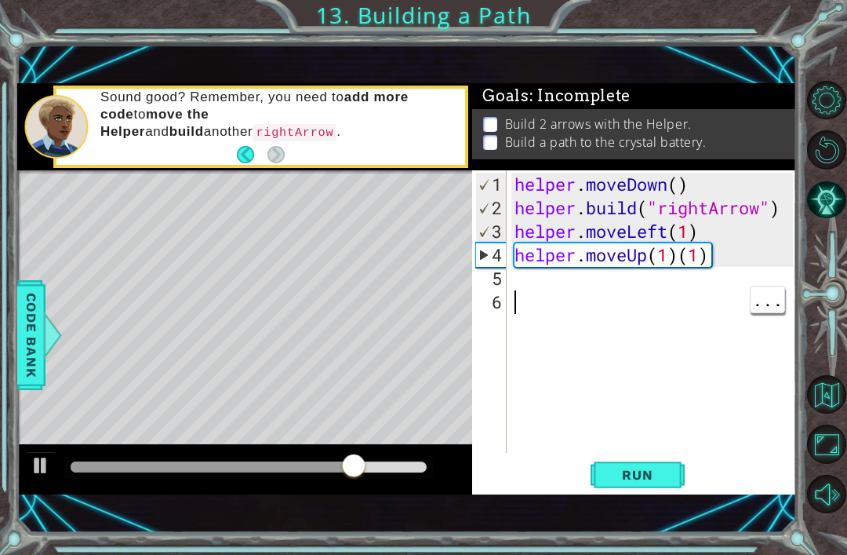
click at [665, 479] on span "Run" at bounding box center [638, 475] width 62 height 16
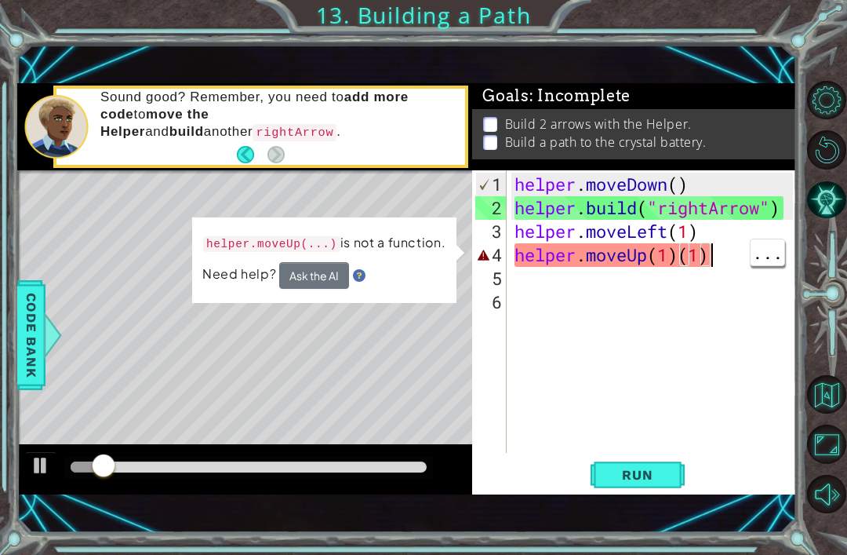
click at [718, 259] on div "helper . moveDown ( ) helper . build ( "rightArrow" ) helper . moveLeft ( 1 ) h…" at bounding box center [657, 338] width 290 height 330
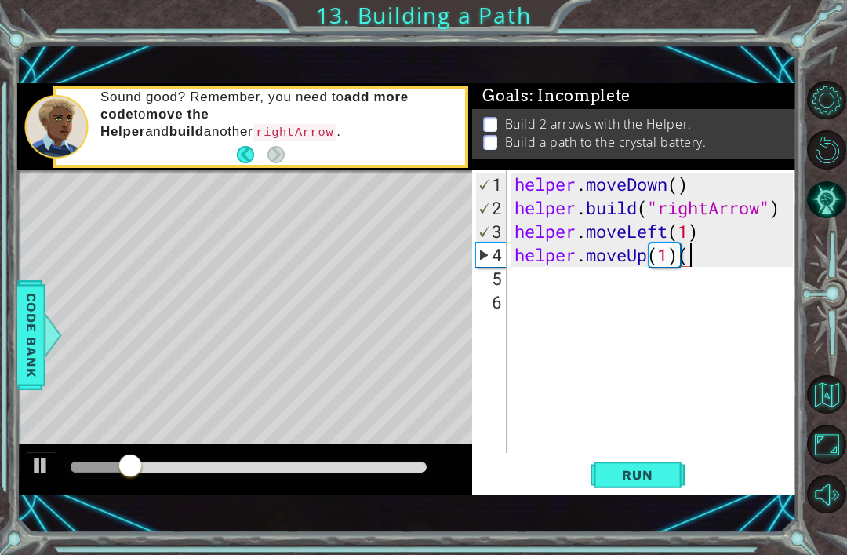
type textarea "helper.moveUp(1)"
click at [642, 484] on button "Run" at bounding box center [638, 475] width 94 height 32
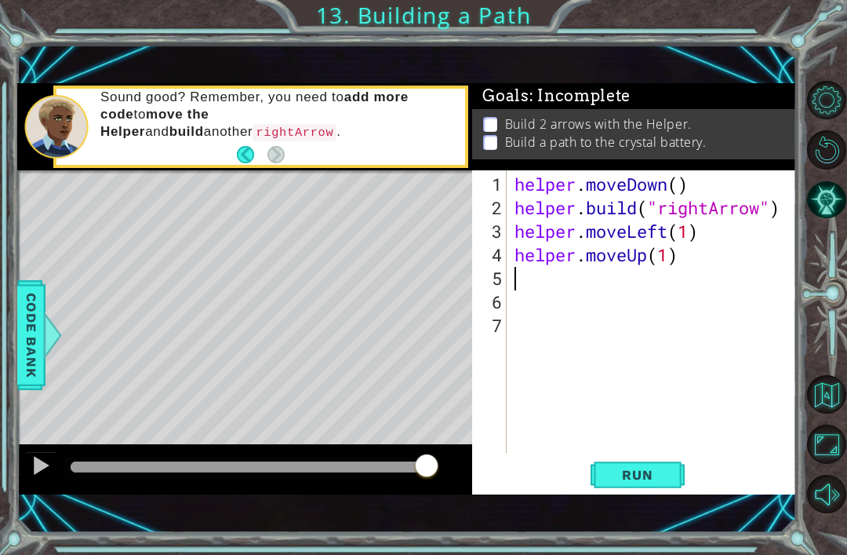
click at [635, 480] on span "Run" at bounding box center [638, 475] width 62 height 16
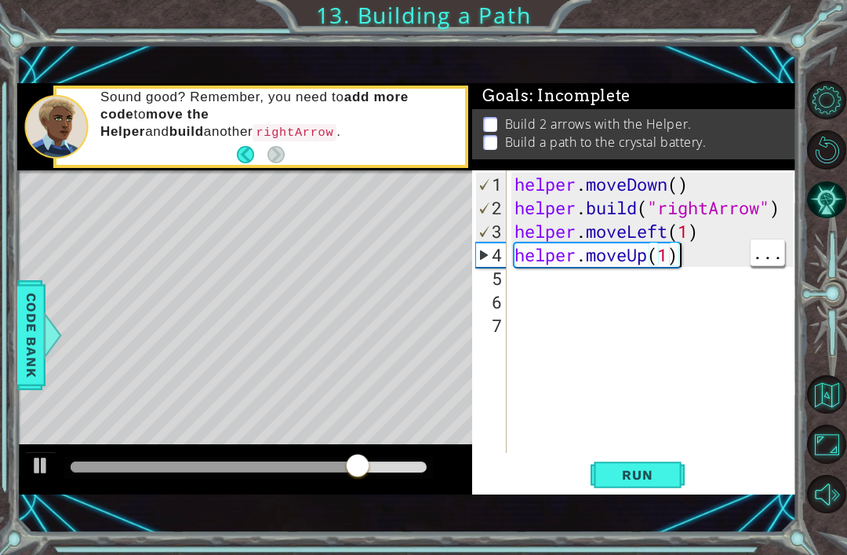
click at [679, 255] on div "helper . moveDown ( ) helper . build ( "rightArrow" ) helper . moveLeft ( 1 ) h…" at bounding box center [657, 338] width 290 height 330
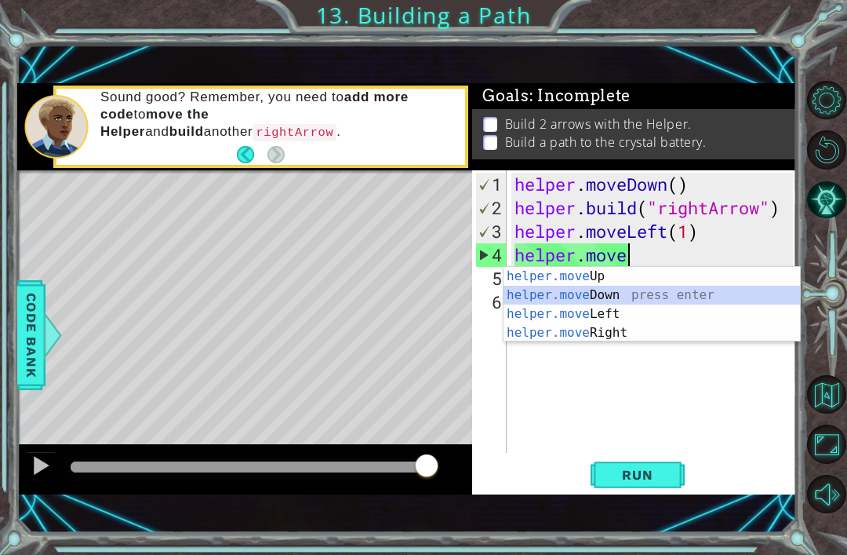
type textarea "helper.moveDown(1)"
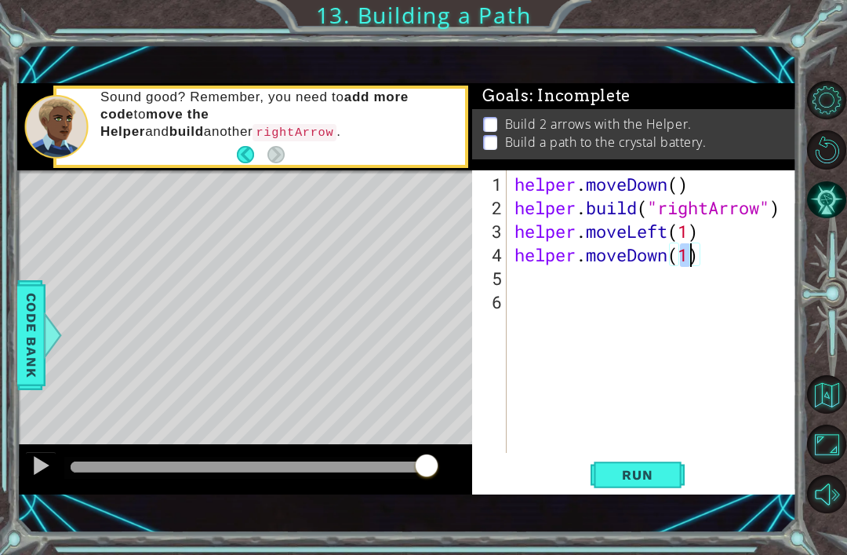
click at [636, 477] on span "Run" at bounding box center [638, 475] width 62 height 16
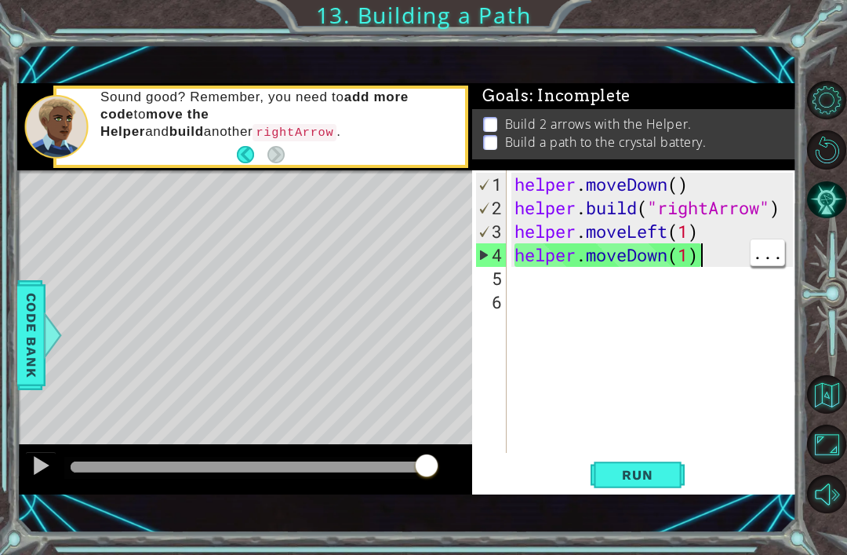
click at [708, 264] on div "helper . moveDown ( ) helper . build ( "rightArrow" ) helper . moveLeft ( 1 ) h…" at bounding box center [657, 338] width 290 height 330
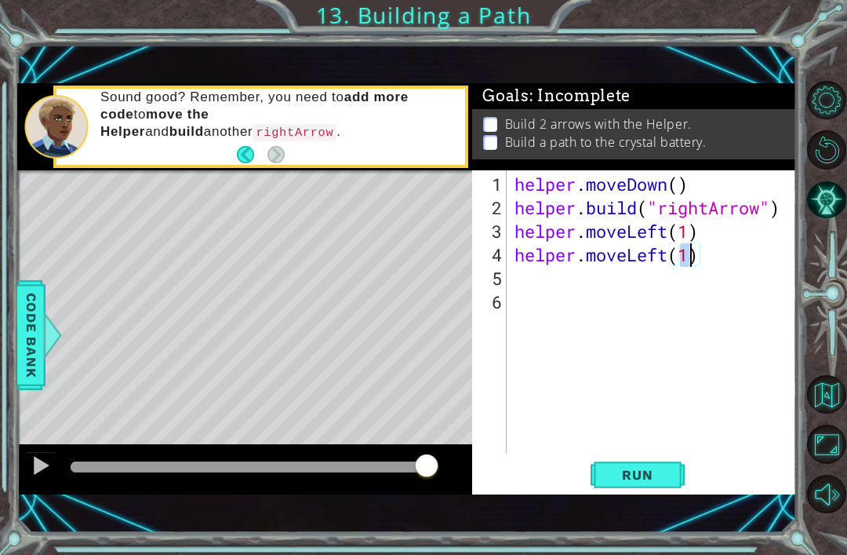
click at [644, 478] on span "Run" at bounding box center [638, 475] width 62 height 16
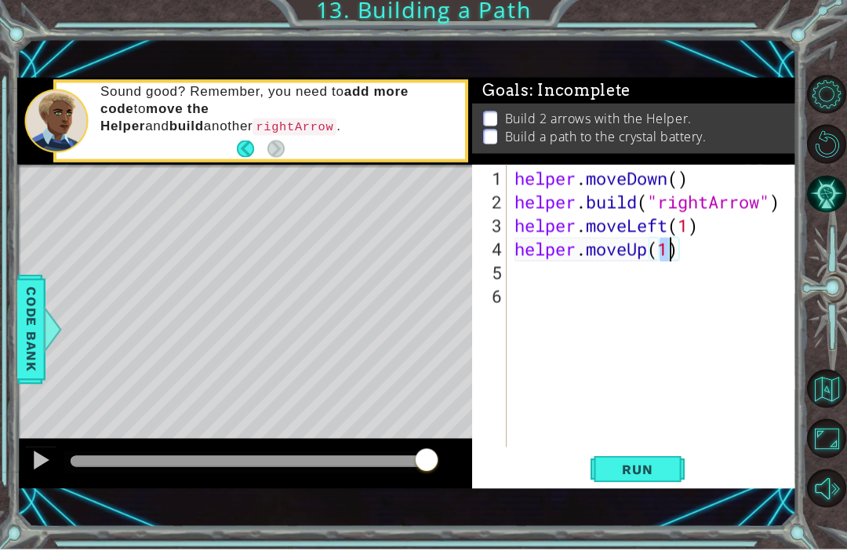
click at [616, 472] on span "Run" at bounding box center [638, 475] width 62 height 16
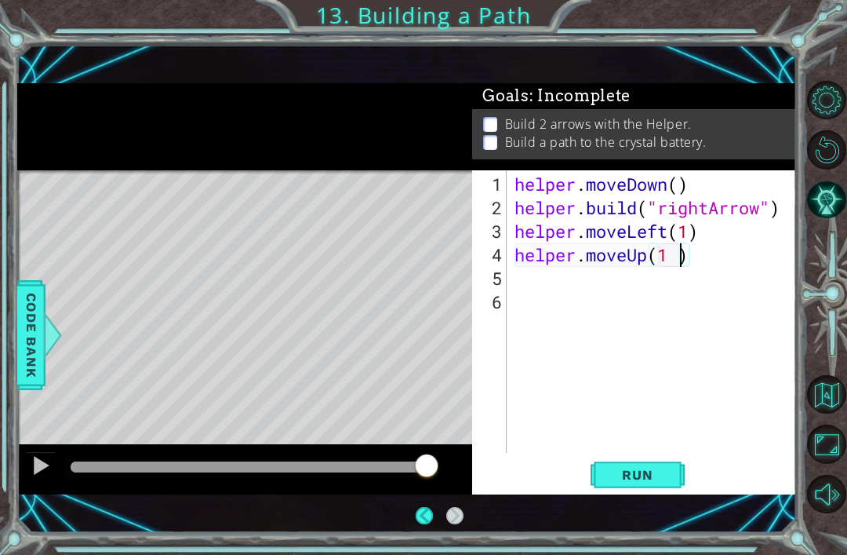
scroll to position [0, 0]
click at [618, 490] on button "Run" at bounding box center [638, 475] width 94 height 32
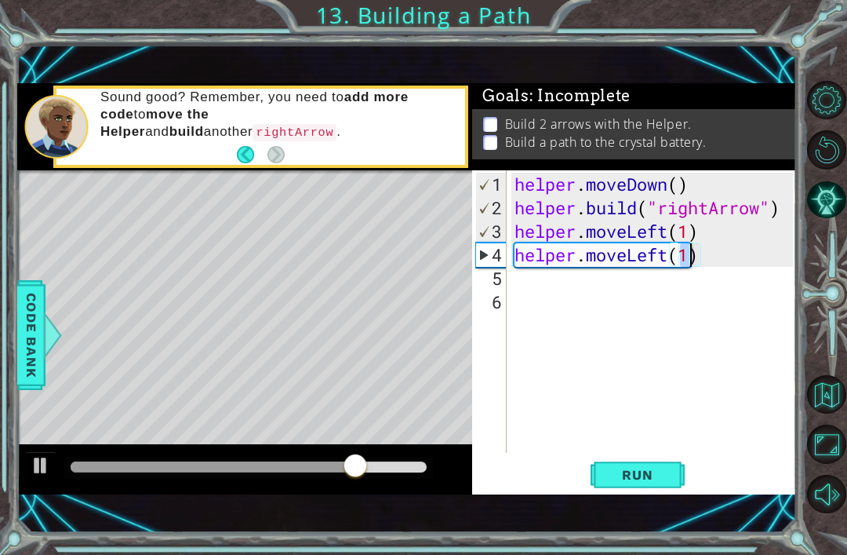
click at [640, 491] on button "Run" at bounding box center [638, 475] width 94 height 32
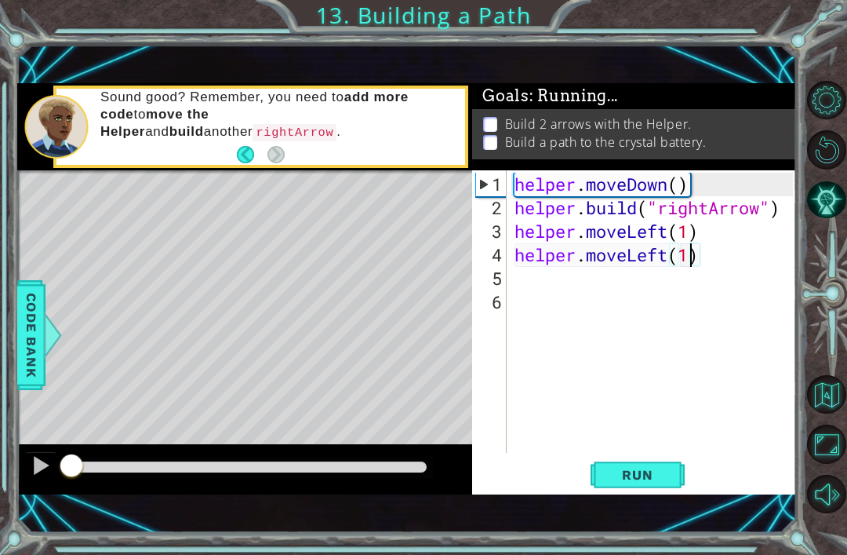
click at [633, 486] on button "Run" at bounding box center [638, 475] width 94 height 32
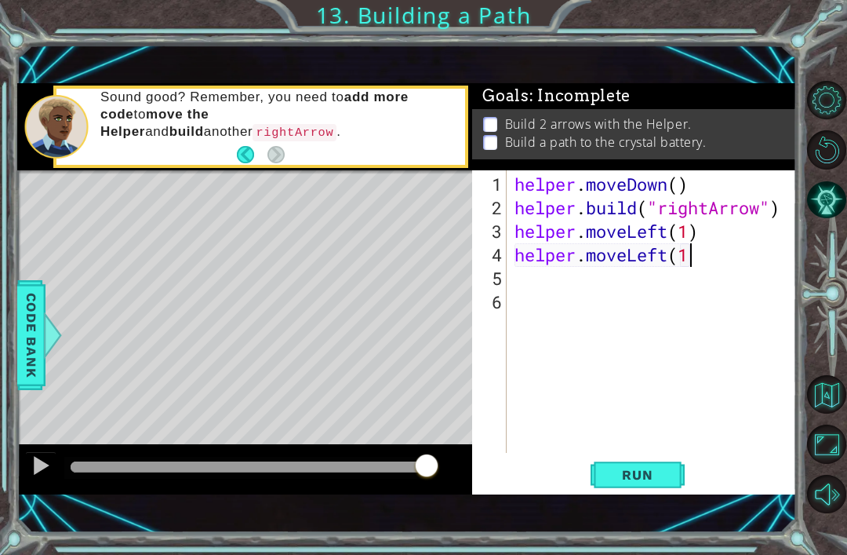
scroll to position [0, 8]
click at [645, 476] on span "Run" at bounding box center [638, 475] width 62 height 16
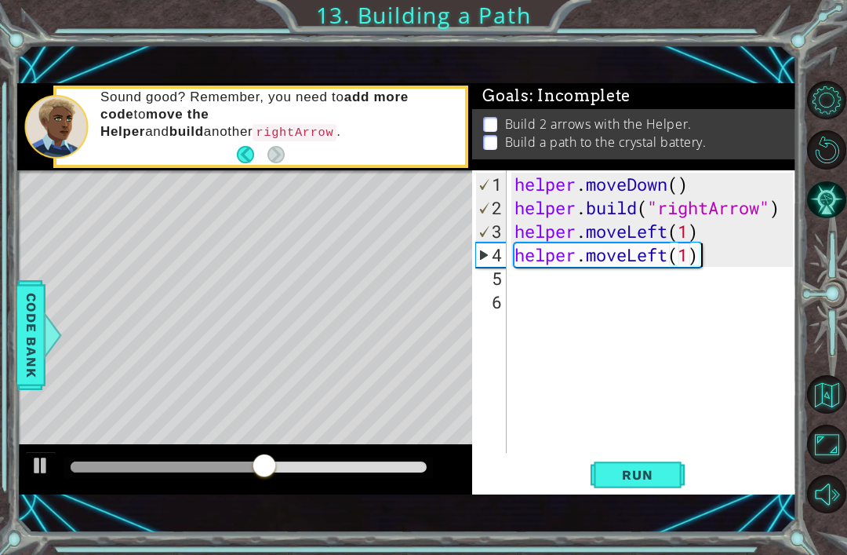
click at [631, 486] on button "Run" at bounding box center [638, 475] width 94 height 32
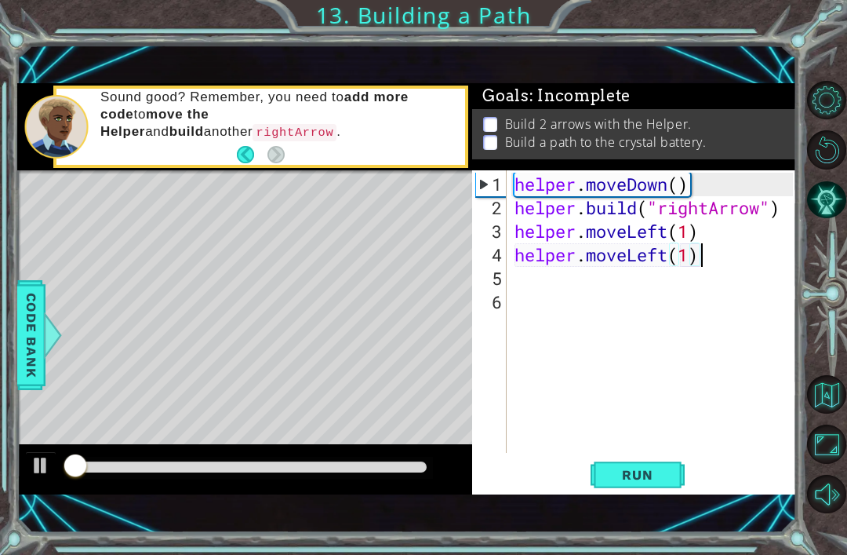
click at [648, 480] on span "Run" at bounding box center [638, 475] width 62 height 16
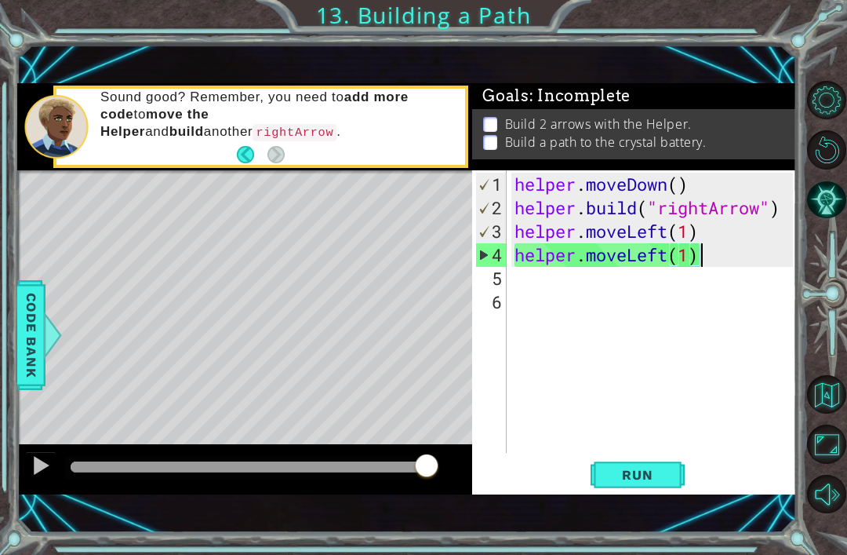
type textarea "helper.moveLeft(1)"
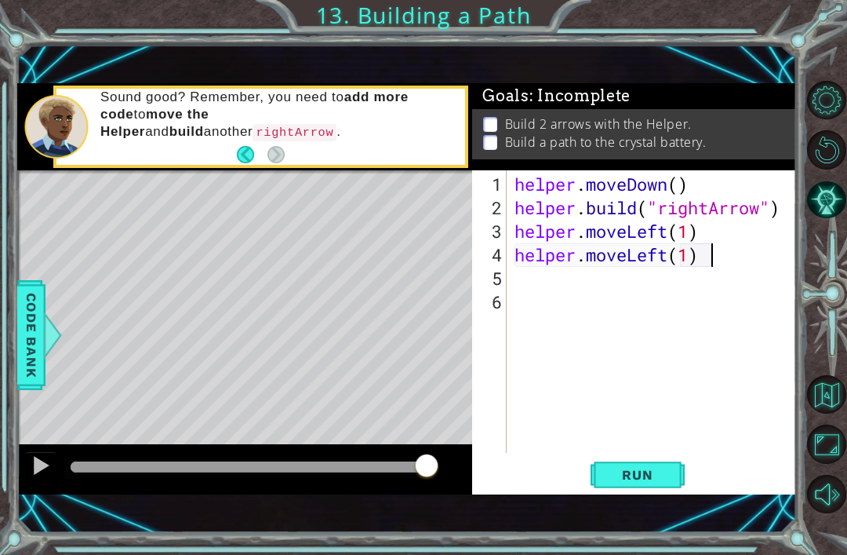
click at [642, 482] on span "Run" at bounding box center [638, 475] width 62 height 16
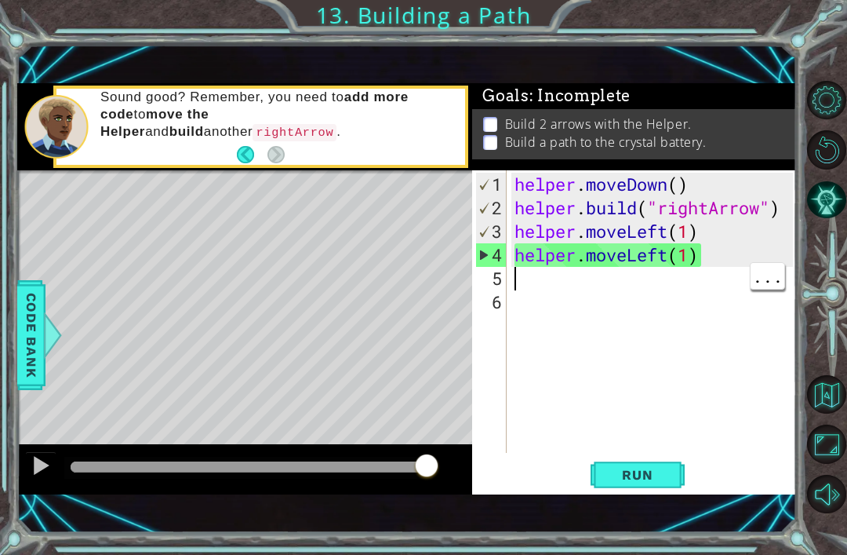
scroll to position [0, 0]
click at [717, 241] on div "helper . moveDown ( ) helper . build ( "rightArrow" ) helper . moveLeft ( 1 ) h…" at bounding box center [657, 338] width 290 height 330
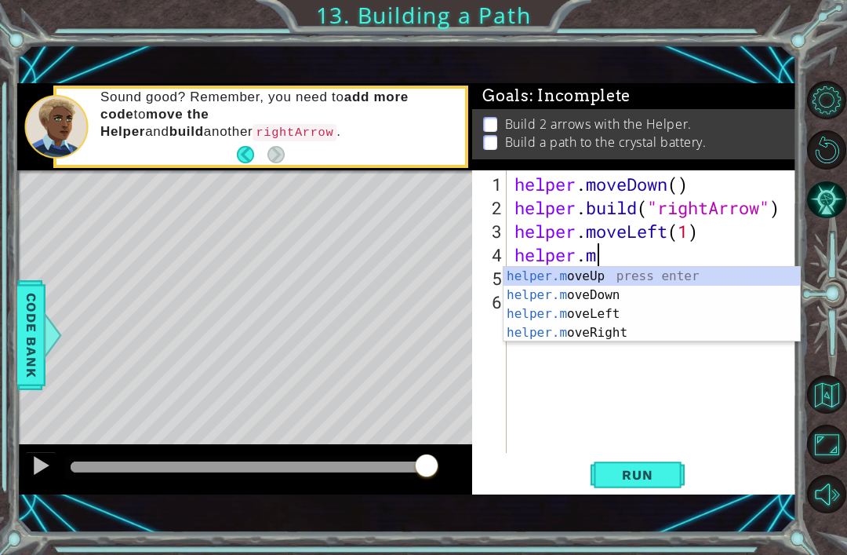
type textarea "helper."
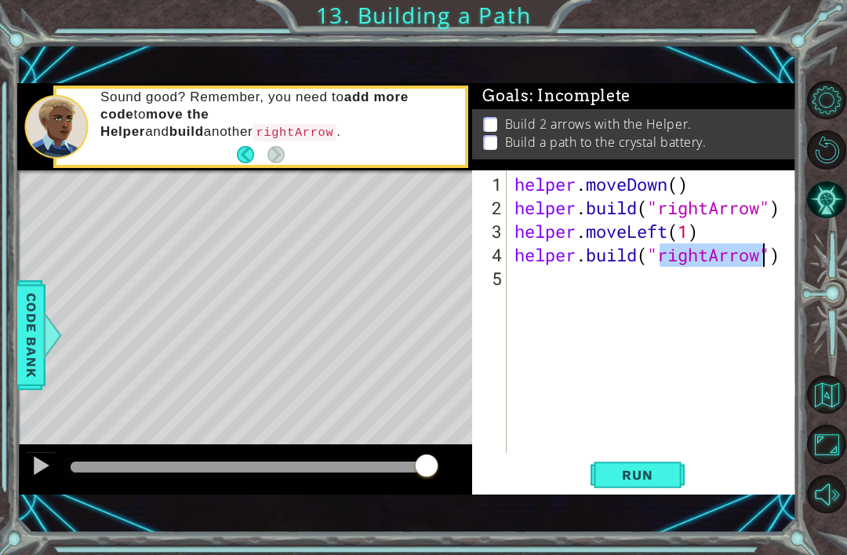
click at [624, 466] on button "Run" at bounding box center [638, 475] width 94 height 32
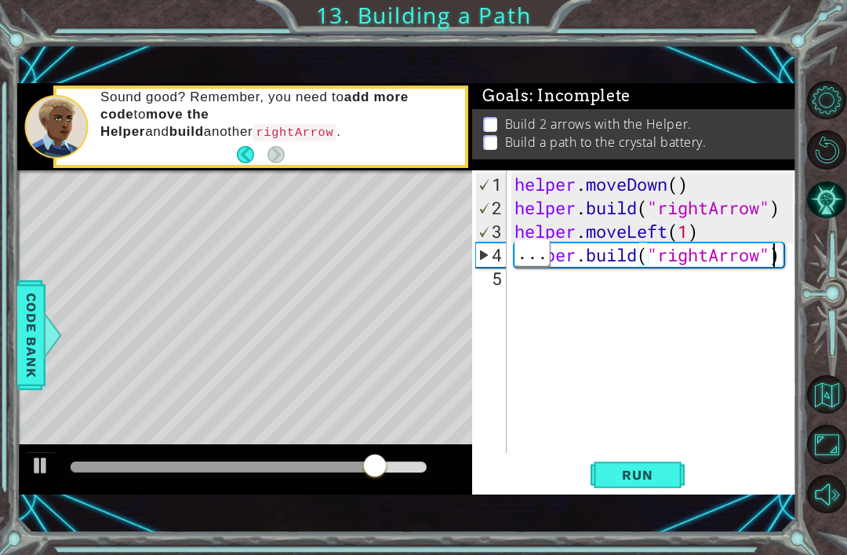
click at [789, 254] on div "helper . moveDown ( ) helper . build ( "rightArrow" ) helper . moveLeft ( 1 ) h…" at bounding box center [657, 338] width 290 height 330
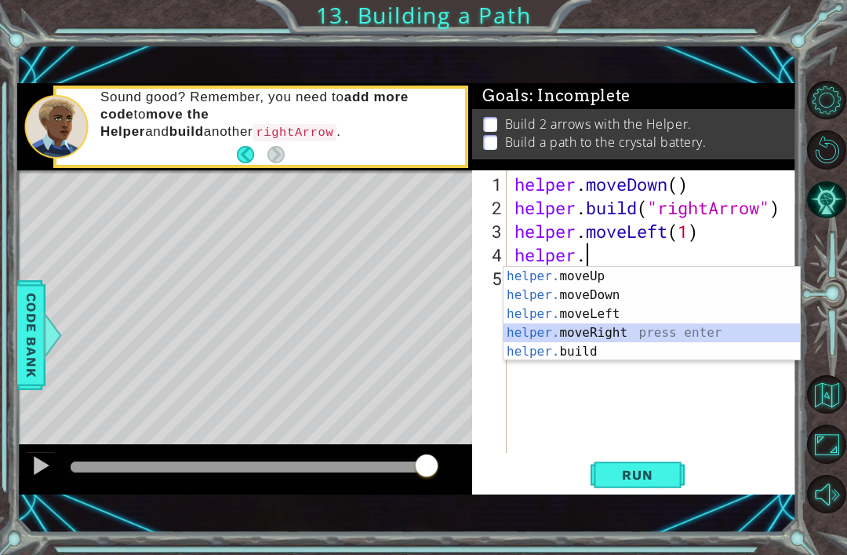
type textarea "helper.moveRight(1)"
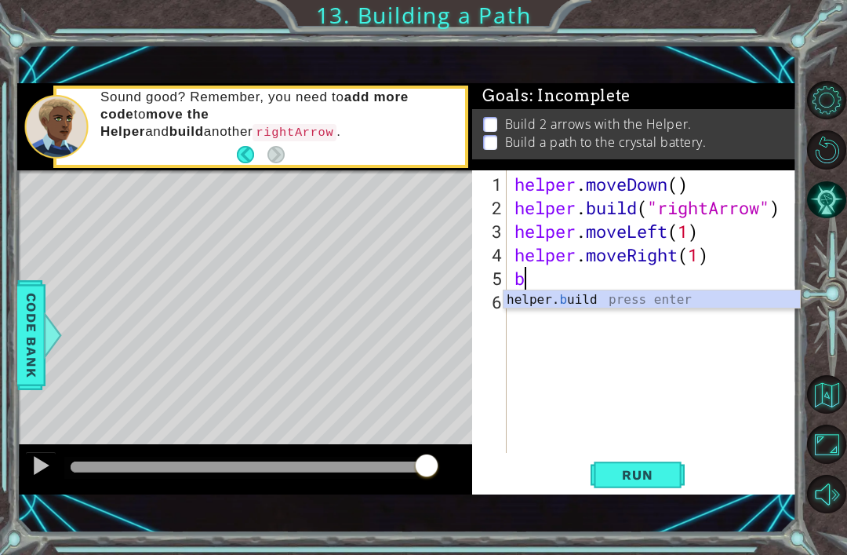
type textarea "helper.build("rightArrow")"
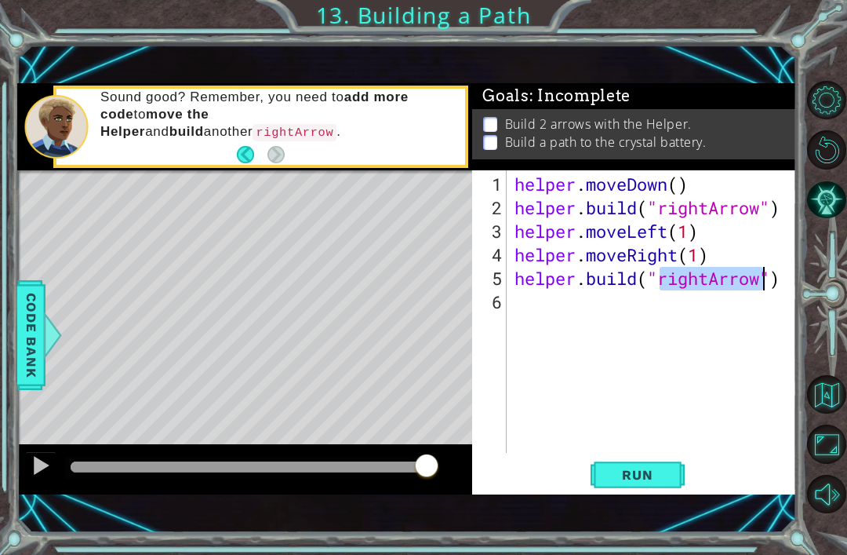
click at [646, 454] on div "helper . moveDown ( ) helper . build ( "rightArrow" ) helper . moveLeft ( 1 ) h…" at bounding box center [657, 338] width 290 height 330
click at [647, 475] on span "Run" at bounding box center [638, 475] width 62 height 16
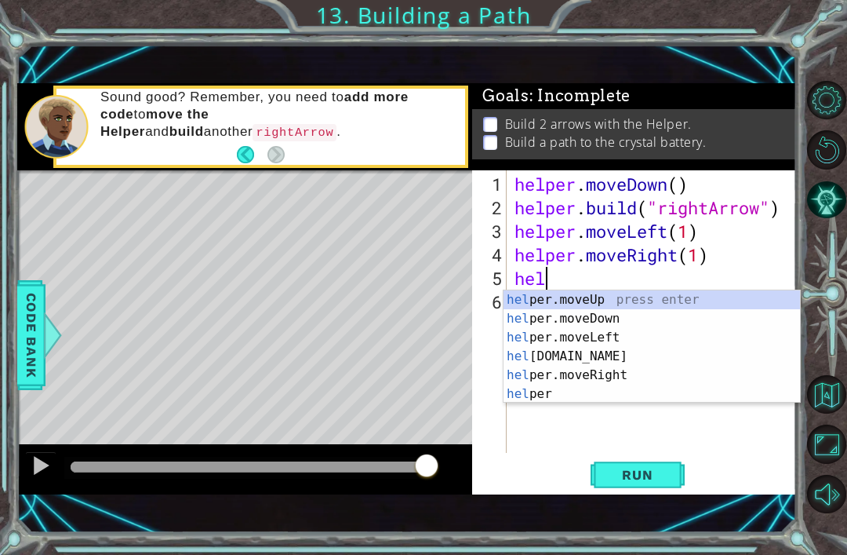
type textarea "h"
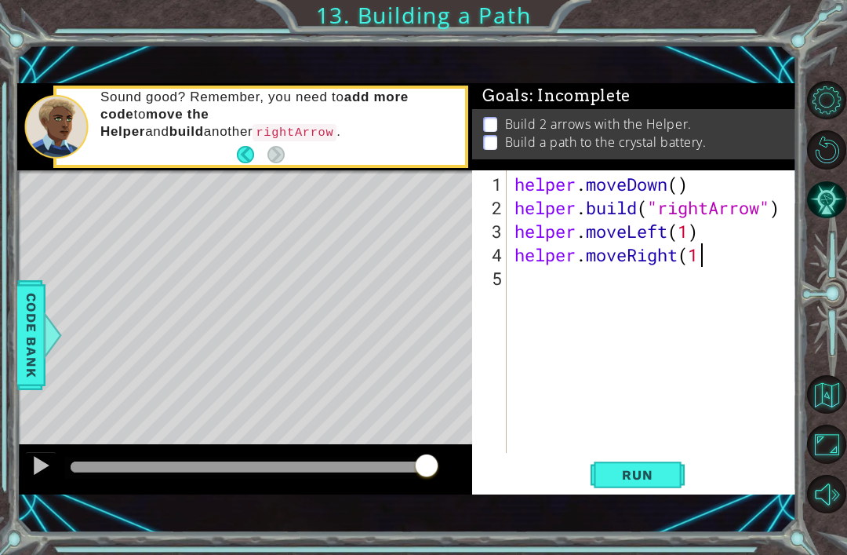
type textarea "helper.moveRight(1)"
type textarea "g"
type textarea "a"
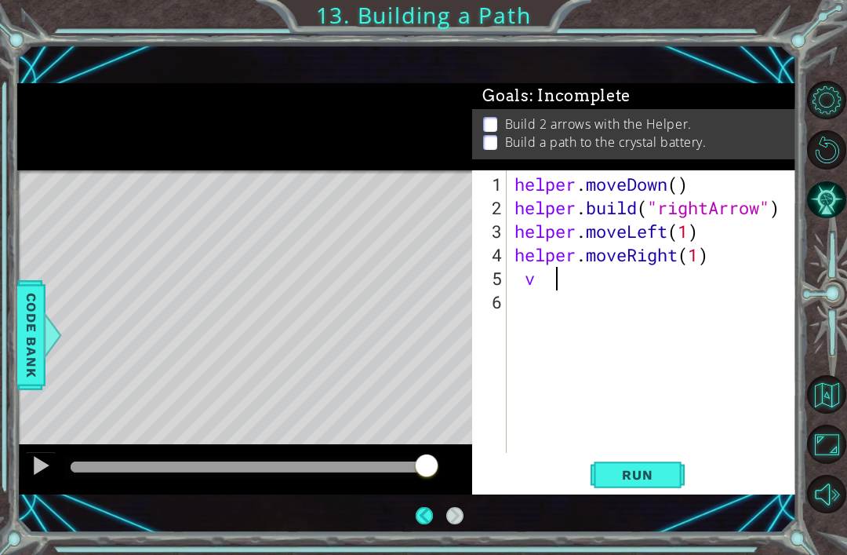
scroll to position [0, 0]
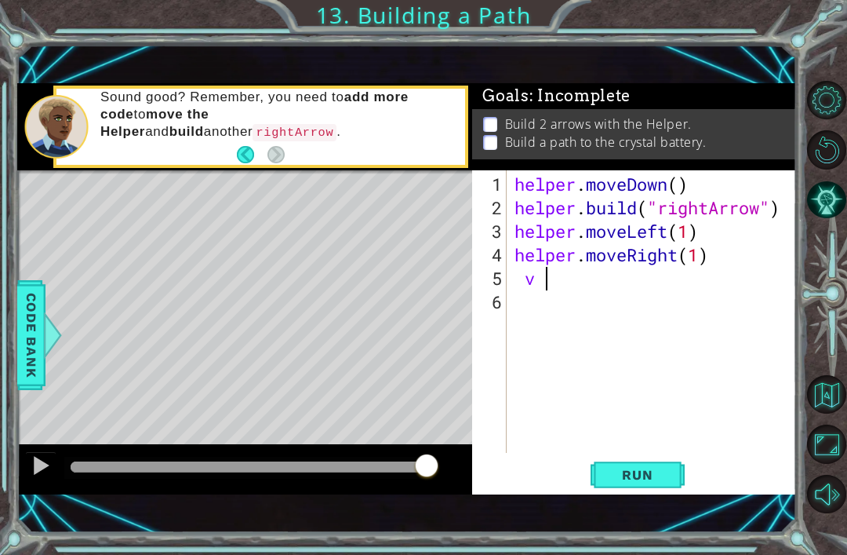
type textarea "v"
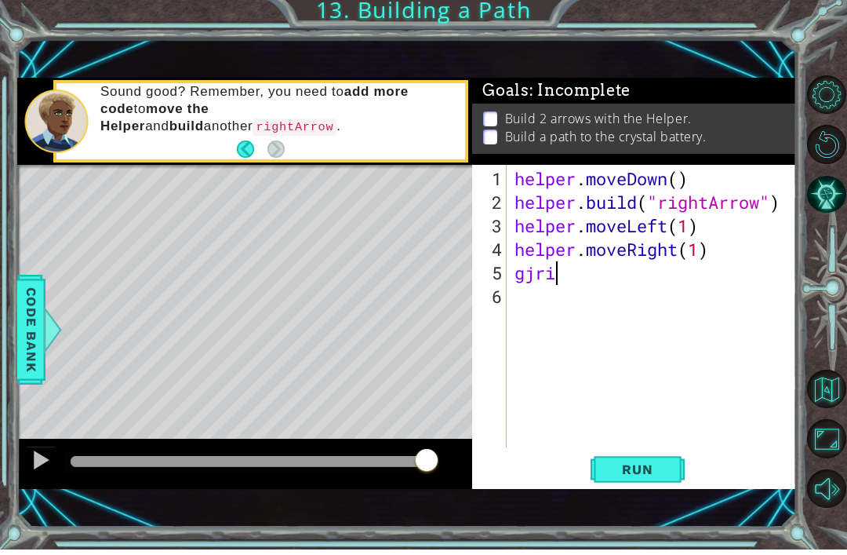
scroll to position [0, 1]
type textarea "g"
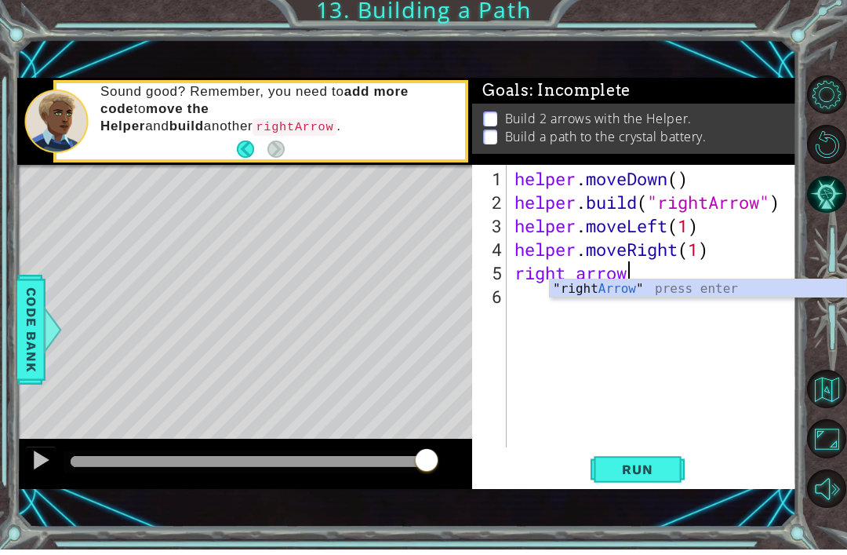
scroll to position [0, 5]
type textarea "right "rightArrow"
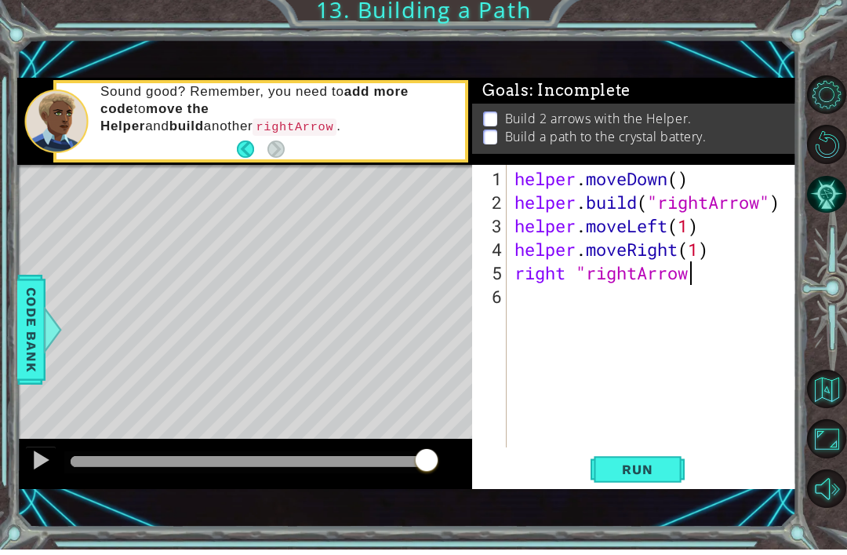
click at [628, 477] on span "Run" at bounding box center [638, 475] width 62 height 16
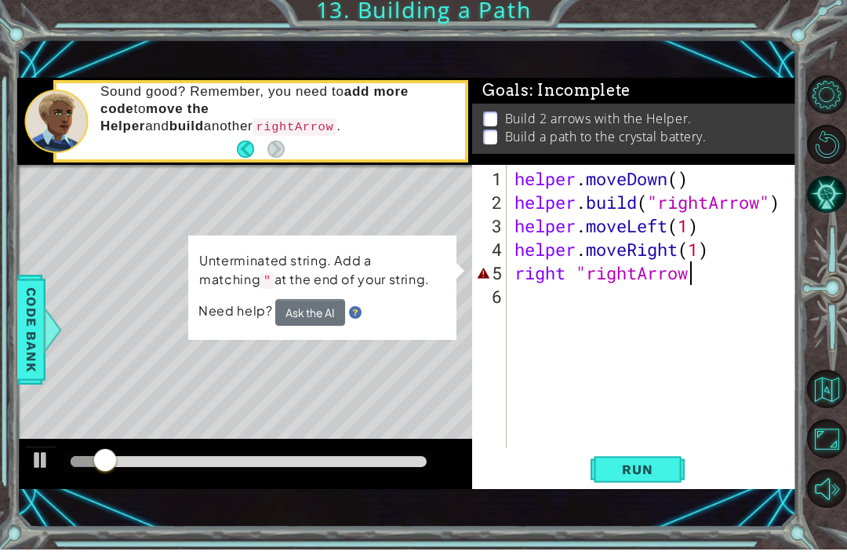
click at [330, 311] on button "Ask the AI" at bounding box center [310, 317] width 70 height 27
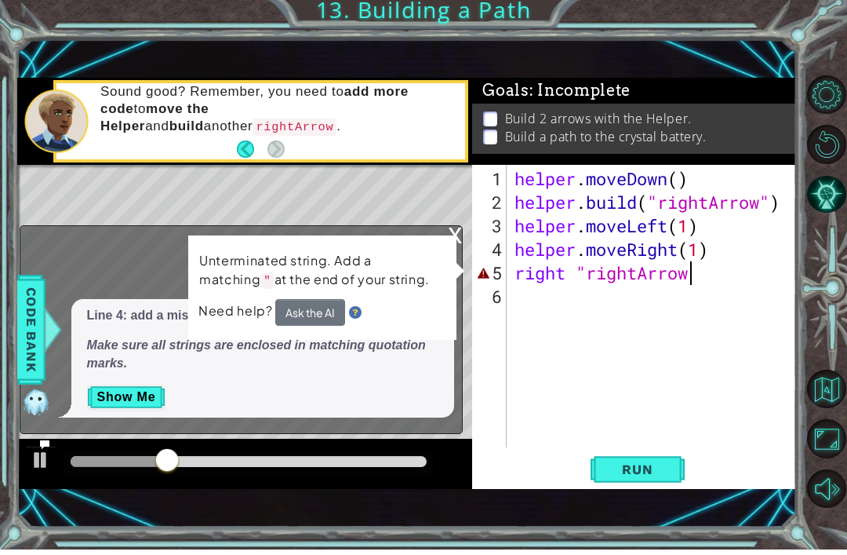
click at [436, 241] on div "Unterminated string. Add a matching " at the end of your string. Need help? Ask…" at bounding box center [322, 293] width 268 height 104
click at [452, 242] on div "Unterminated string. Add a matching " at the end of your string. Need help? Ask…" at bounding box center [322, 293] width 268 height 104
click at [448, 241] on div "Unterminated string. Add a matching " at the end of your string. Need help? Ask…" at bounding box center [322, 293] width 268 height 104
click at [452, 241] on div "Unterminated string. Add a matching " at the end of your string. Need help? Ask…" at bounding box center [322, 293] width 268 height 104
click at [279, 377] on div "Line 4: add a missing " at the end of the string. Make sure all strings are enc…" at bounding box center [263, 363] width 384 height 118
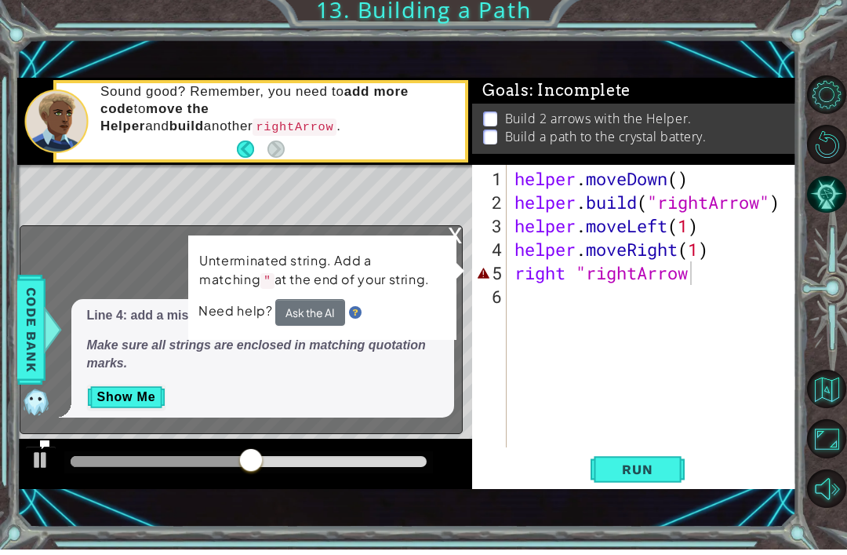
scroll to position [5, 0]
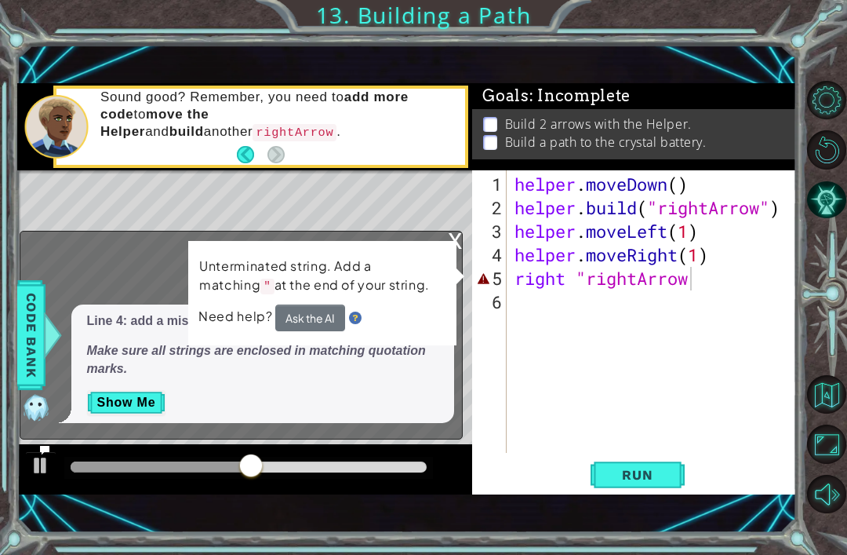
click at [457, 241] on div "x" at bounding box center [455, 239] width 14 height 16
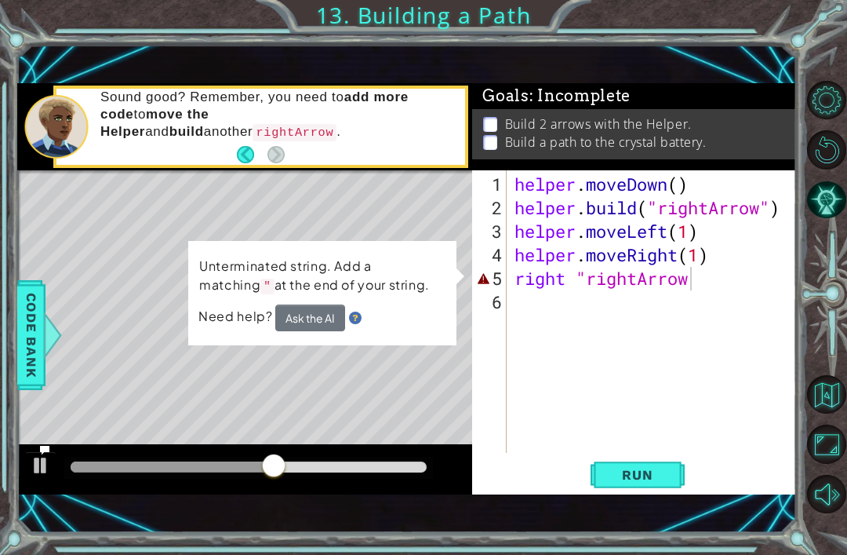
click at [396, 377] on div "Level Map" at bounding box center [379, 401] width 725 height 462
click at [704, 290] on div "helper . moveDown ( ) helper . build ( "rightArrow" ) helper . moveLeft ( 1 ) h…" at bounding box center [657, 338] width 290 height 330
click at [698, 302] on div "helper . moveDown ( ) helper . build ( "rightArrow" ) helper . moveLeft ( 1 ) h…" at bounding box center [657, 338] width 290 height 330
type textarea "right "rightArrow"
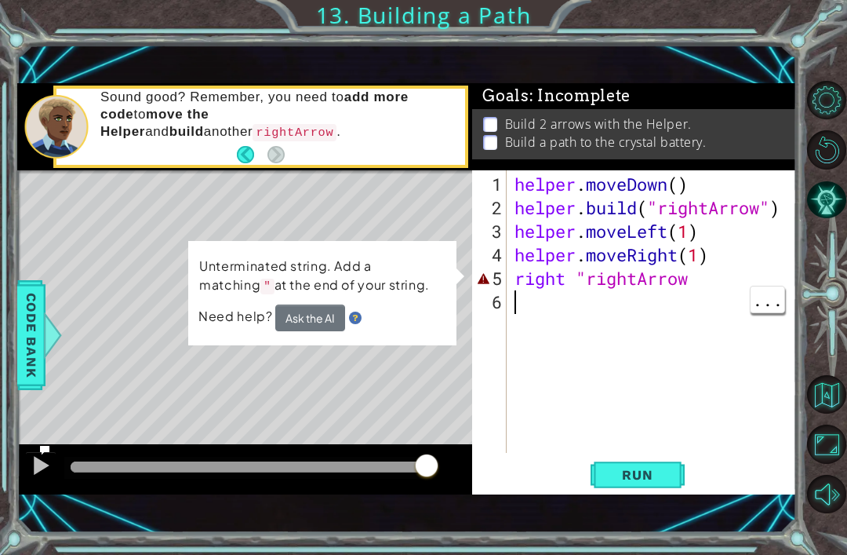
click at [727, 290] on div "helper . moveDown ( ) helper . build ( "rightArrow" ) helper . moveLeft ( 1 ) h…" at bounding box center [657, 338] width 290 height 330
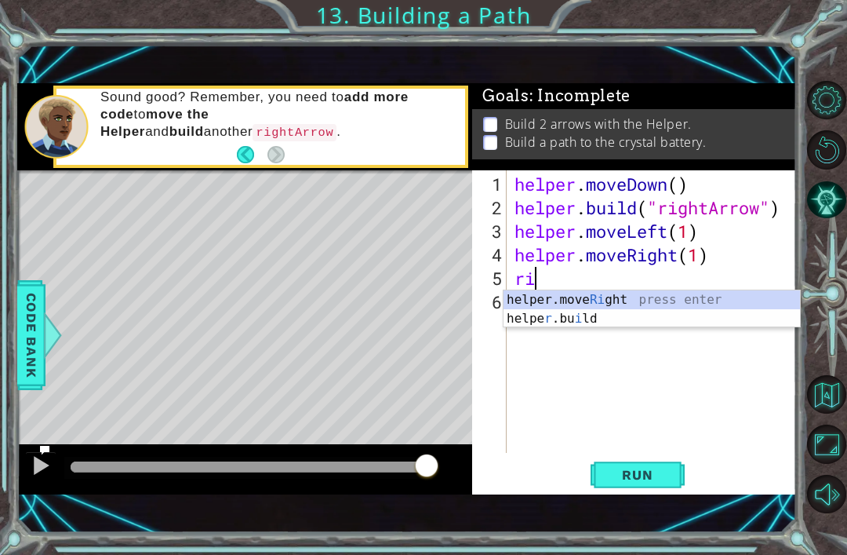
type textarea "r"
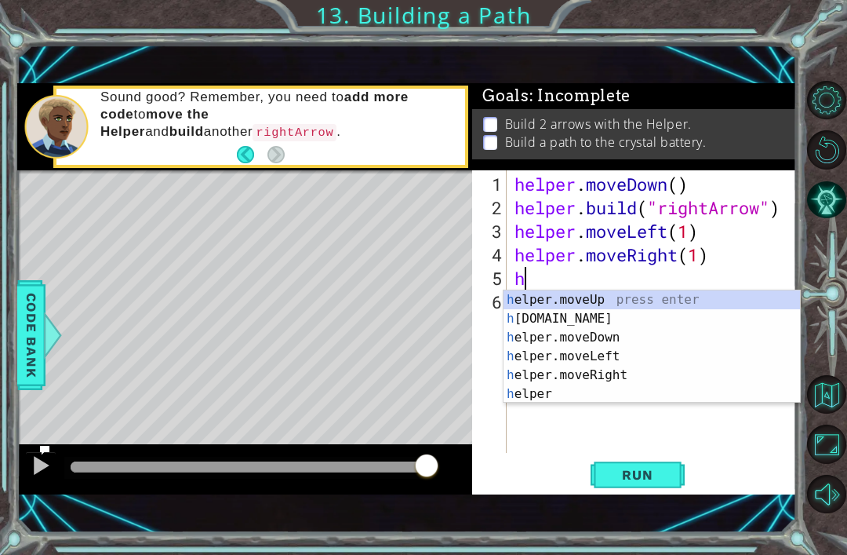
type textarea "hel"
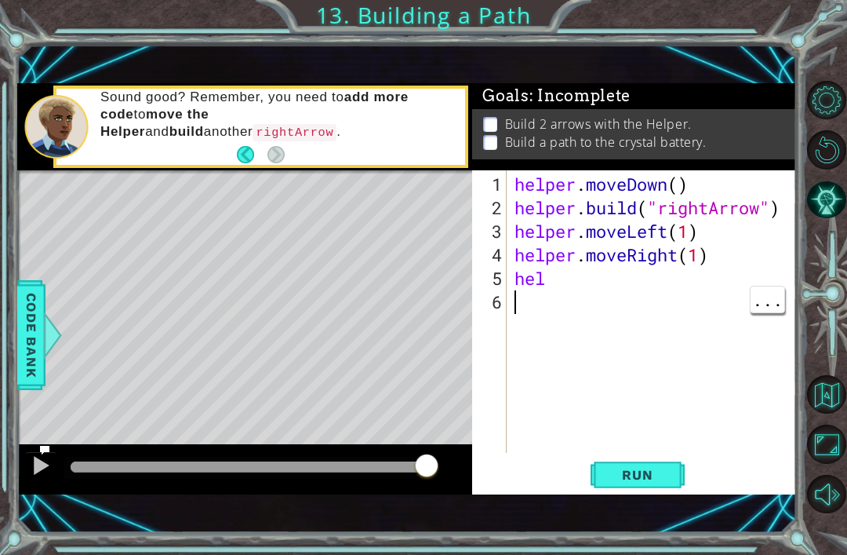
click at [610, 291] on div "helper . moveDown ( ) helper . build ( "rightArrow" ) helper . moveLeft ( 1 ) h…" at bounding box center [657, 338] width 290 height 330
click at [589, 277] on div "helper . moveDown ( ) helper . build ( "rightArrow" ) helper . moveLeft ( 1 ) h…" at bounding box center [657, 338] width 290 height 330
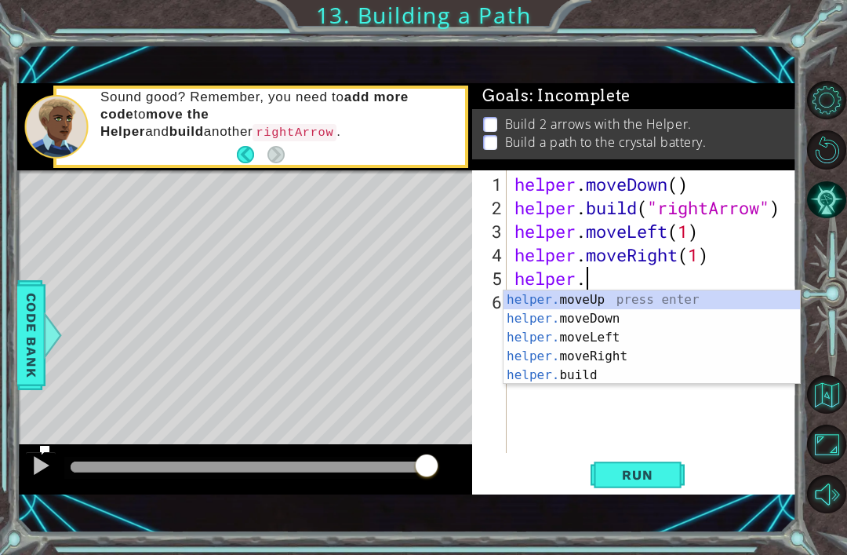
scroll to position [0, 2]
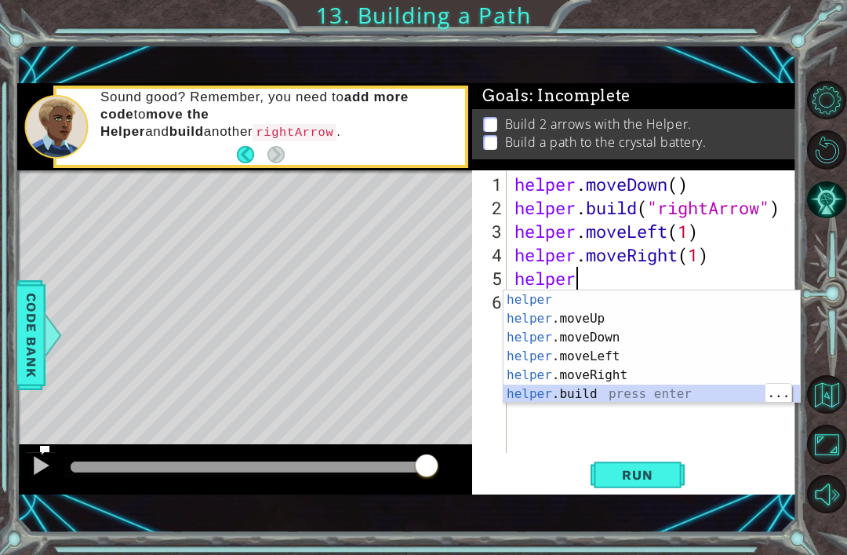
type textarea "helper.build("rightArrow")"
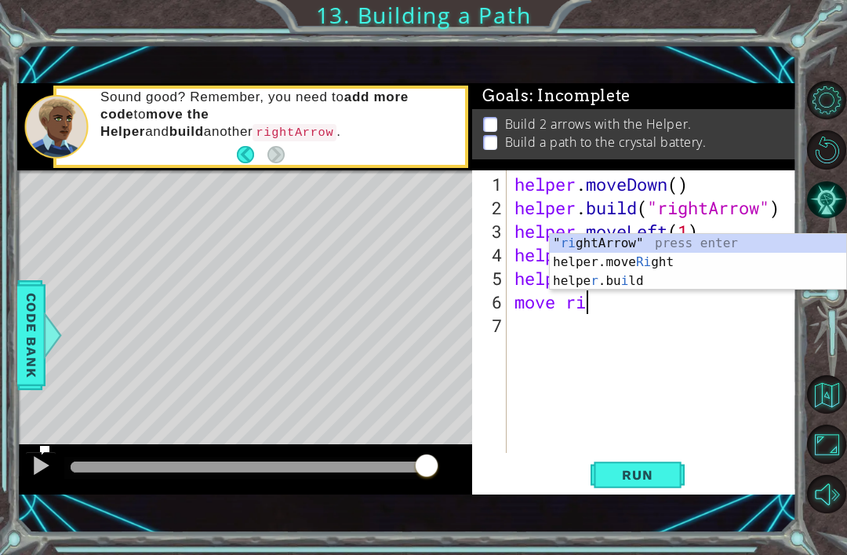
scroll to position [0, 3]
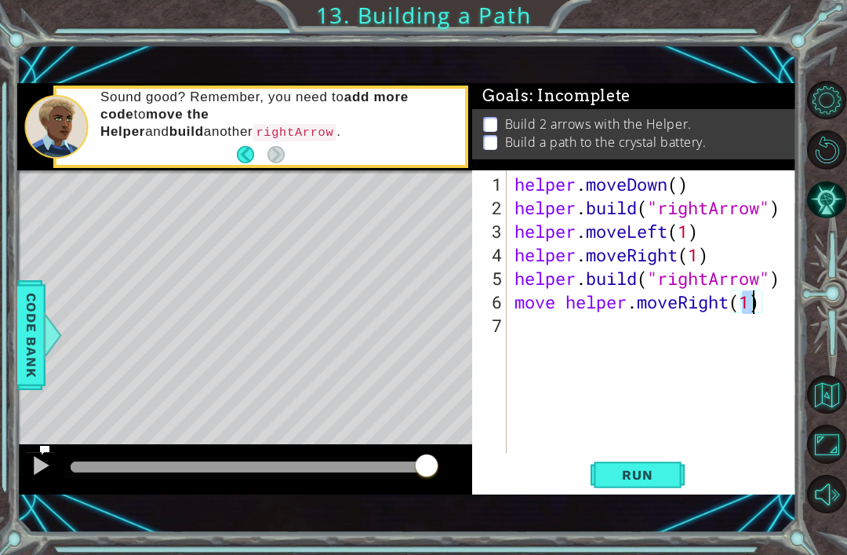
click at [629, 490] on button "Run" at bounding box center [638, 475] width 94 height 32
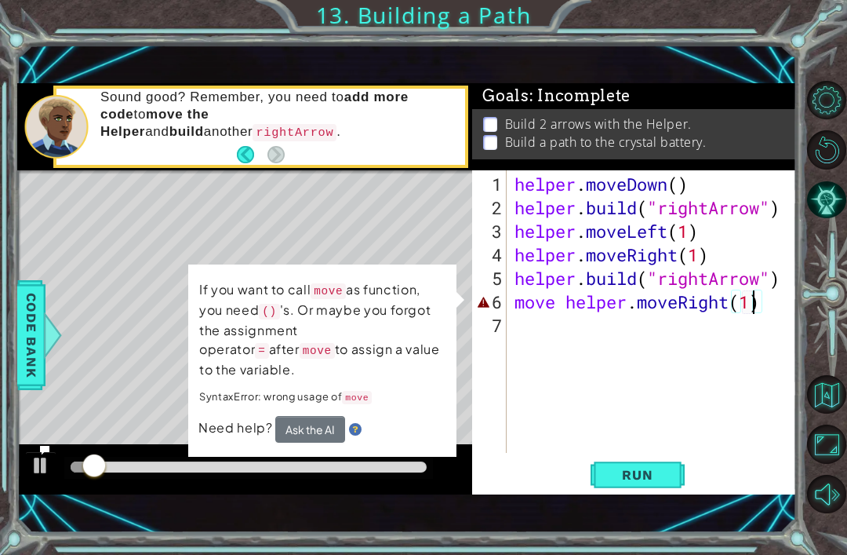
click at [656, 476] on span "Run" at bounding box center [638, 475] width 62 height 16
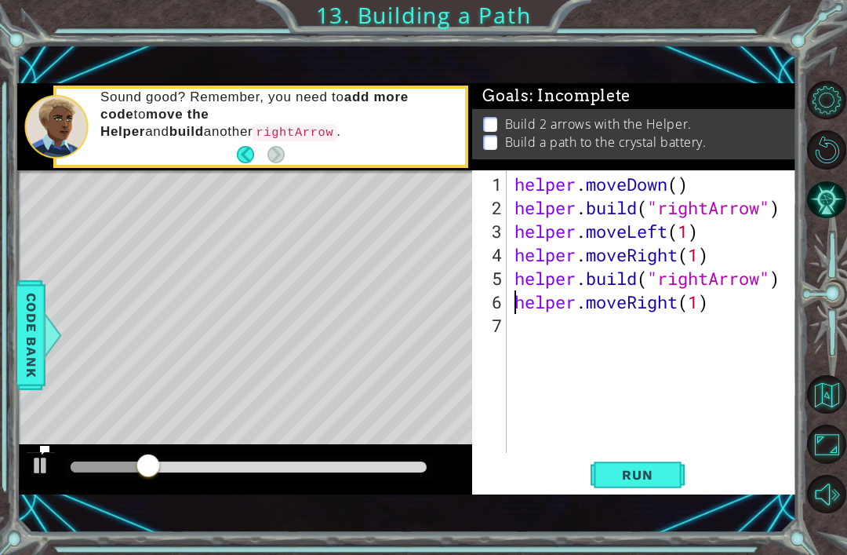
click at [638, 487] on button "Run" at bounding box center [638, 475] width 94 height 32
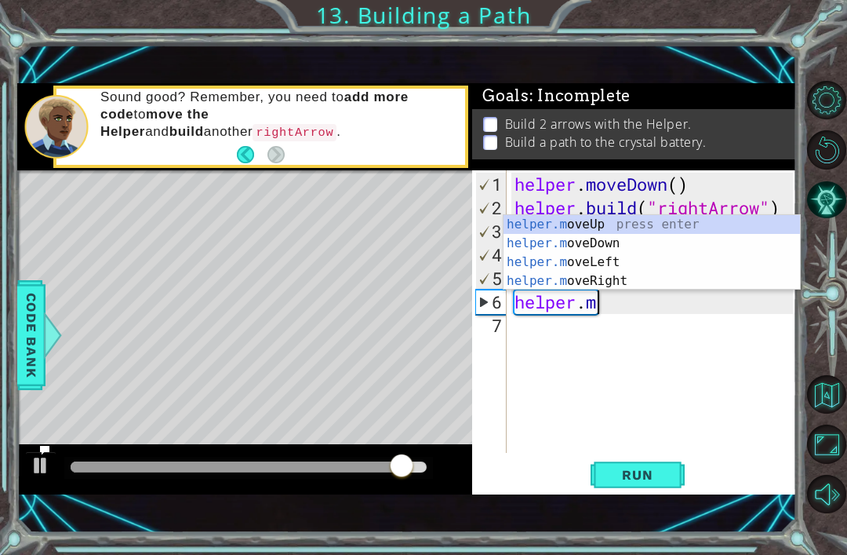
scroll to position [0, 2]
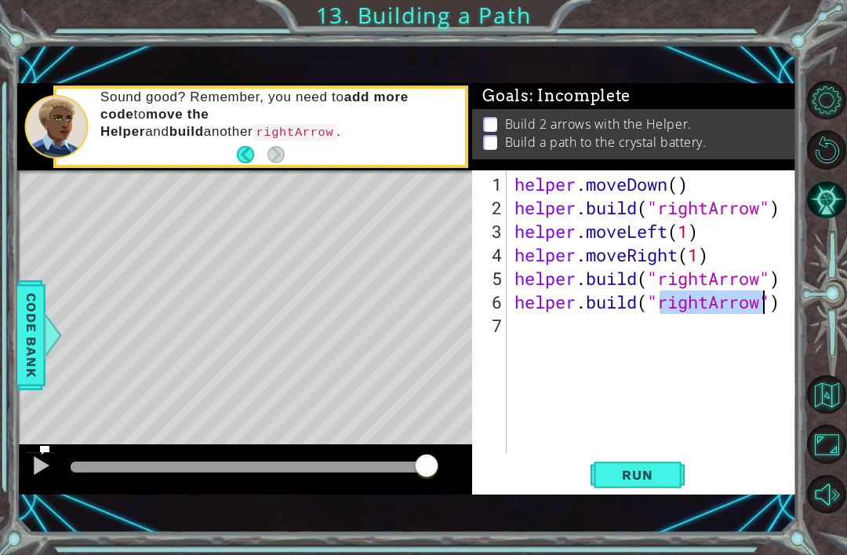
click at [632, 463] on button "Run" at bounding box center [638, 475] width 94 height 32
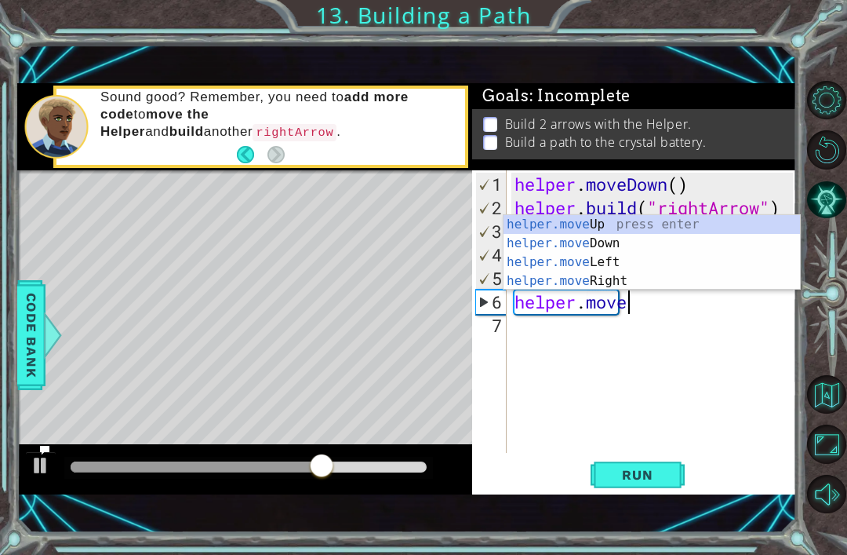
scroll to position [0, 5]
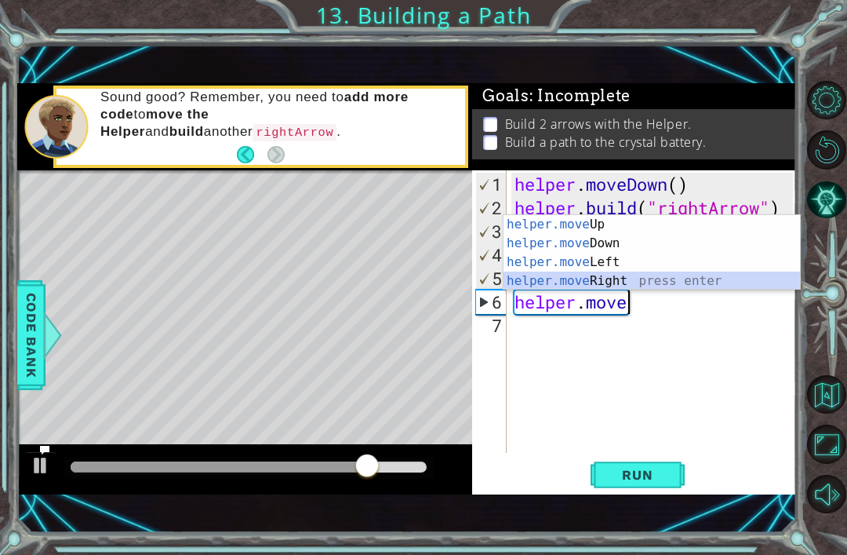
type textarea "helper.moveRight(1)"
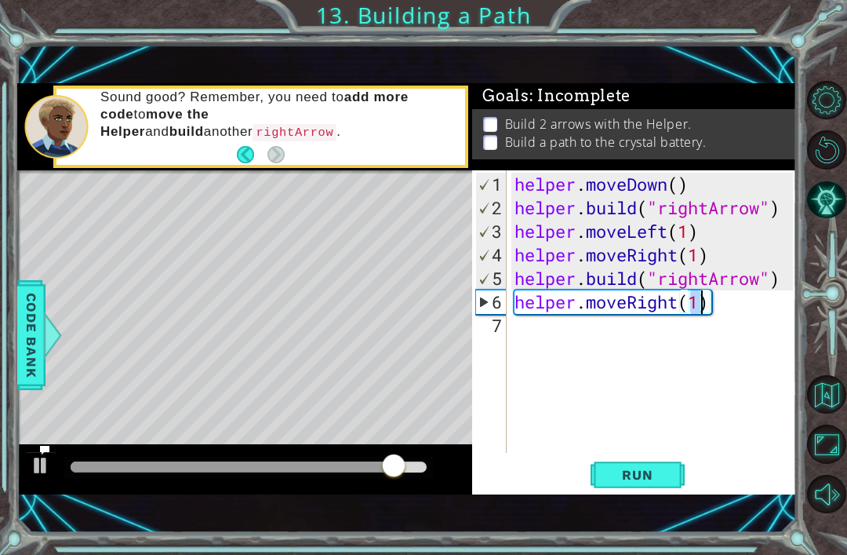
scroll to position [0, 0]
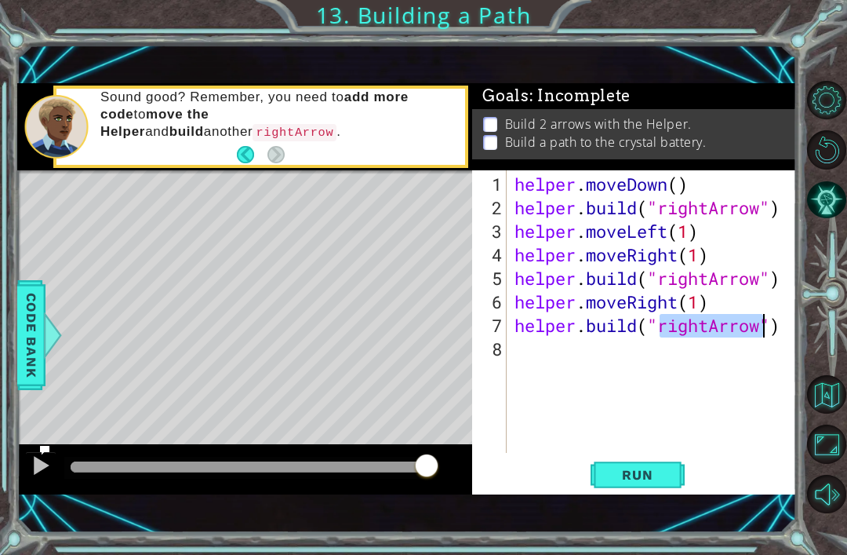
click at [605, 485] on button "Run" at bounding box center [638, 475] width 94 height 32
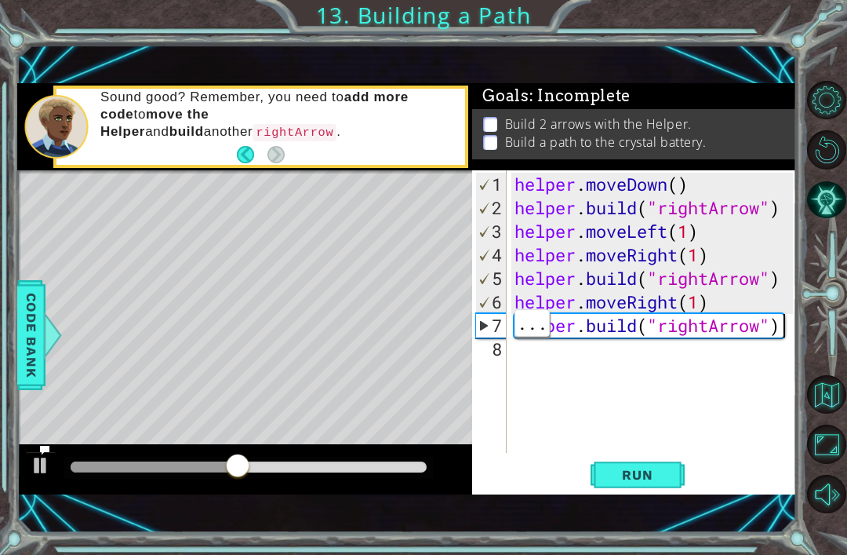
click at [792, 333] on div "helper . moveDown ( ) helper . build ( "rightArrow" ) helper . moveLeft ( 1 ) h…" at bounding box center [657, 338] width 290 height 330
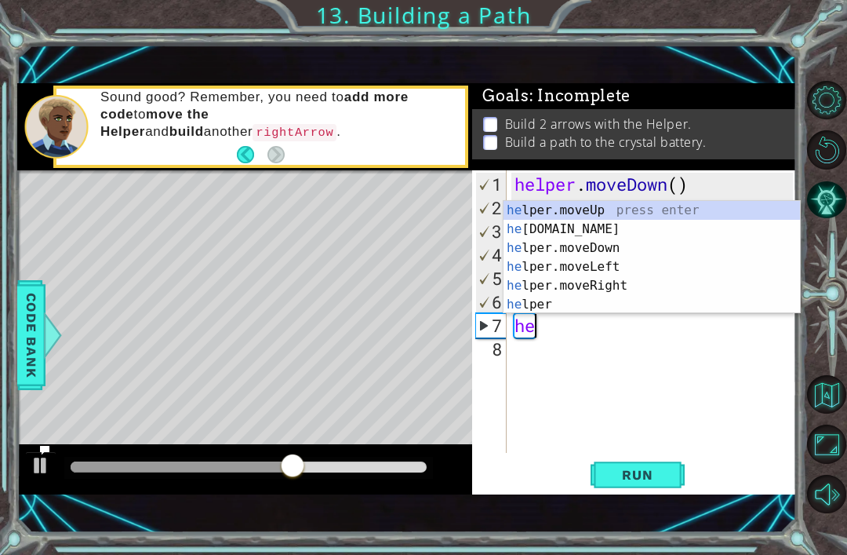
type textarea "h"
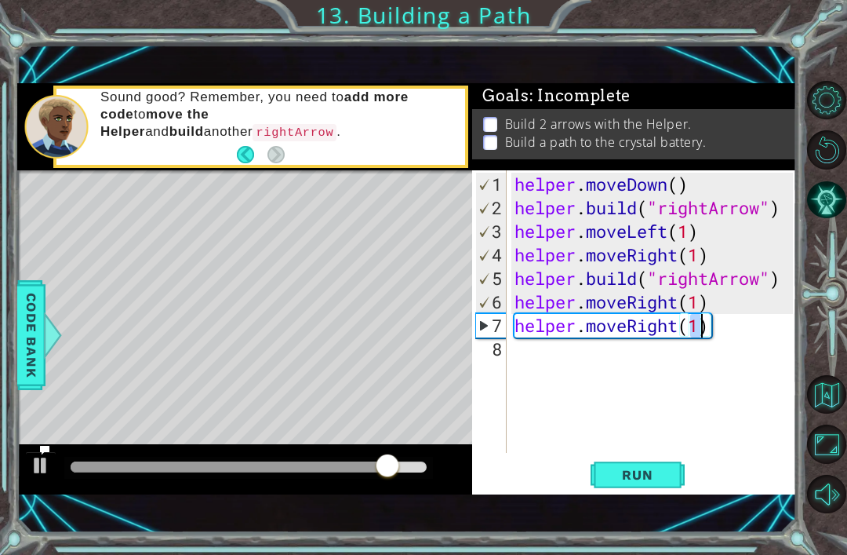
click at [633, 491] on button "Run" at bounding box center [638, 475] width 94 height 32
type textarea "helper.moveRight(2)"
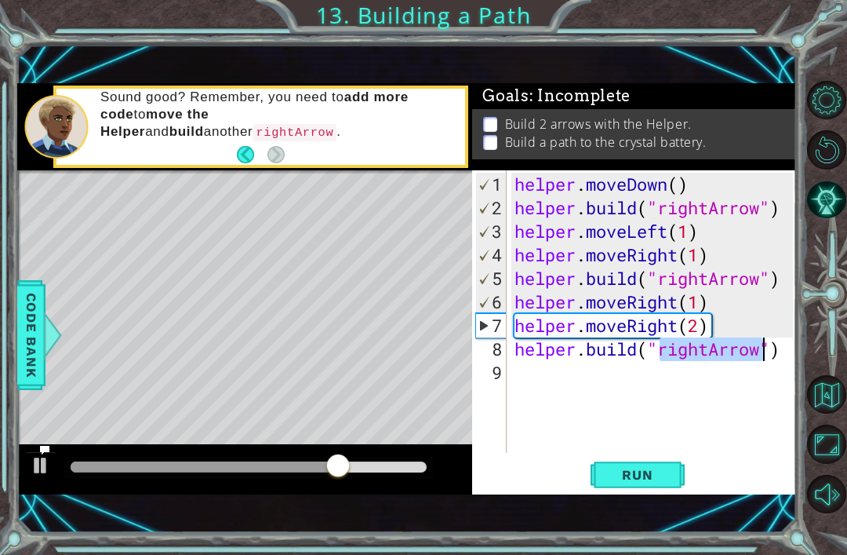
click at [654, 472] on span "Run" at bounding box center [638, 475] width 62 height 16
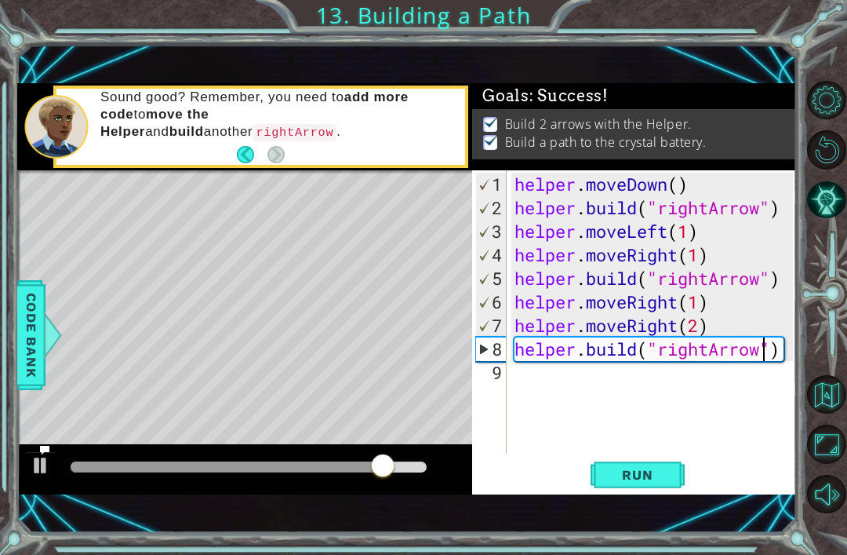
type textarea "helper.moveRight(1)"
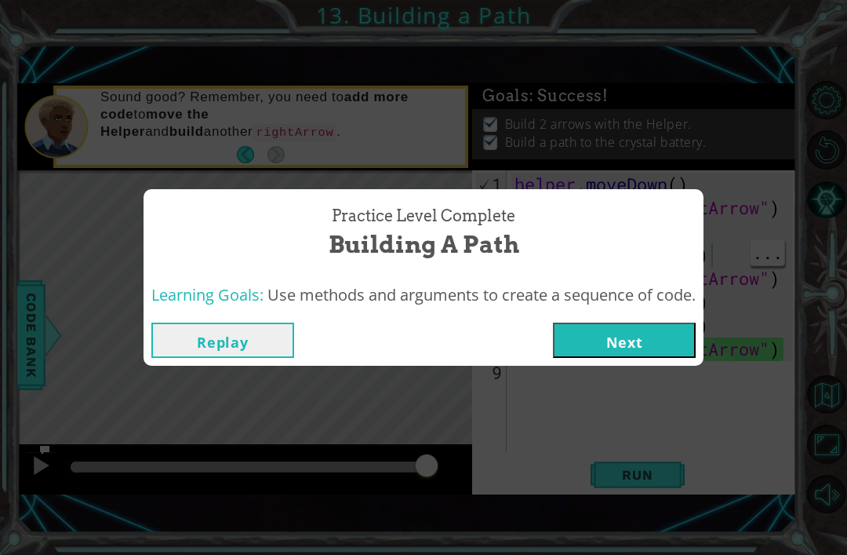
click at [654, 342] on button "Next" at bounding box center [624, 339] width 143 height 35
